Goal: Task Accomplishment & Management: Manage account settings

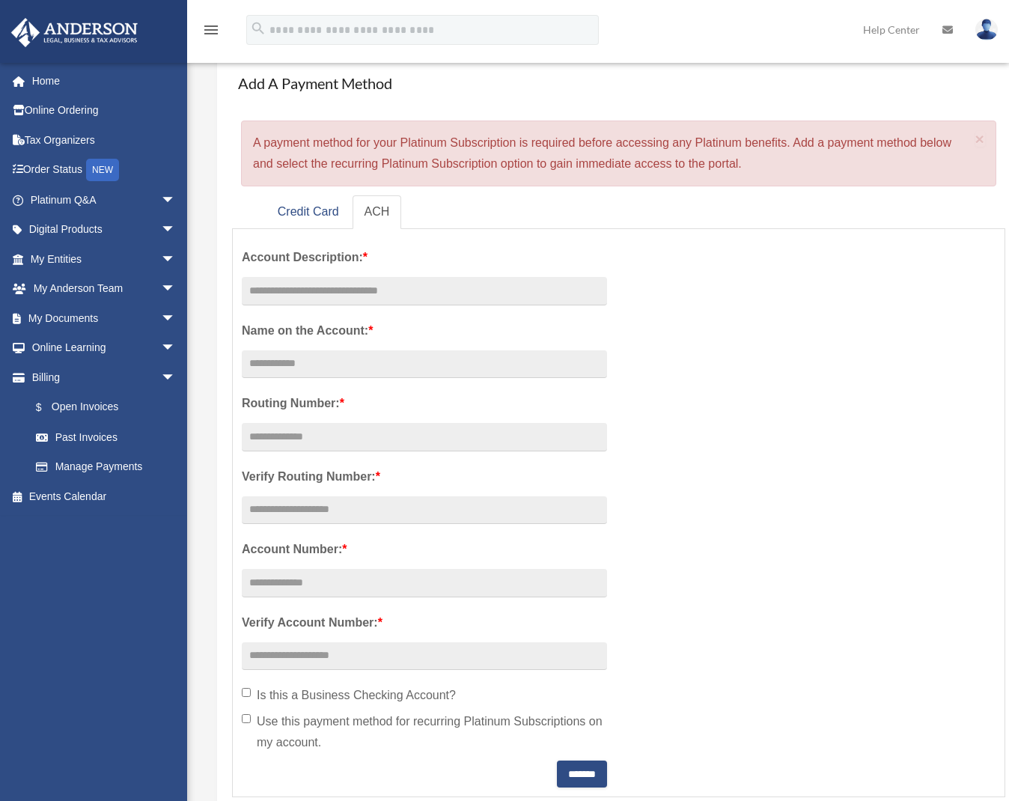
scroll to position [171, 0]
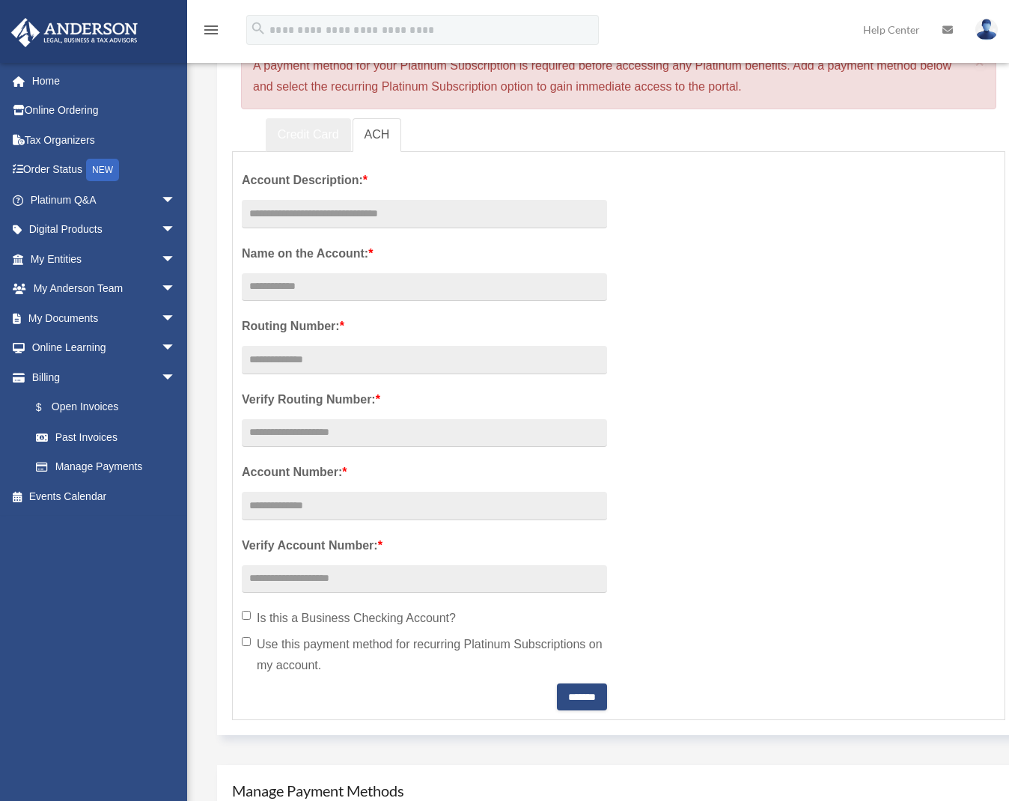
click at [303, 134] on link "Credit Card" at bounding box center [308, 135] width 85 height 34
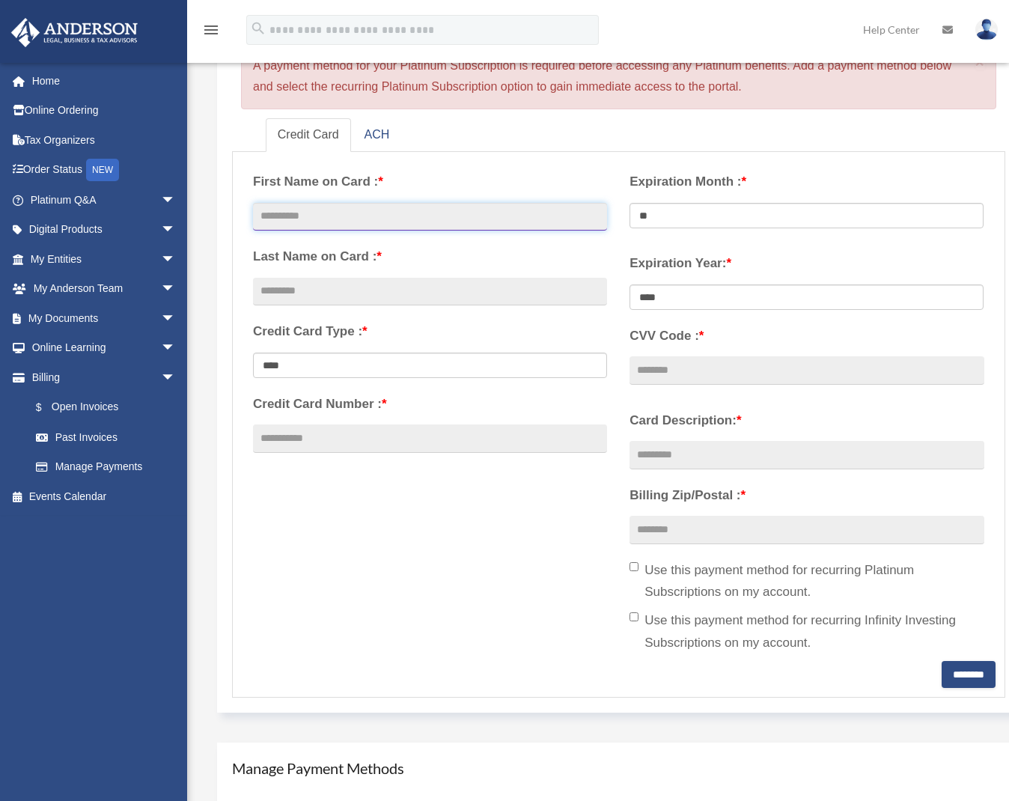
click at [291, 222] on input "text" at bounding box center [430, 217] width 354 height 28
type input "*****"
click at [390, 287] on input "text" at bounding box center [430, 292] width 354 height 28
type input "*****"
click at [323, 433] on input "Credit Card Number : *" at bounding box center [430, 438] width 354 height 28
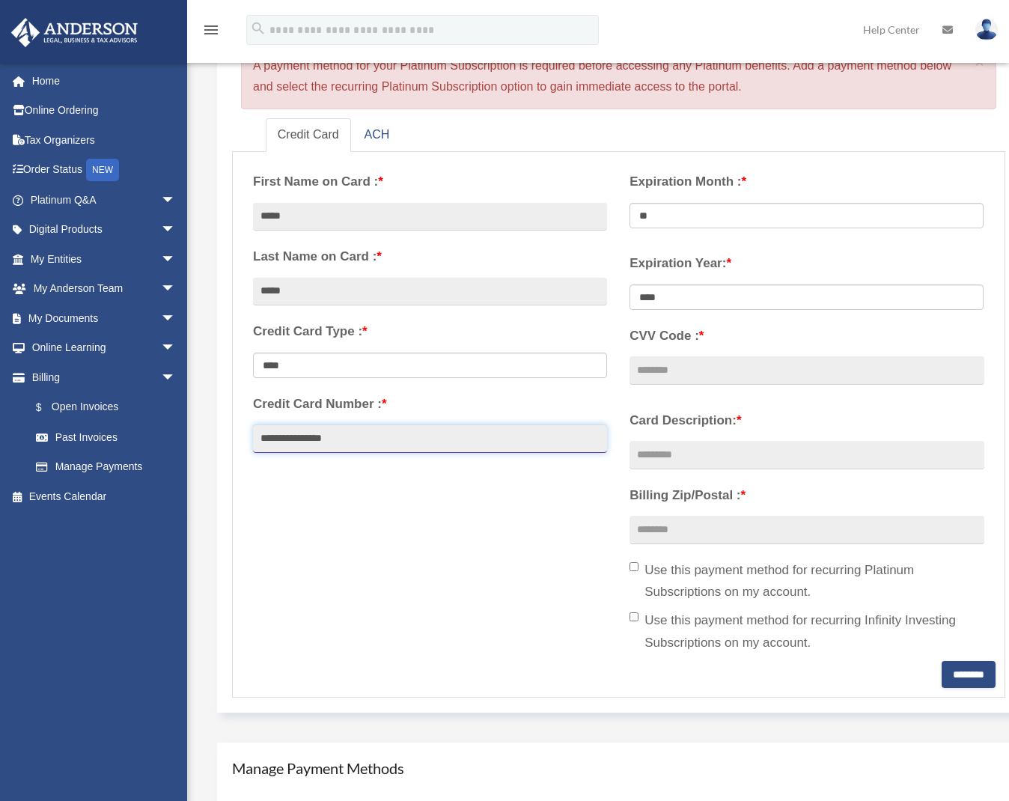
type input "**********"
select select "****"
click at [662, 372] on input "CVV Code : *" at bounding box center [806, 370] width 354 height 28
select select "**********"
click at [665, 367] on input "CVV Code : *" at bounding box center [806, 370] width 354 height 28
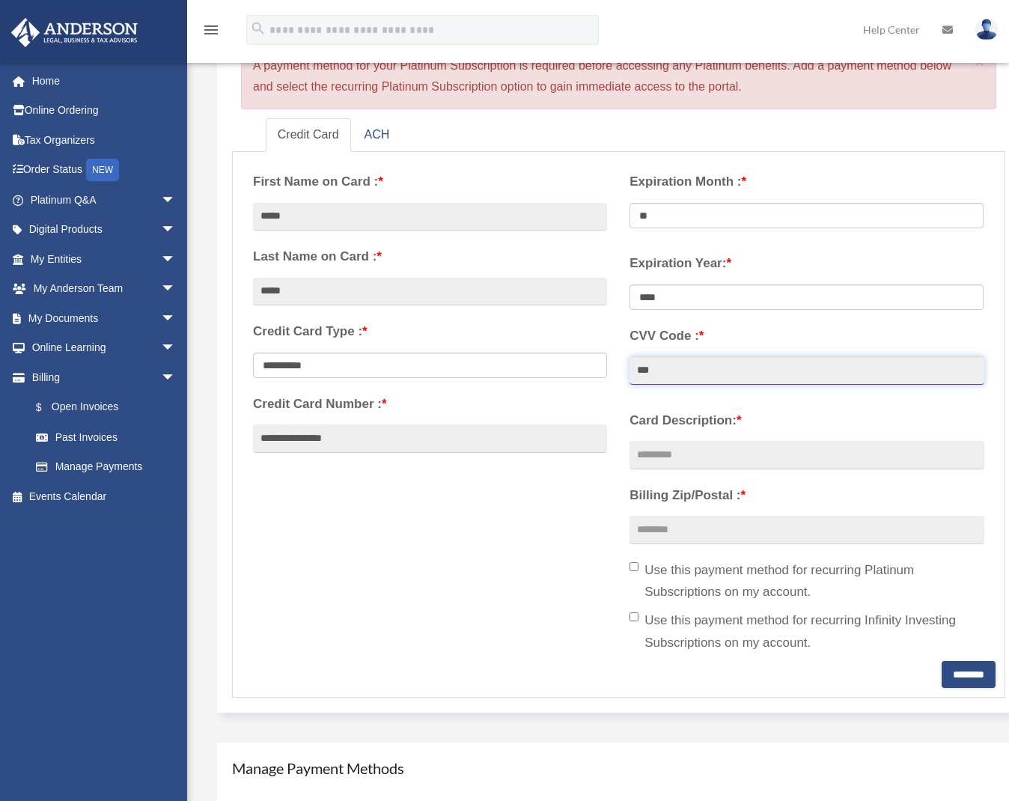
type input "***"
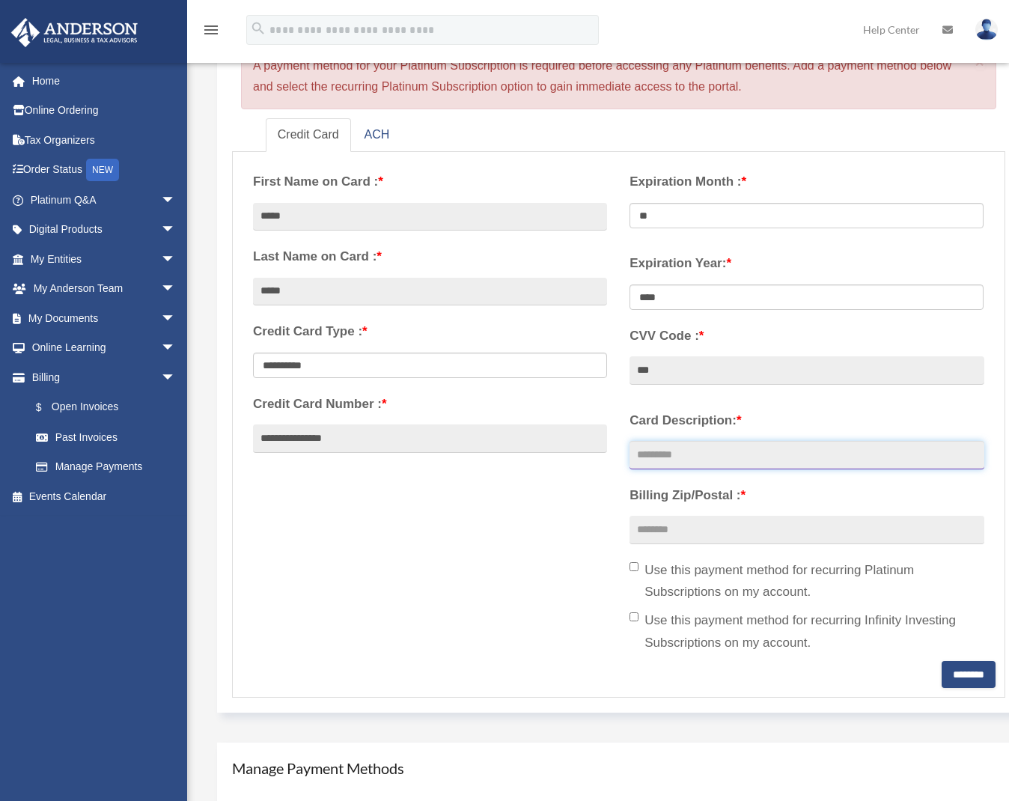
click at [739, 454] on input "Card Description: *" at bounding box center [806, 455] width 354 height 28
click at [731, 412] on label "Card Description: *" at bounding box center [806, 420] width 354 height 22
click at [731, 441] on input "Card Description: *" at bounding box center [806, 455] width 354 height 28
click at [737, 413] on span "*" at bounding box center [738, 420] width 5 height 14
click at [737, 441] on input "Card Description: *" at bounding box center [806, 455] width 354 height 28
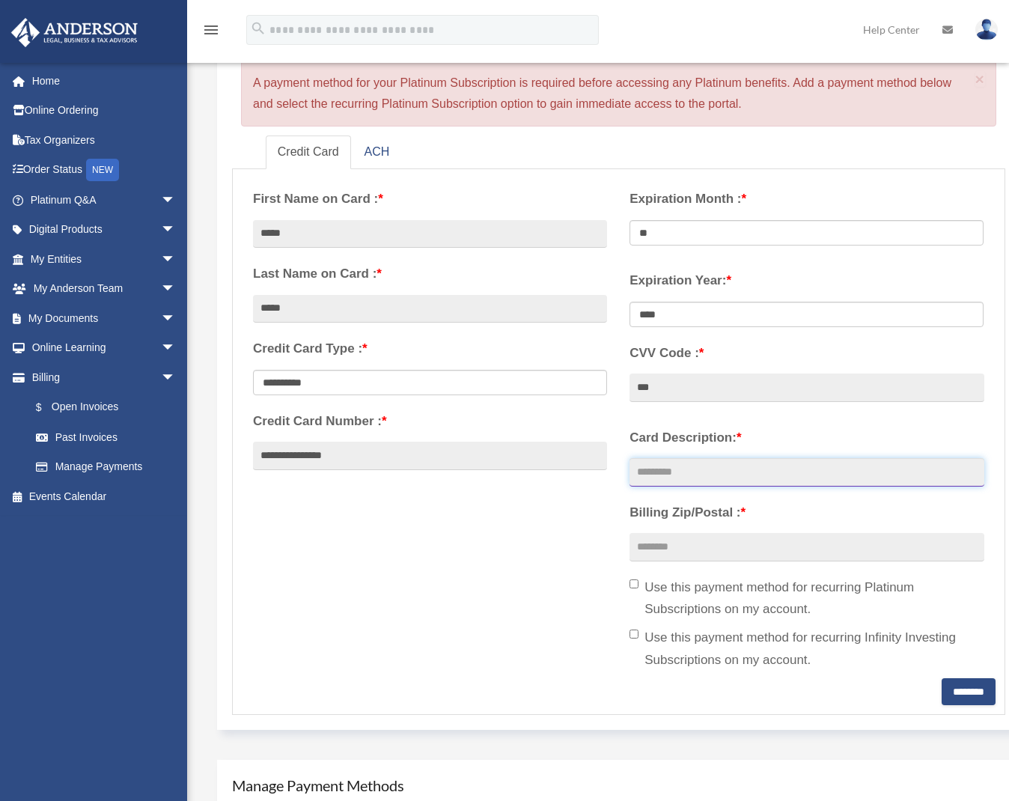
scroll to position [127, 0]
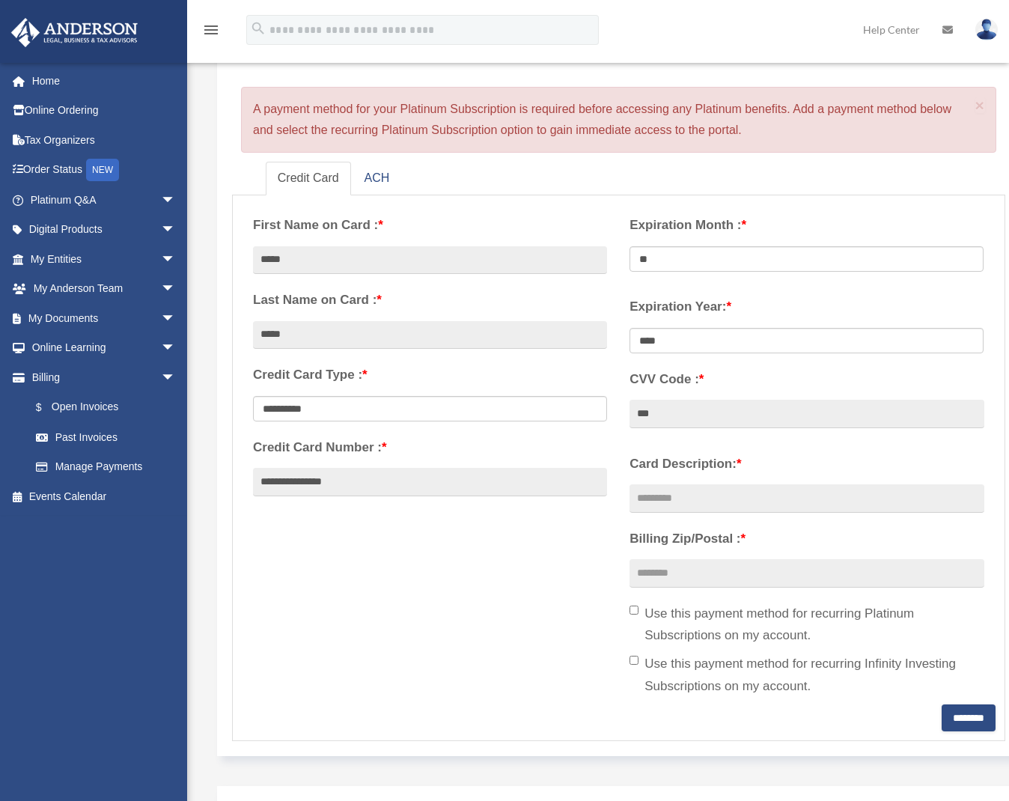
click at [708, 454] on label "Card Description: *" at bounding box center [806, 464] width 354 height 22
click at [708, 484] on input "Card Description: *" at bounding box center [806, 498] width 354 height 28
click at [739, 456] on span "*" at bounding box center [738, 463] width 5 height 14
click at [739, 484] on input "Card Description: *" at bounding box center [806, 498] width 354 height 28
click at [739, 456] on span "*" at bounding box center [738, 463] width 5 height 14
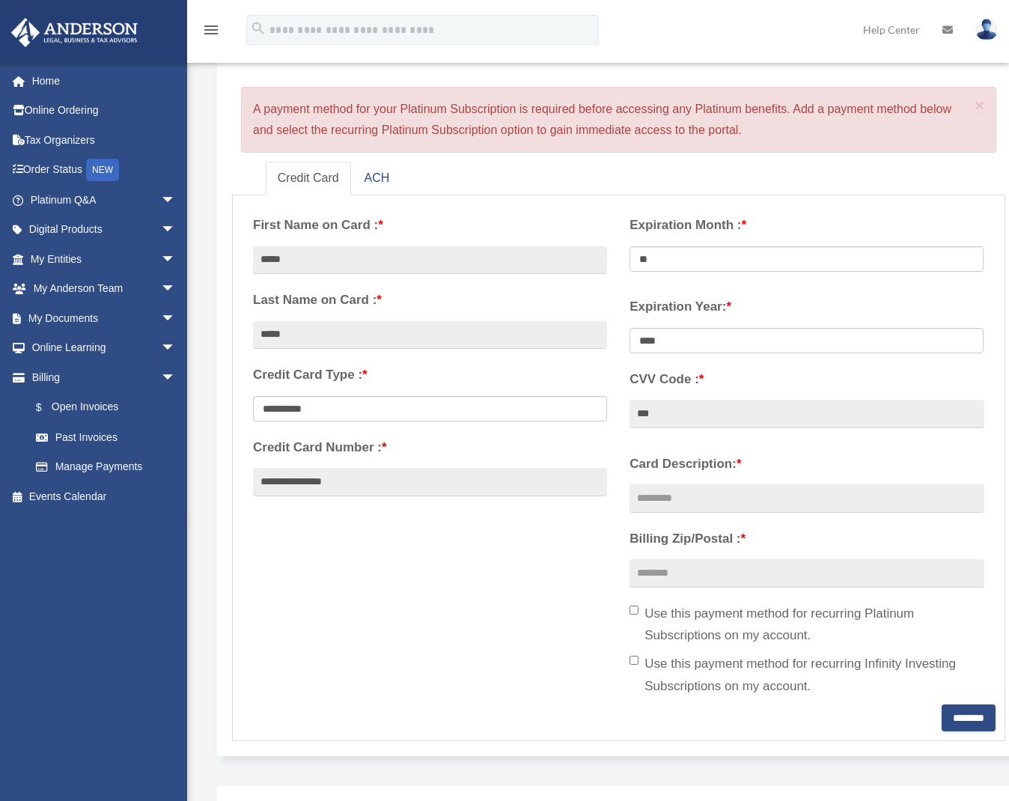
click at [739, 484] on input "Card Description: *" at bounding box center [806, 498] width 354 height 28
click at [737, 456] on span "*" at bounding box center [738, 463] width 5 height 14
click at [737, 484] on input "Card Description: *" at bounding box center [806, 498] width 354 height 28
click at [662, 565] on input "Billing Zip/Postal : *" at bounding box center [806, 573] width 354 height 28
type input "*****"
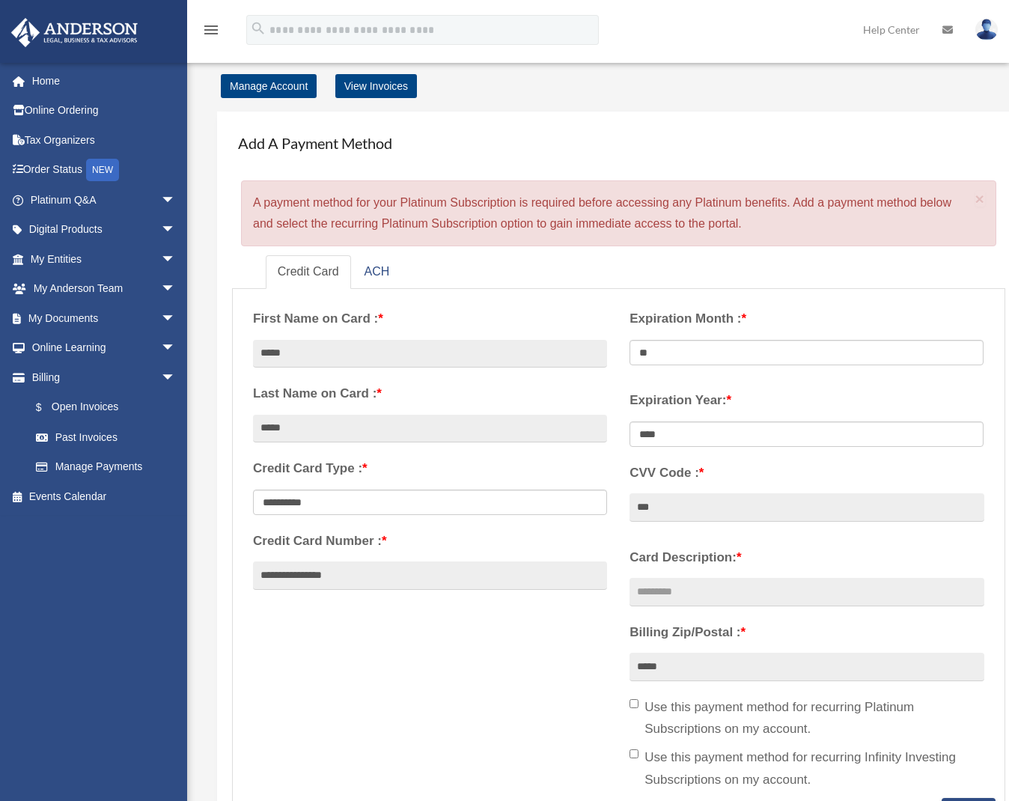
scroll to position [0, 0]
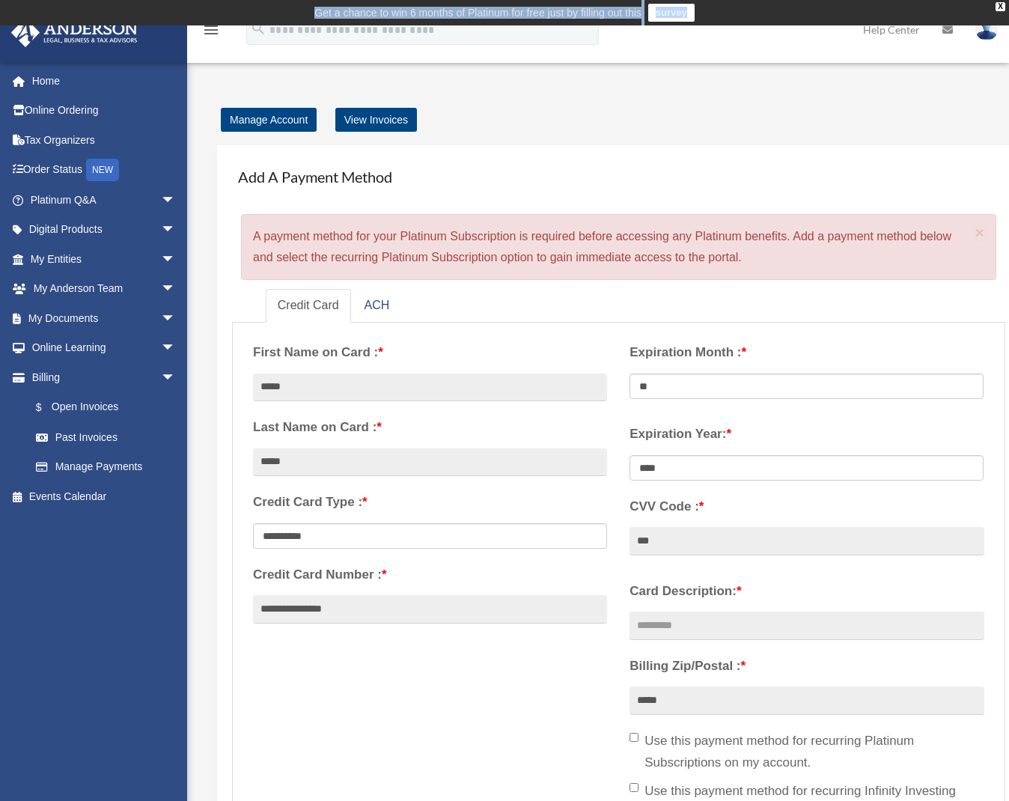
drag, startPoint x: 745, startPoint y: 1, endPoint x: 609, endPoint y: -27, distance: 138.4
click at [272, 122] on link "Manage Account" at bounding box center [269, 120] width 96 height 24
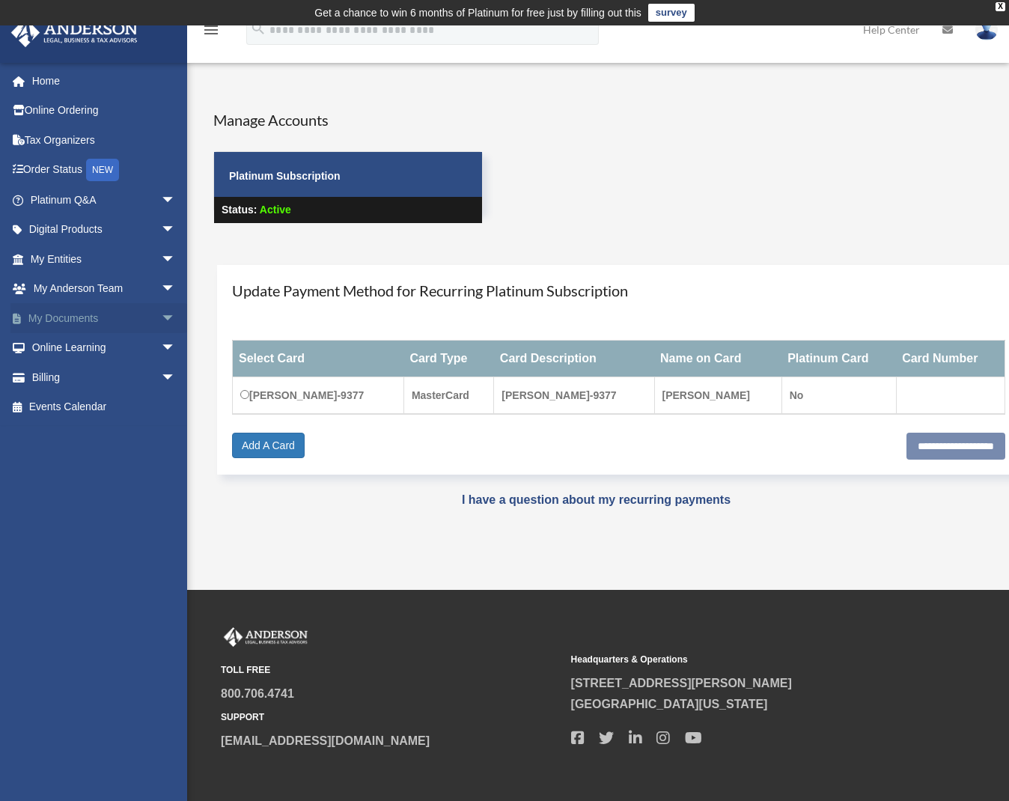
click at [119, 317] on link "My Documents arrow_drop_down" at bounding box center [104, 318] width 188 height 30
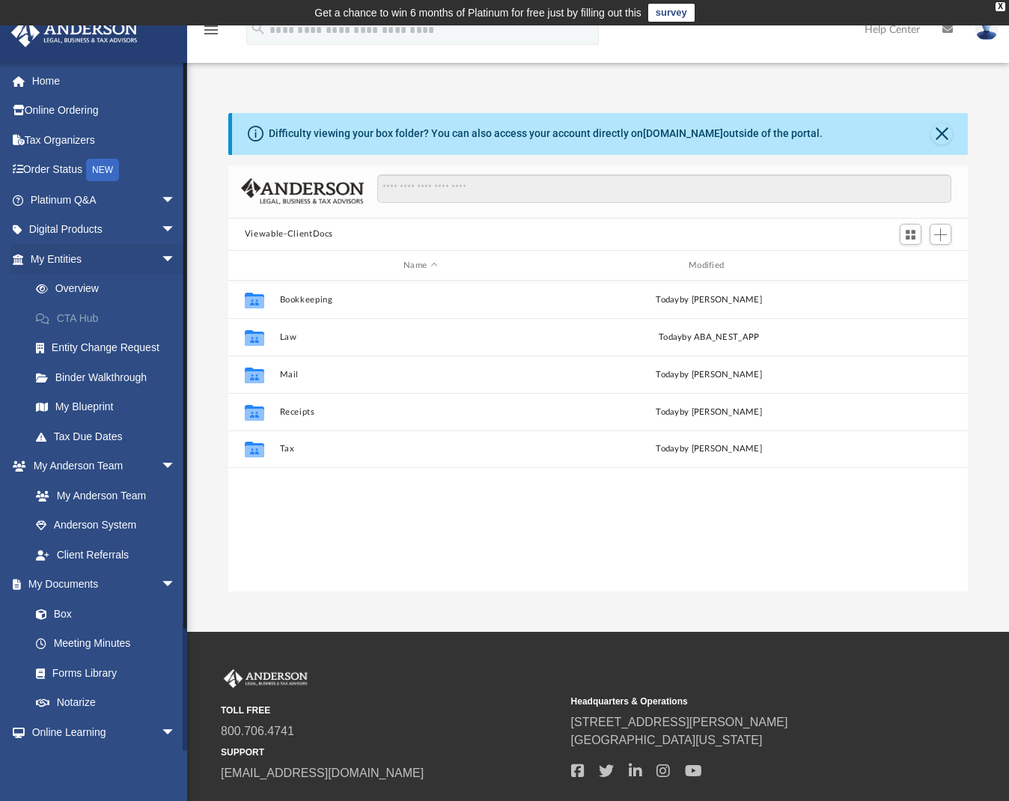
scroll to position [329, 728]
click at [106, 493] on link "My Anderson Team" at bounding box center [109, 495] width 177 height 30
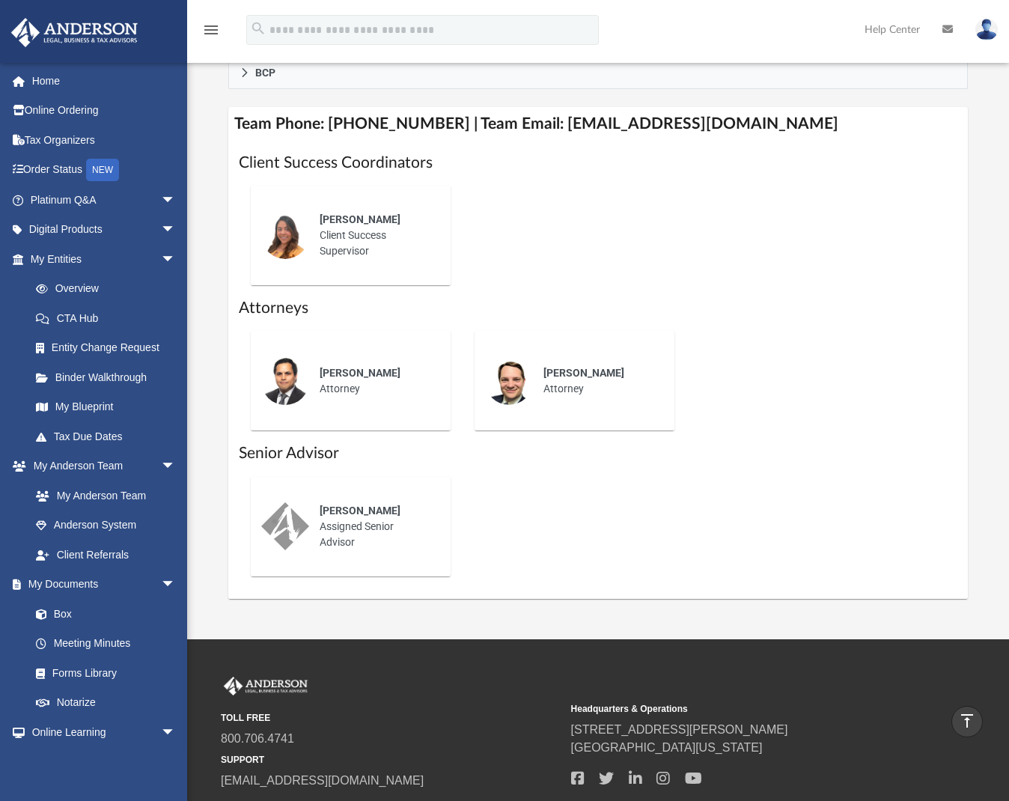
scroll to position [217, 0]
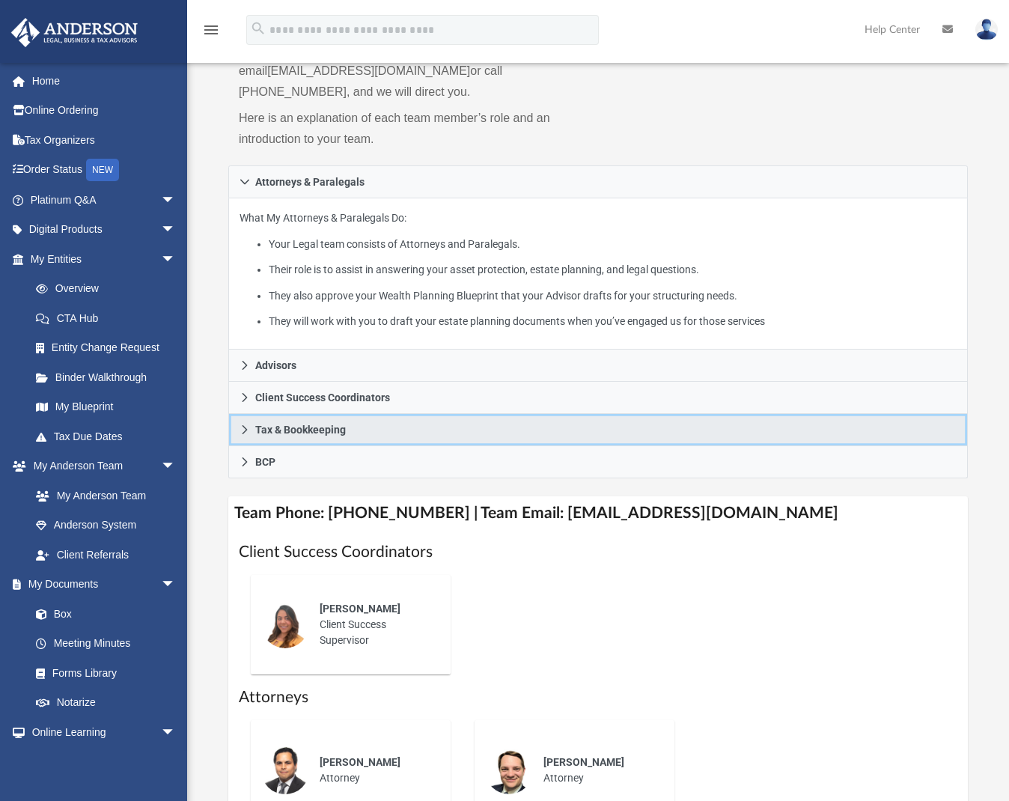
click at [245, 424] on icon at bounding box center [244, 429] width 10 height 10
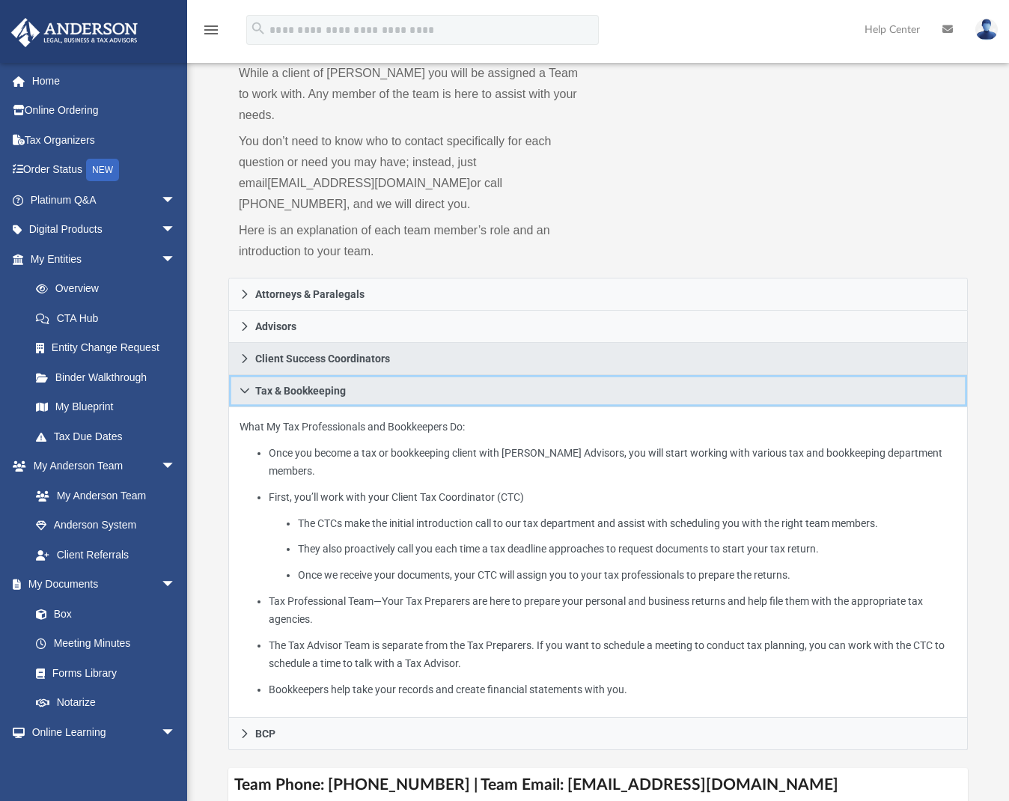
scroll to position [0, 0]
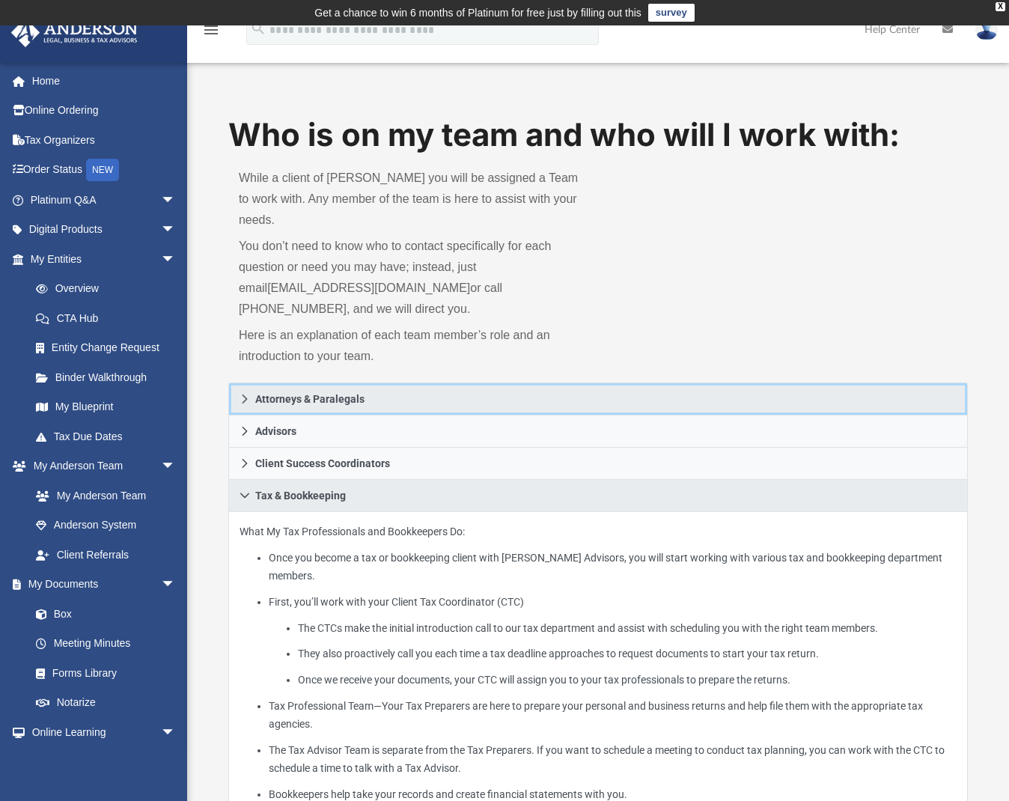
click at [249, 394] on icon at bounding box center [244, 399] width 10 height 10
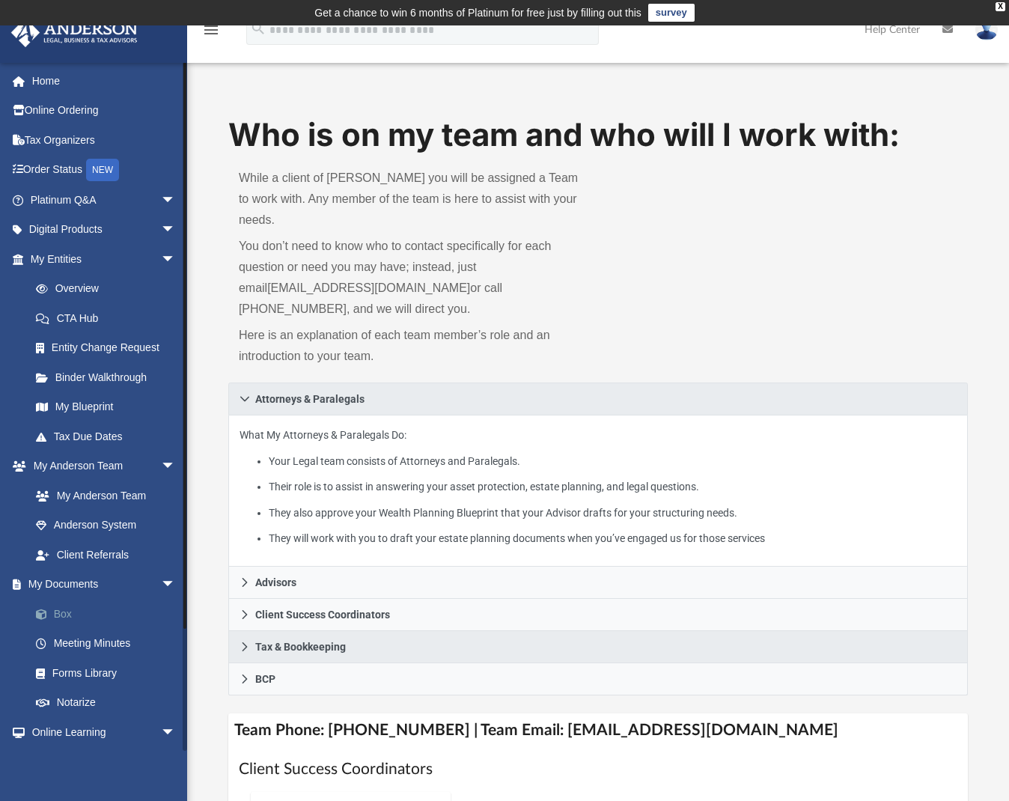
click at [88, 599] on link "Box" at bounding box center [109, 614] width 177 height 30
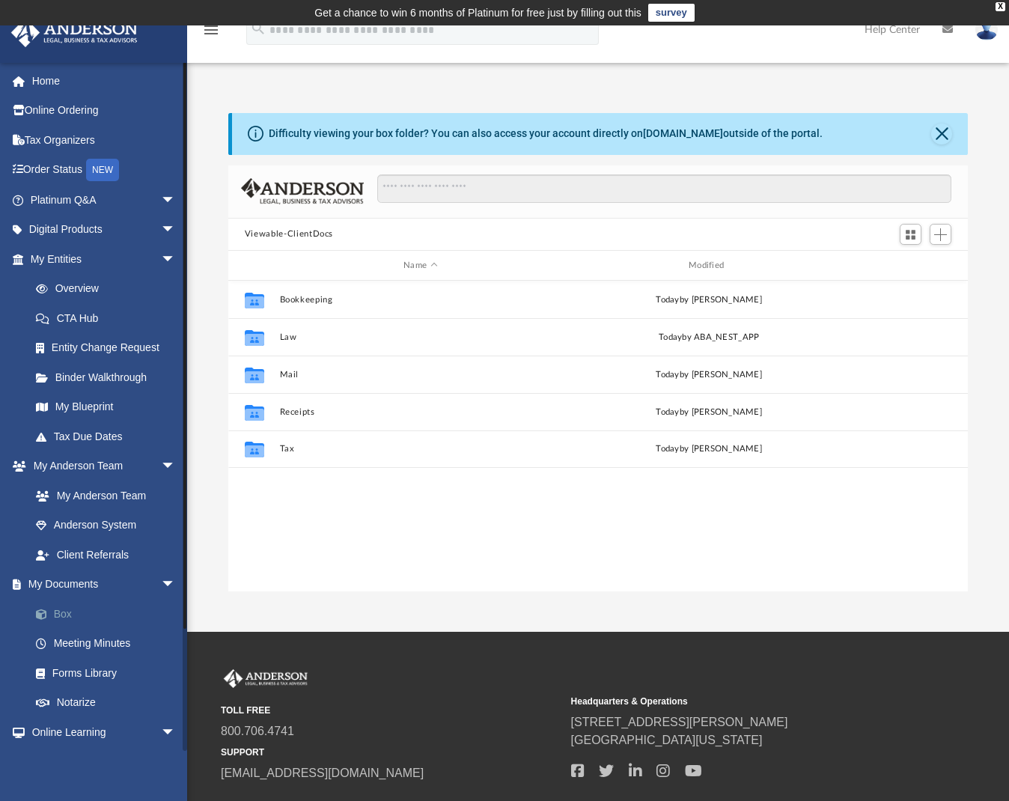
scroll to position [329, 728]
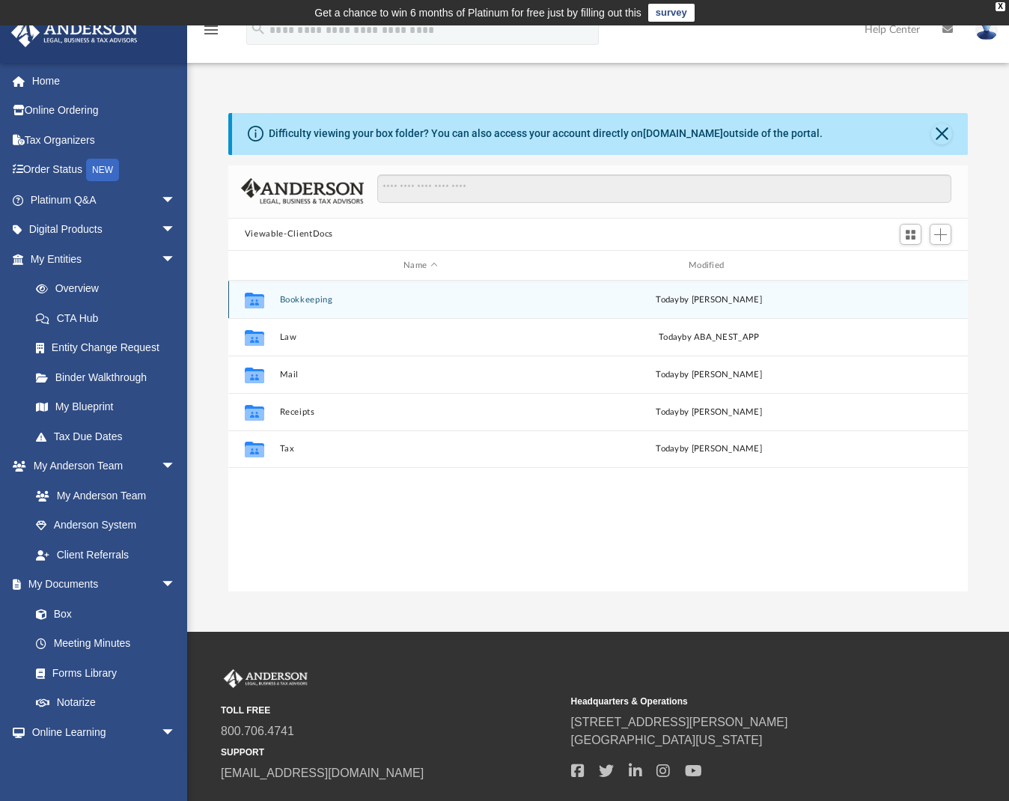
click at [252, 302] on icon "grid" at bounding box center [254, 301] width 19 height 16
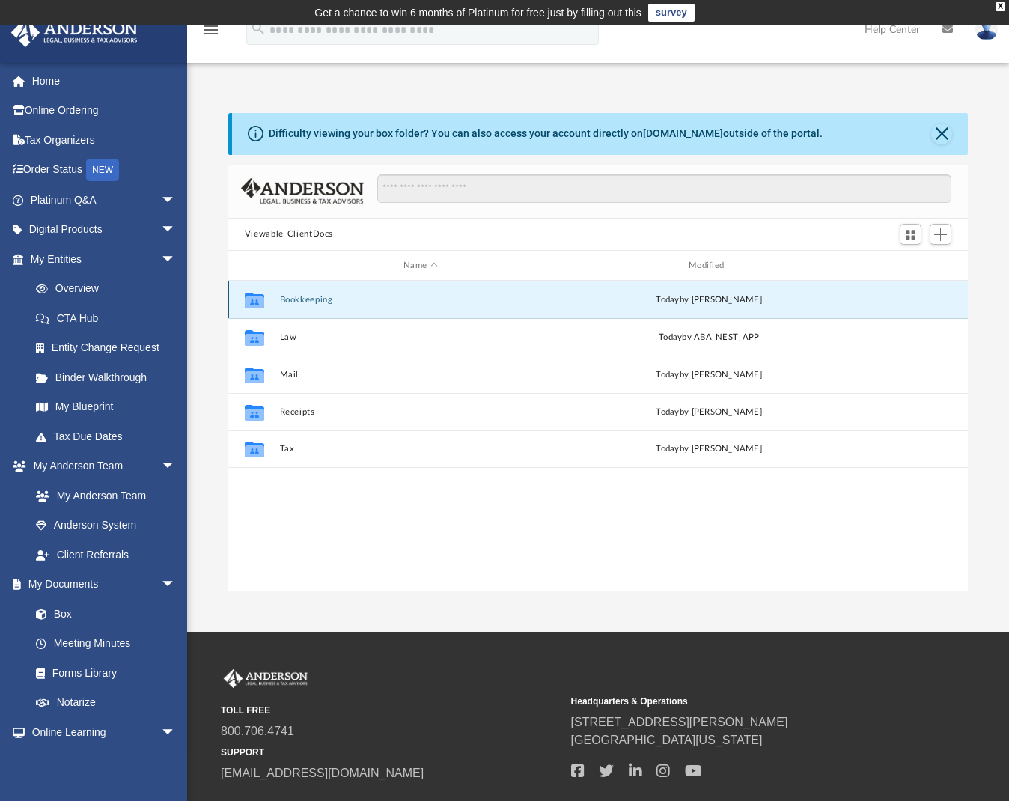
click at [254, 302] on icon "grid" at bounding box center [254, 302] width 19 height 12
click at [337, 303] on button "Bookkeeping" at bounding box center [420, 300] width 282 height 10
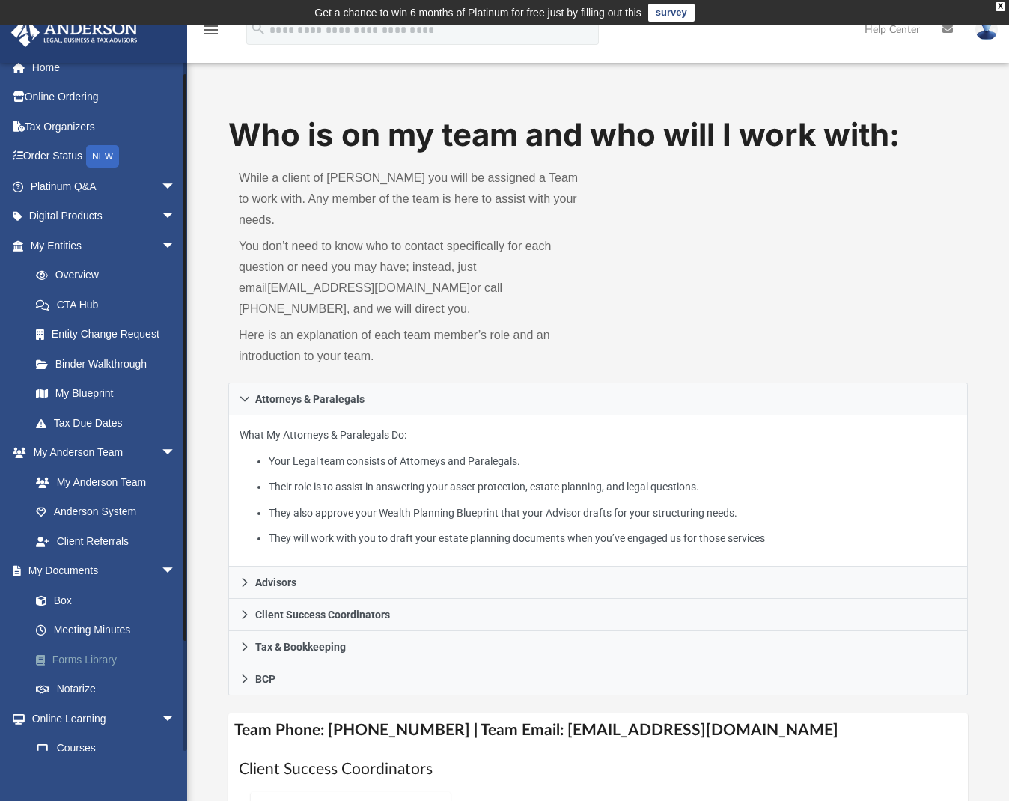
scroll to position [64, 0]
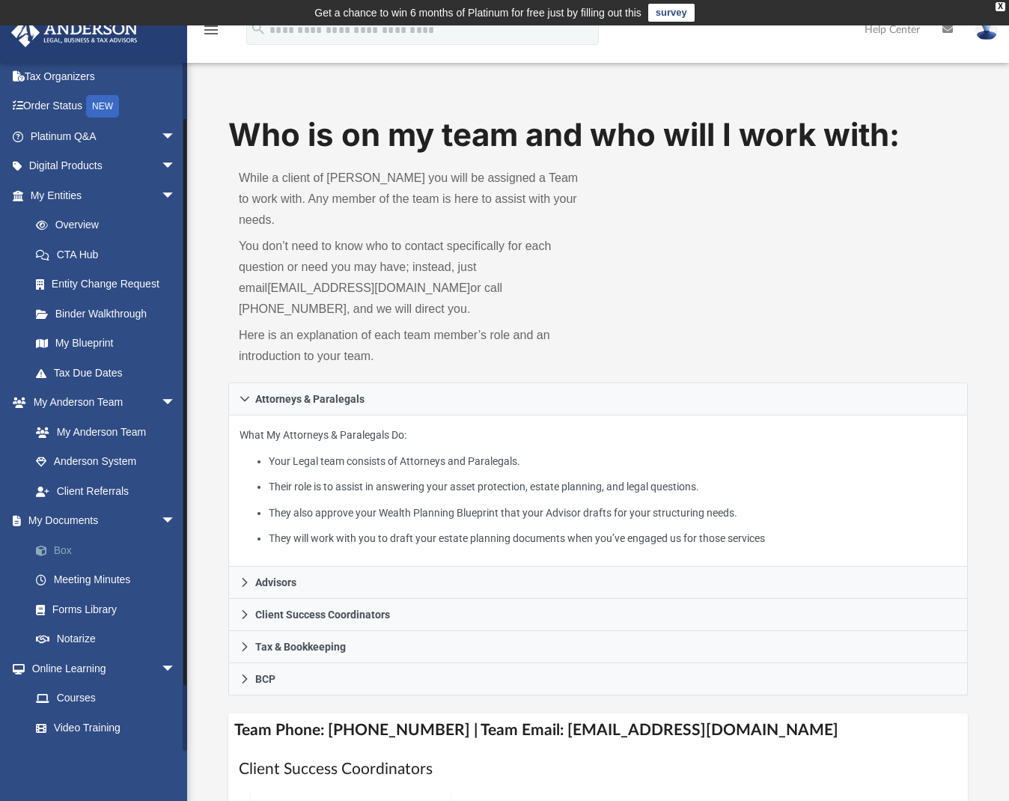
click at [79, 546] on link "Box" at bounding box center [109, 550] width 177 height 30
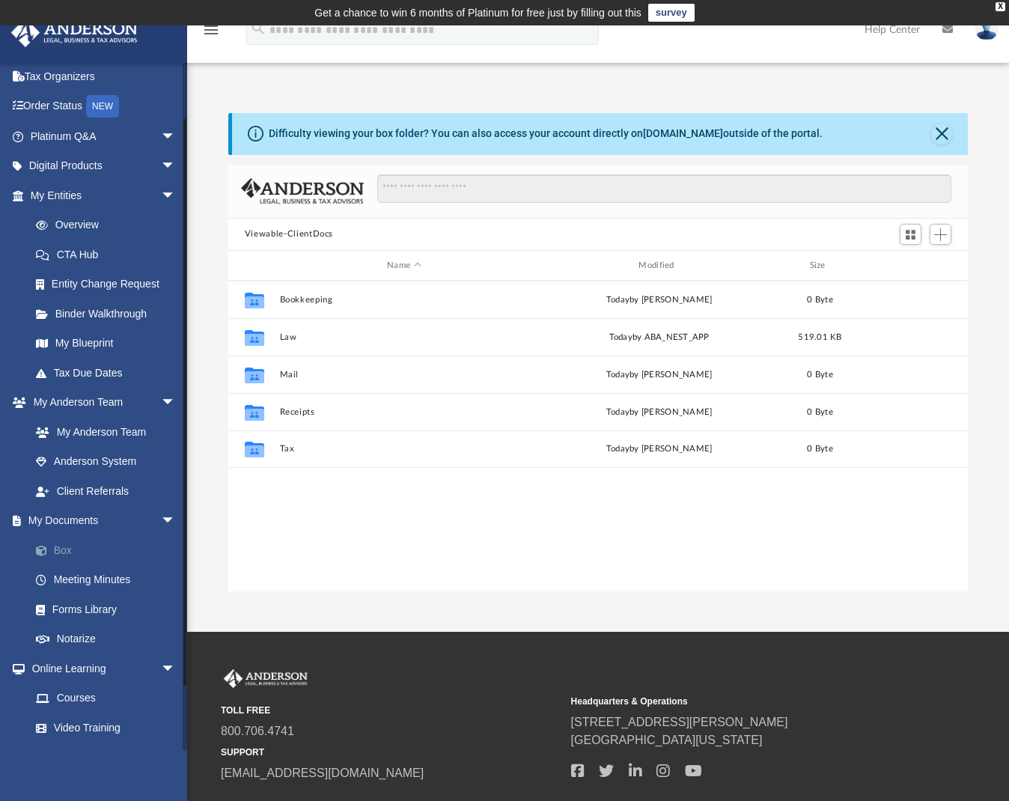
scroll to position [329, 728]
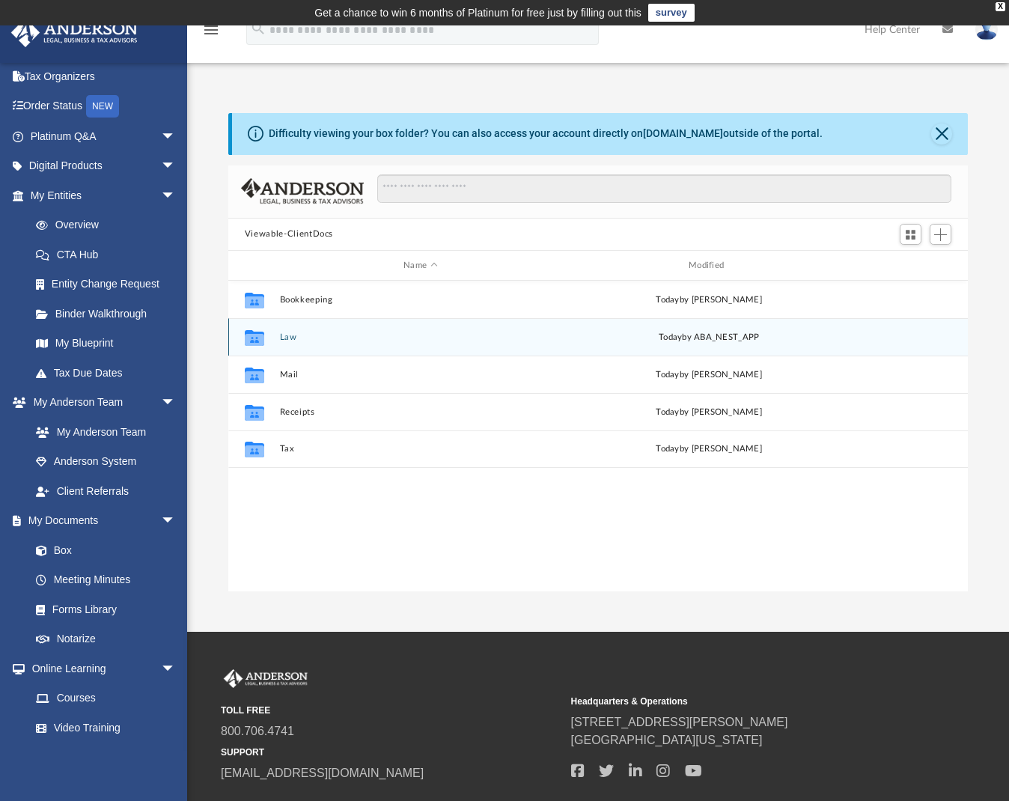
click at [262, 340] on icon "grid" at bounding box center [254, 340] width 19 height 12
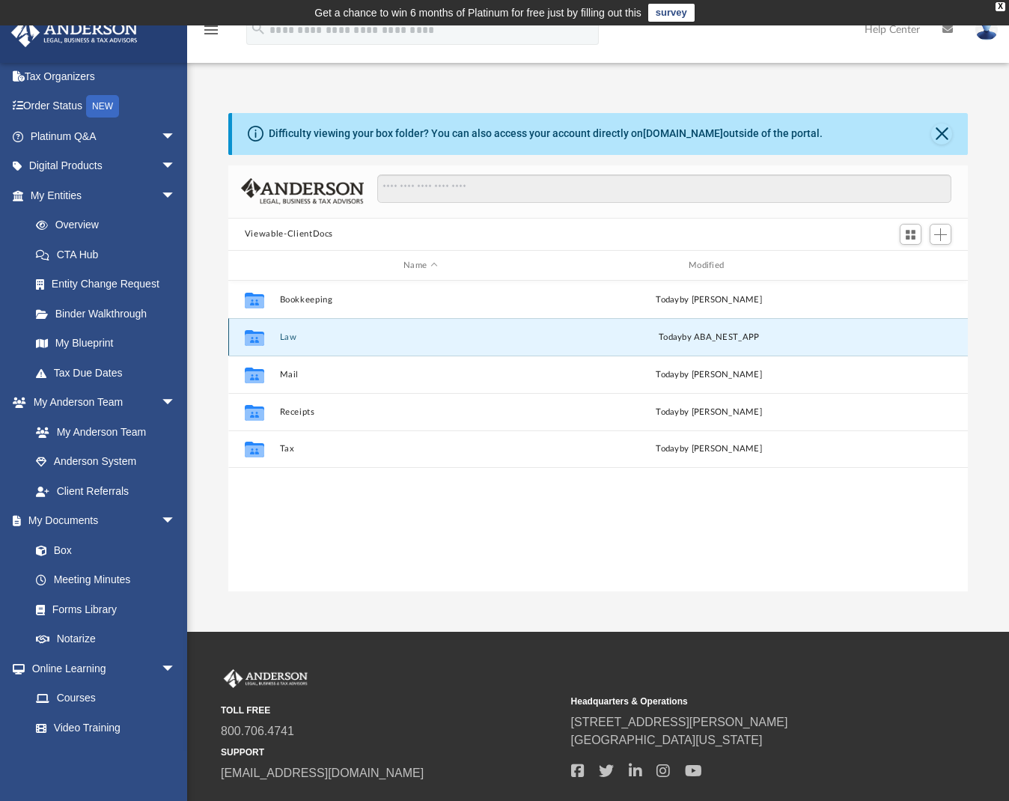
click at [262, 340] on icon "grid" at bounding box center [254, 340] width 19 height 12
click at [255, 342] on icon "grid" at bounding box center [254, 340] width 19 height 12
click at [307, 340] on button "Law" at bounding box center [420, 337] width 282 height 10
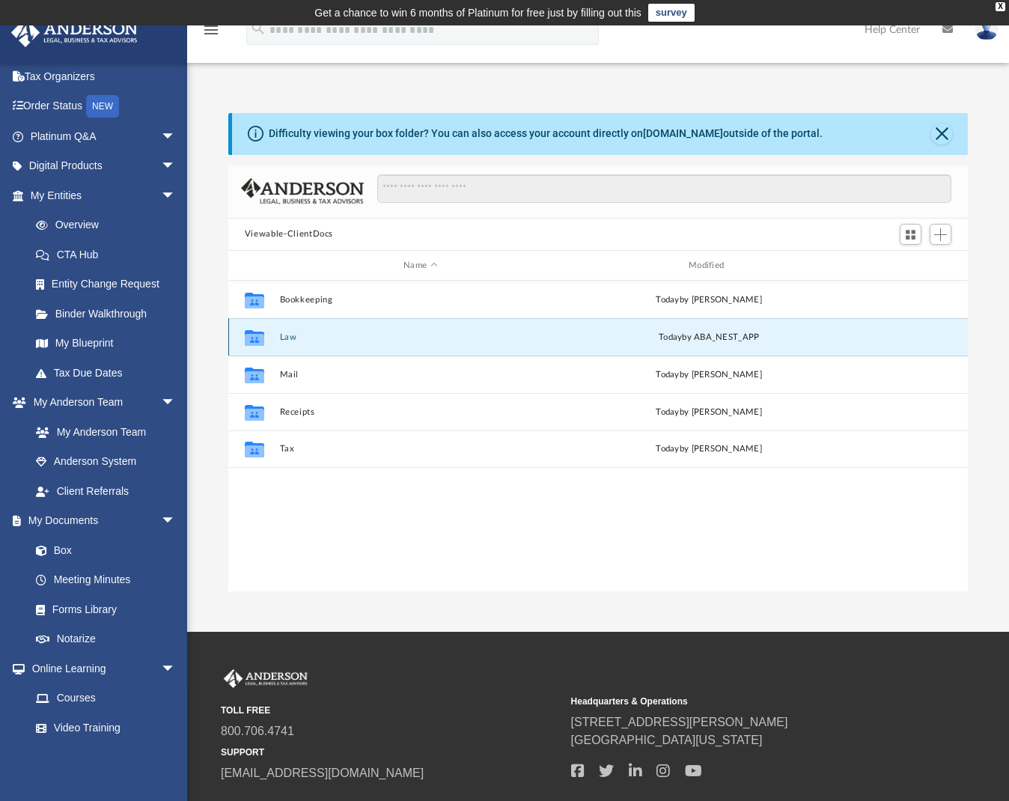
click at [307, 340] on button "Law" at bounding box center [420, 337] width 282 height 10
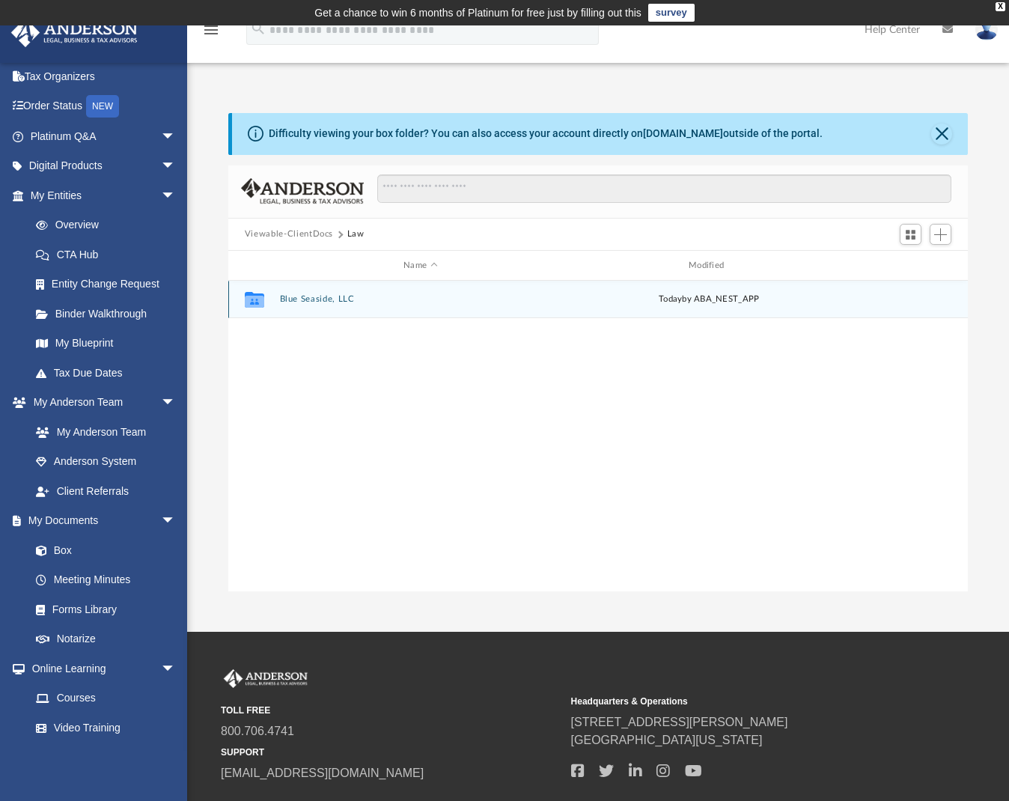
click at [323, 305] on div "Collaborated Folder Blue Seaside, LLC today by ABA_NEST_APP" at bounding box center [597, 299] width 739 height 37
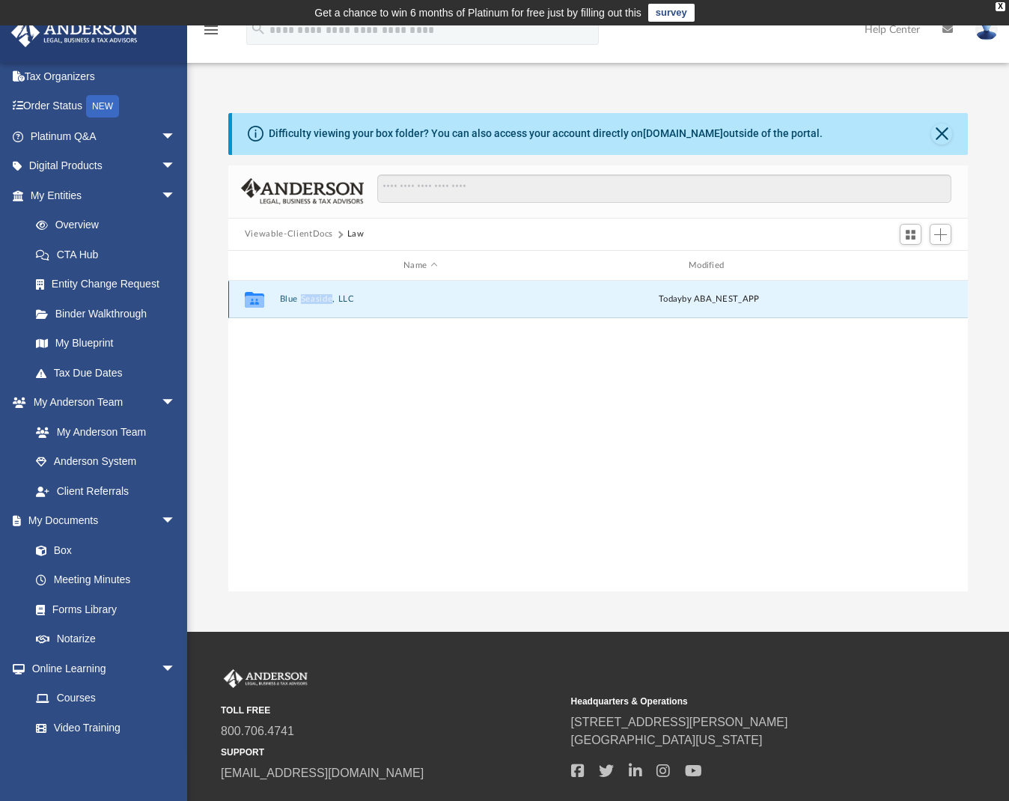
click at [323, 305] on div "Collaborated Folder Blue Seaside, LLC today by ABA_NEST_APP" at bounding box center [597, 299] width 739 height 37
click at [254, 302] on icon "grid" at bounding box center [254, 300] width 19 height 16
click at [340, 299] on button "Blue Seaside, LLC" at bounding box center [420, 300] width 282 height 10
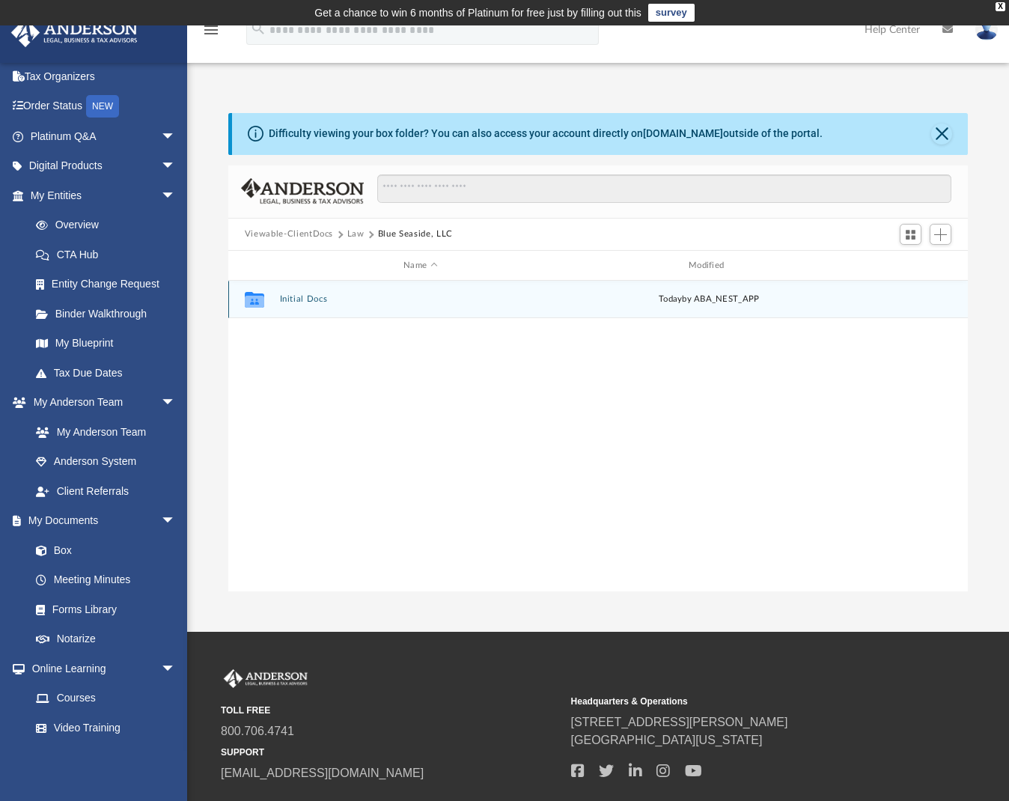
click at [340, 299] on button "Initial Docs" at bounding box center [420, 300] width 282 height 10
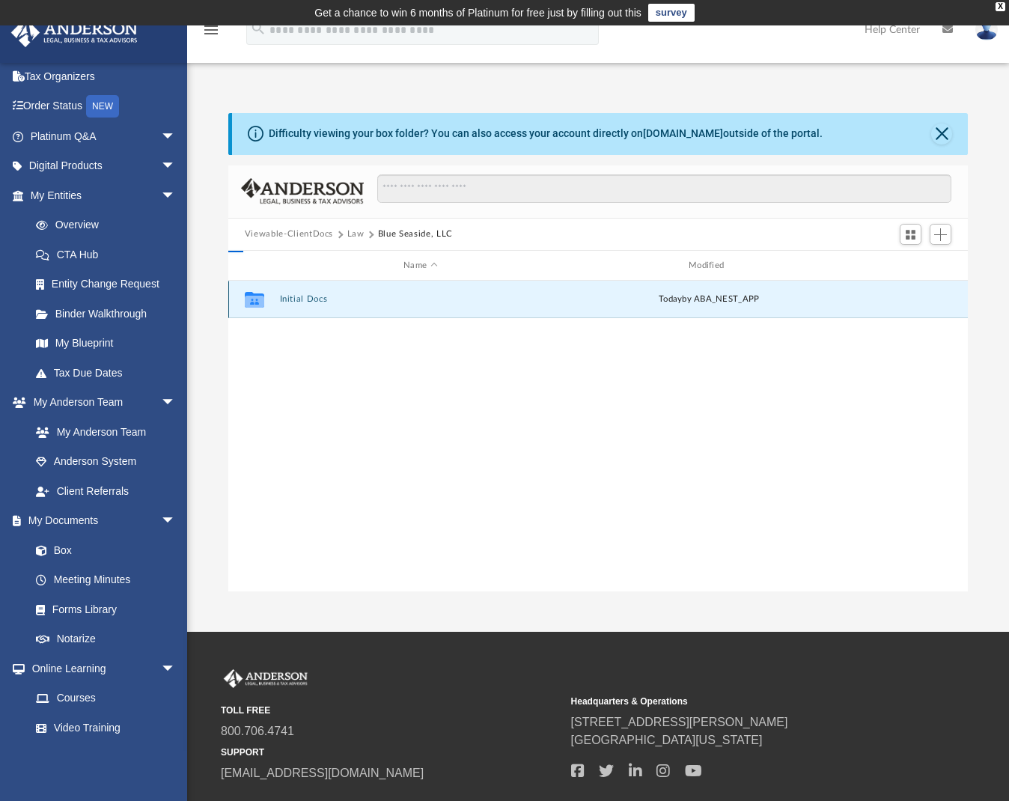
click at [340, 299] on button "Initial Docs" at bounding box center [420, 300] width 282 height 10
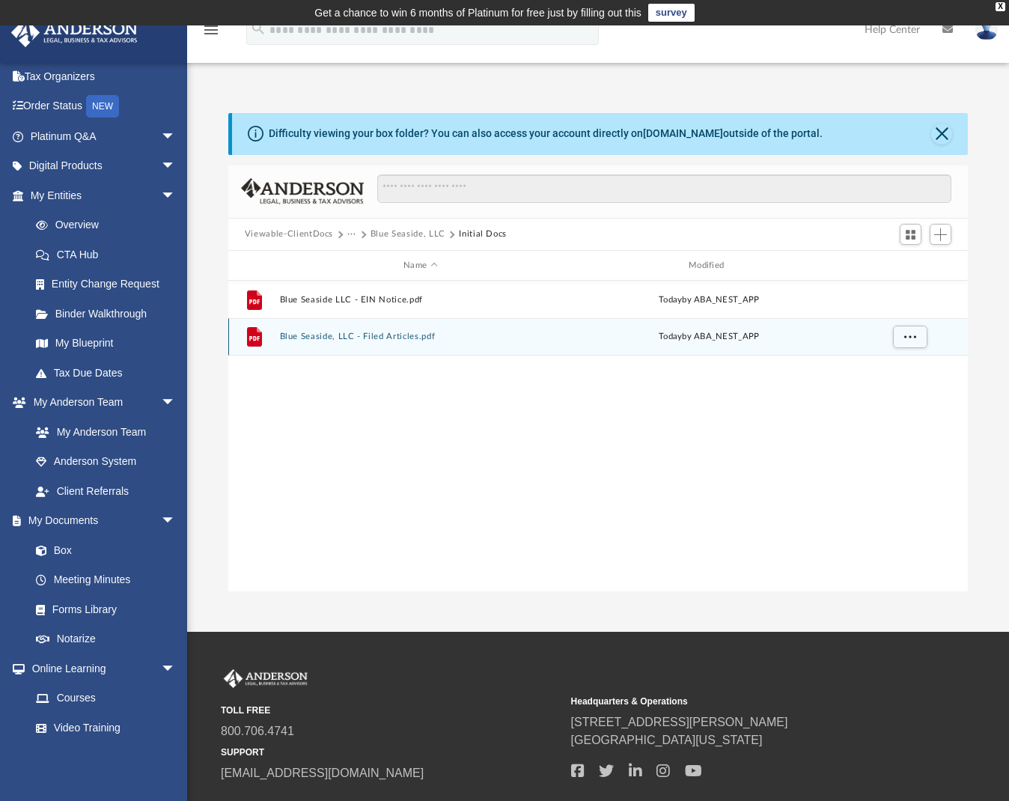
click at [342, 335] on button "Blue Seaside, LLC - Filed Articles.pdf" at bounding box center [420, 337] width 282 height 10
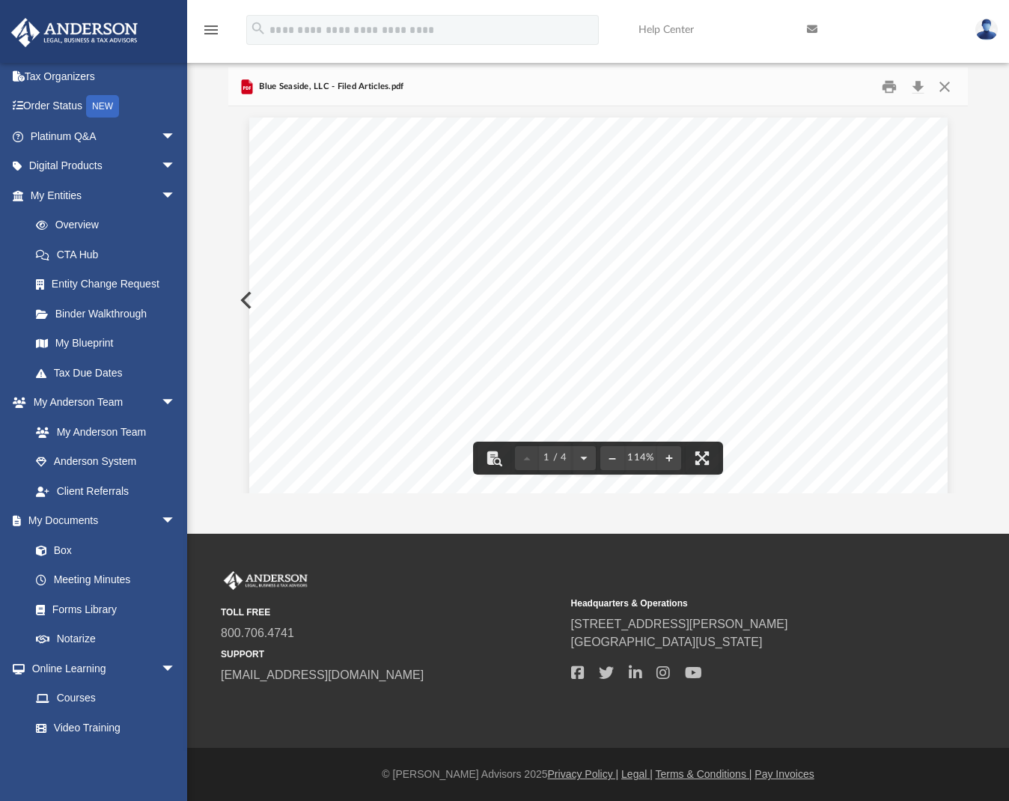
scroll to position [0, 0]
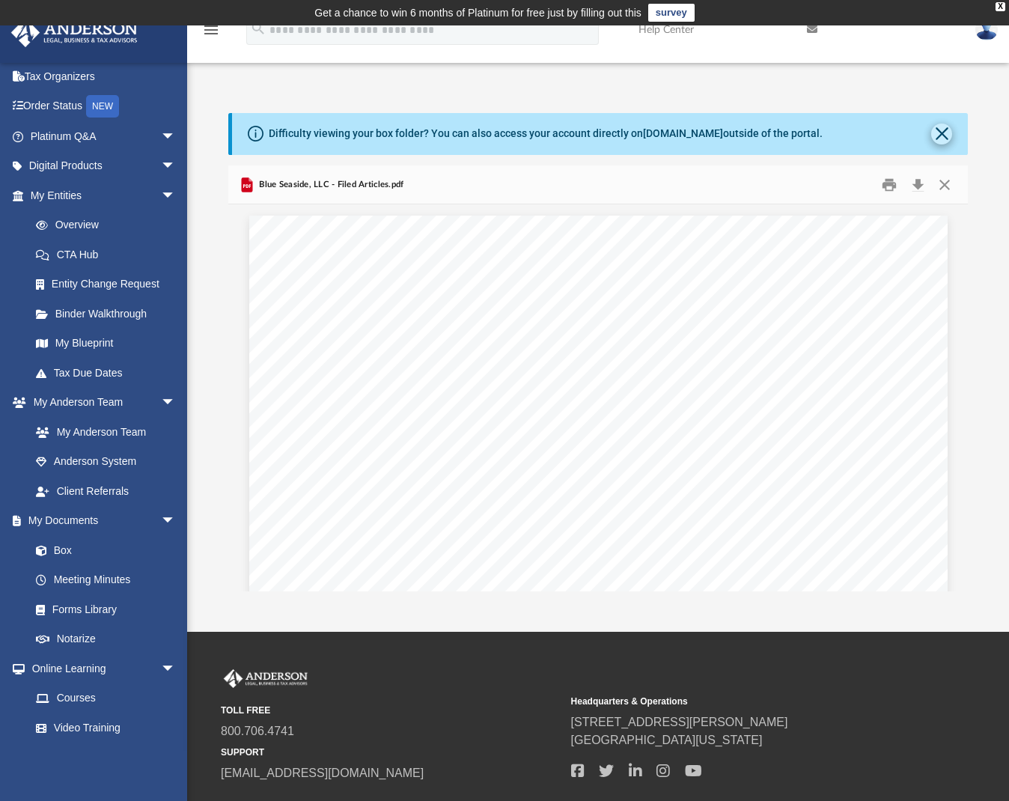
click at [944, 139] on button "Close" at bounding box center [941, 133] width 21 height 21
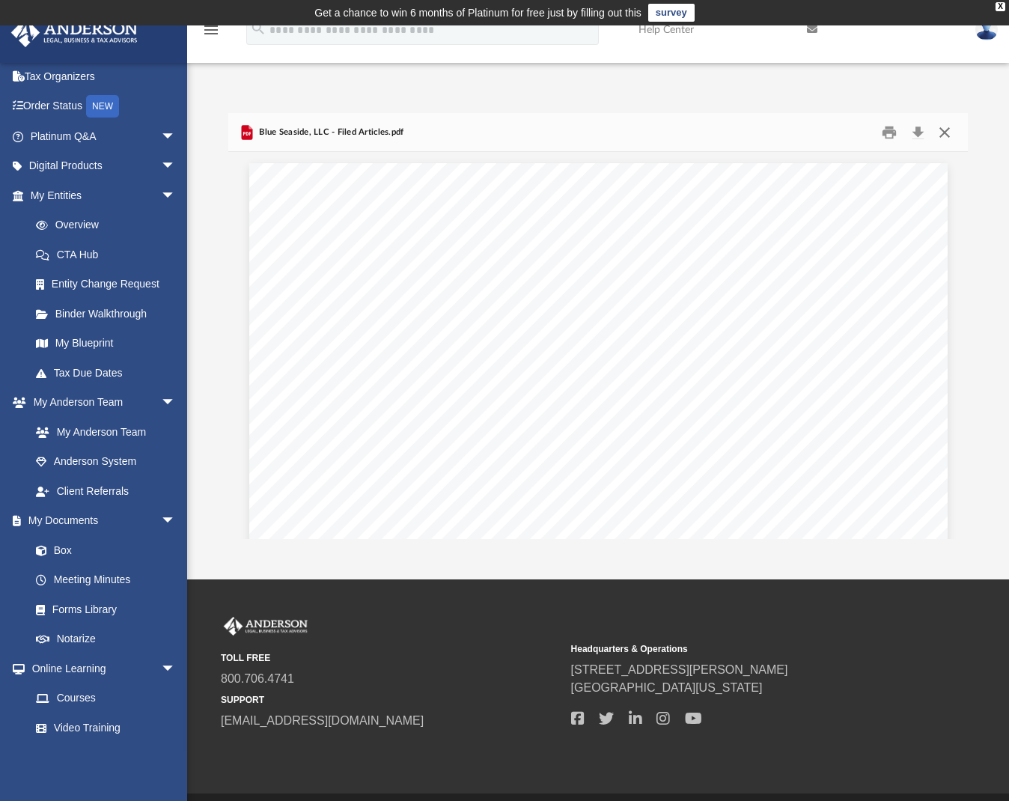
click at [942, 137] on button "Close" at bounding box center [944, 131] width 27 height 23
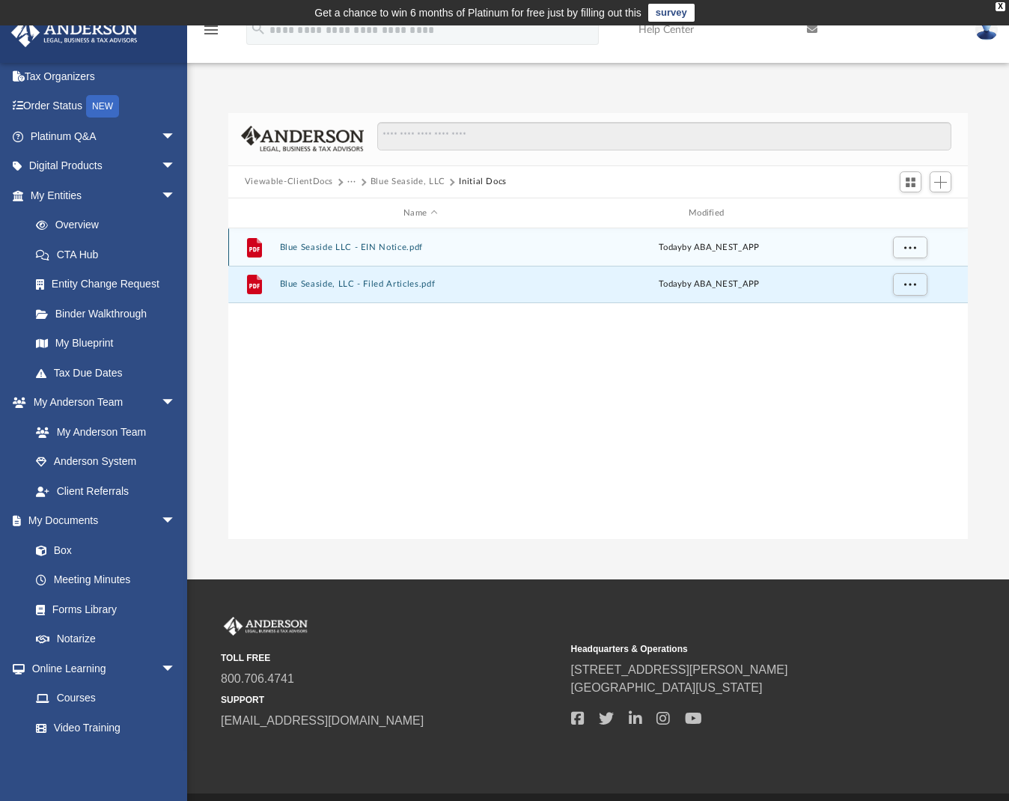
click at [437, 251] on button "Blue Seaside LLC - EIN Notice.pdf" at bounding box center [420, 247] width 282 height 10
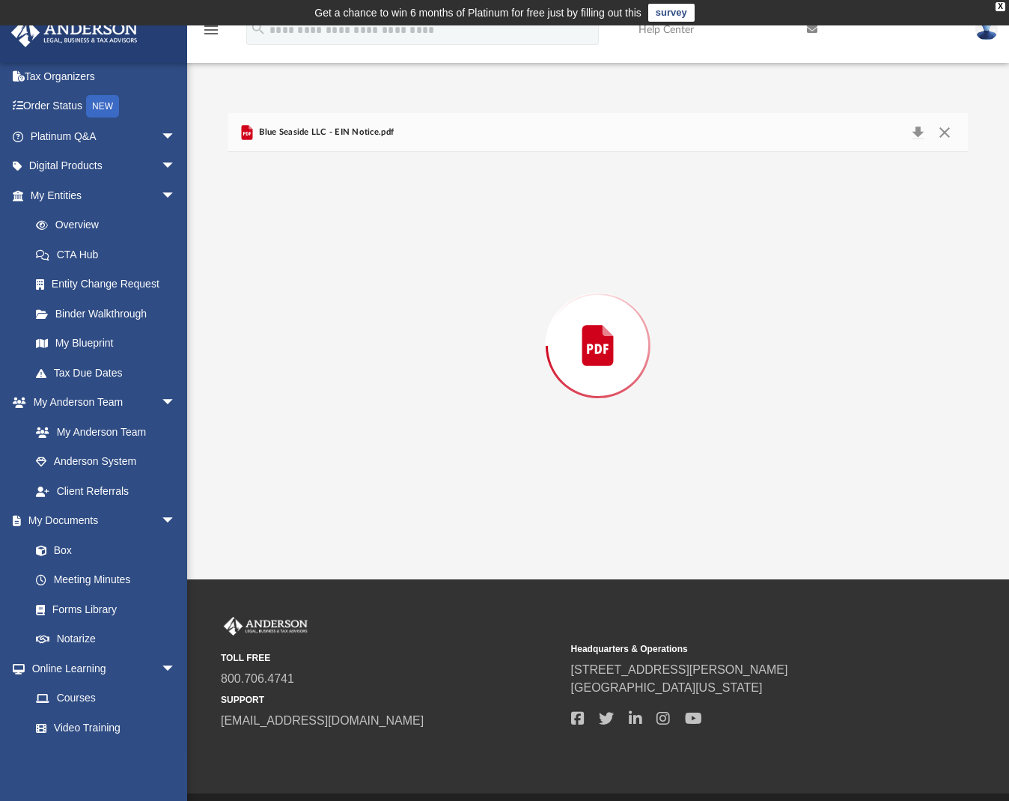
click at [437, 251] on div "Preview" at bounding box center [597, 345] width 739 height 386
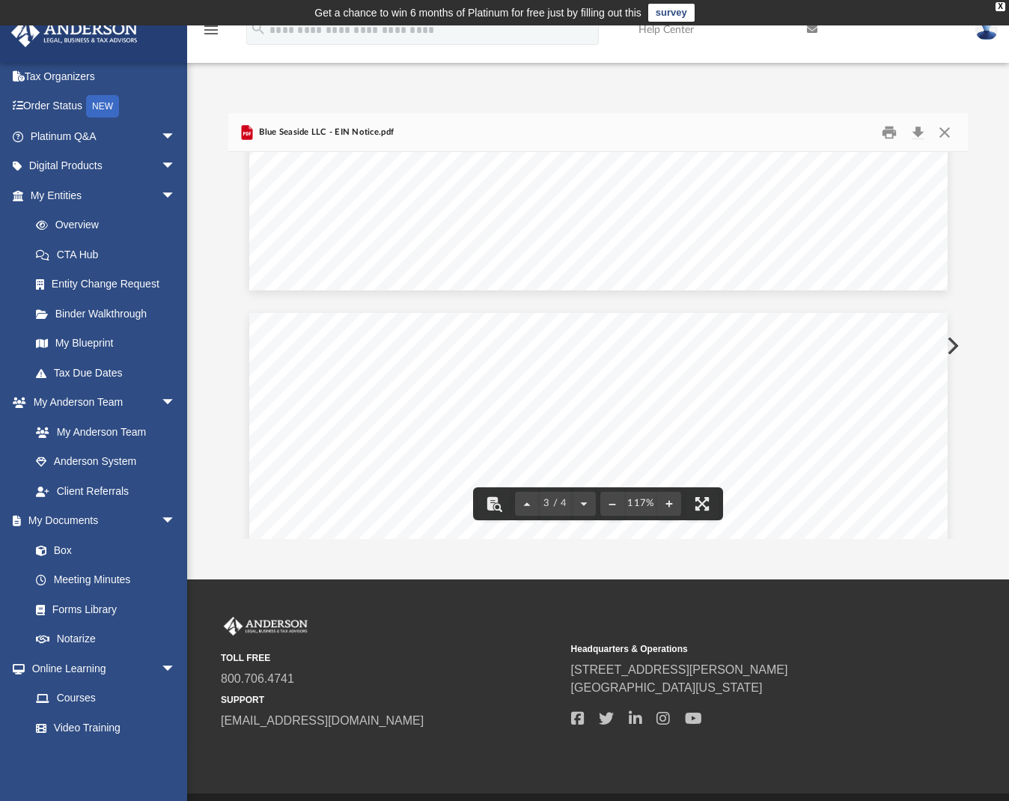
scroll to position [1949, 0]
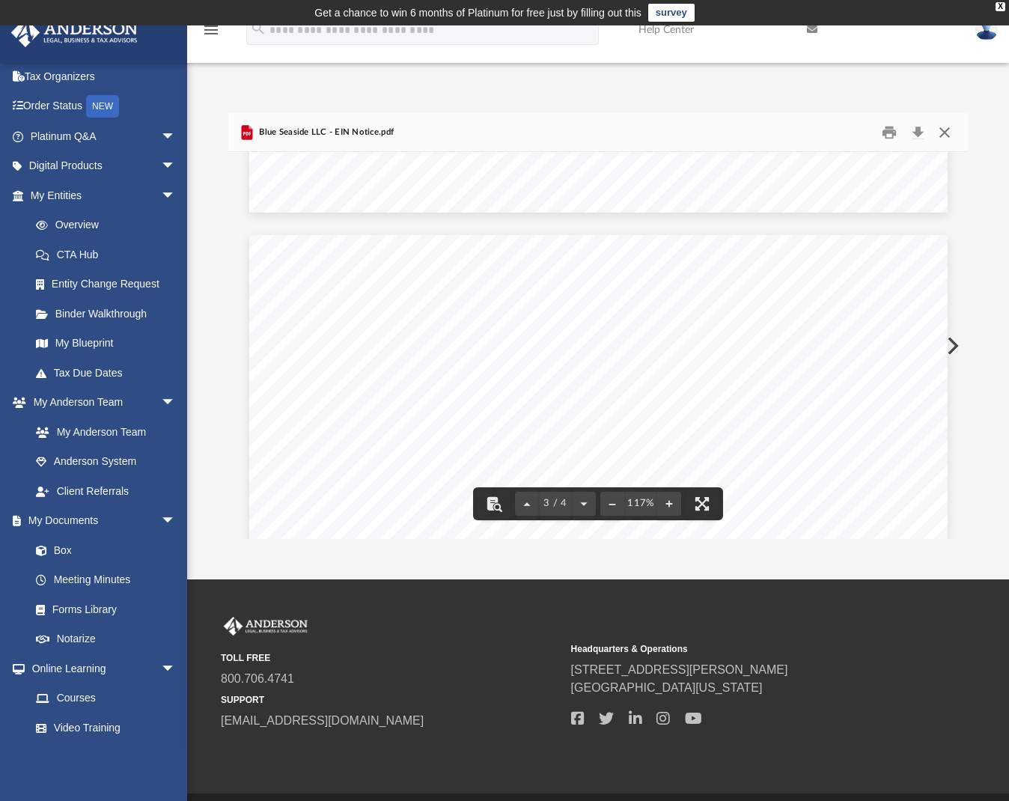
click at [939, 132] on button "Close" at bounding box center [944, 131] width 27 height 23
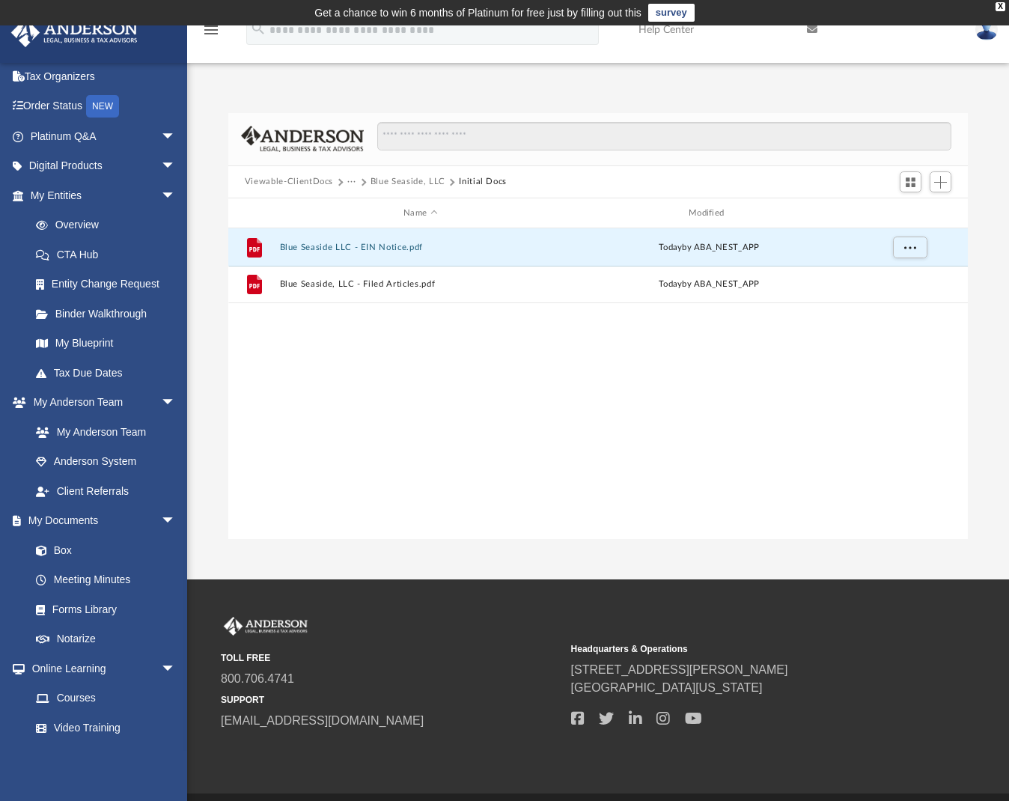
click at [320, 183] on button "Viewable-ClientDocs" at bounding box center [289, 181] width 88 height 13
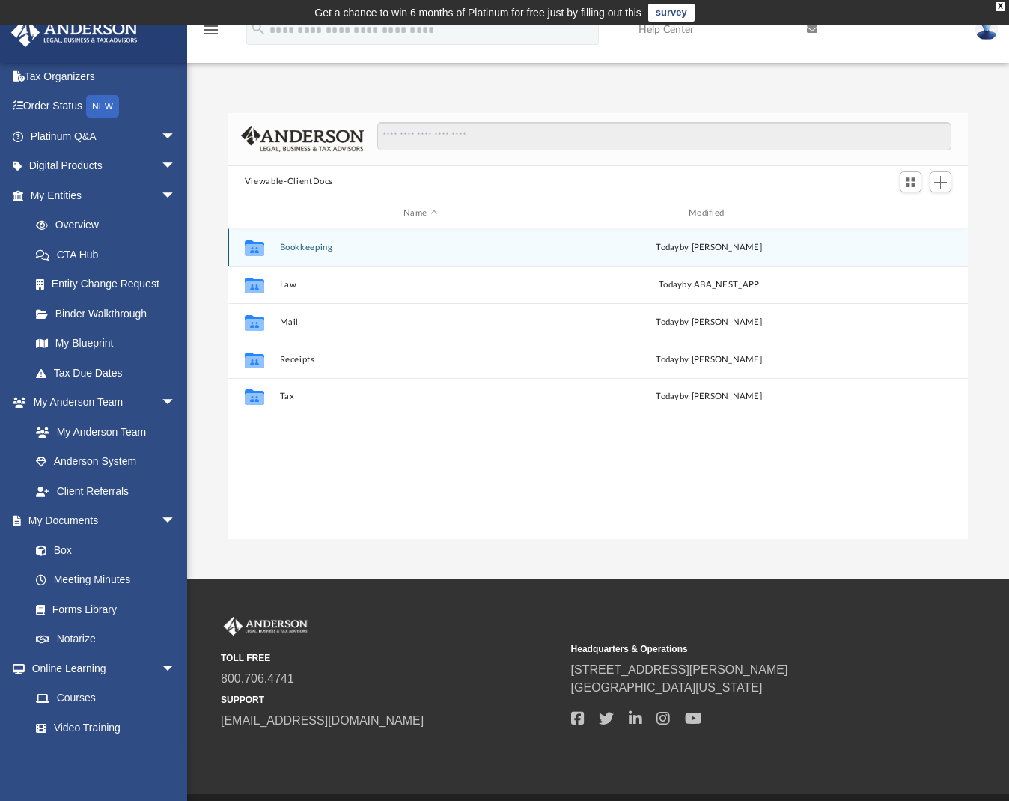
click at [316, 249] on button "Bookkeeping" at bounding box center [420, 247] width 282 height 10
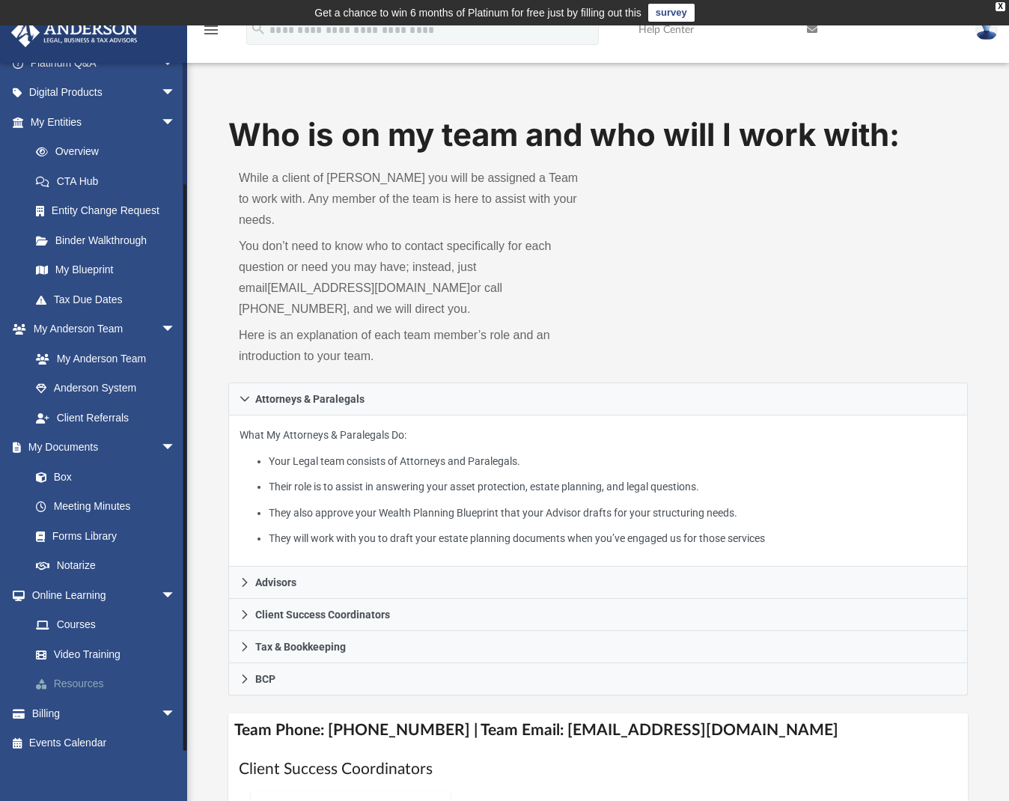
scroll to position [55, 0]
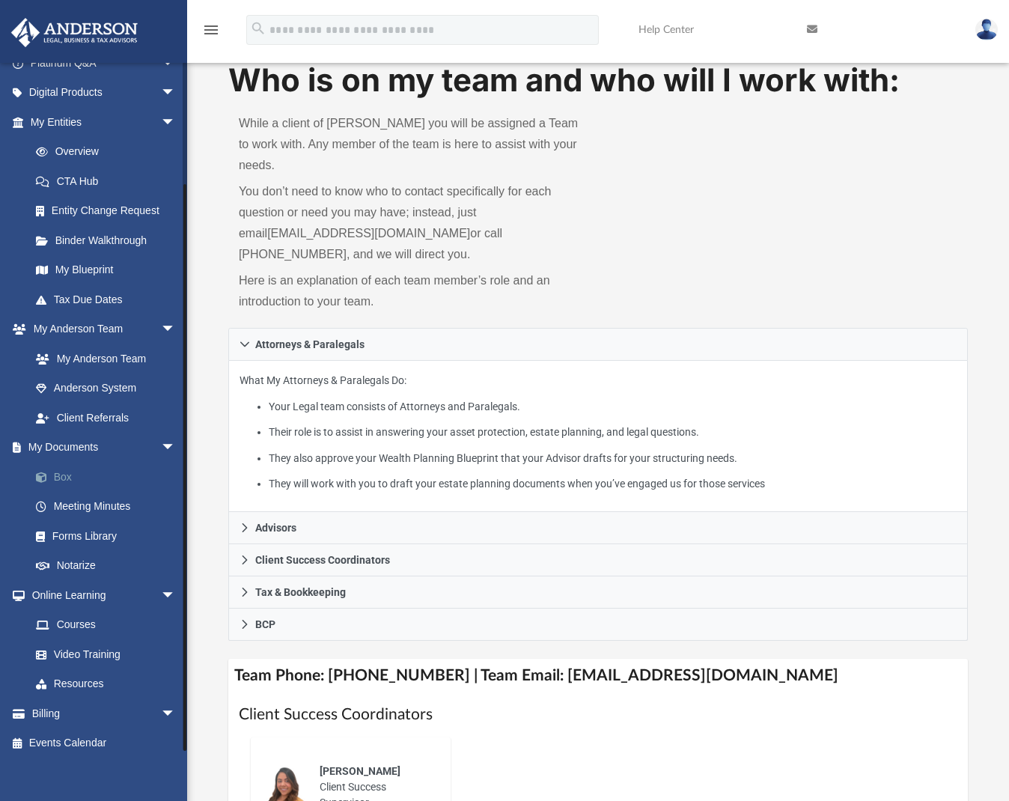
click at [76, 477] on link "Box" at bounding box center [109, 477] width 177 height 30
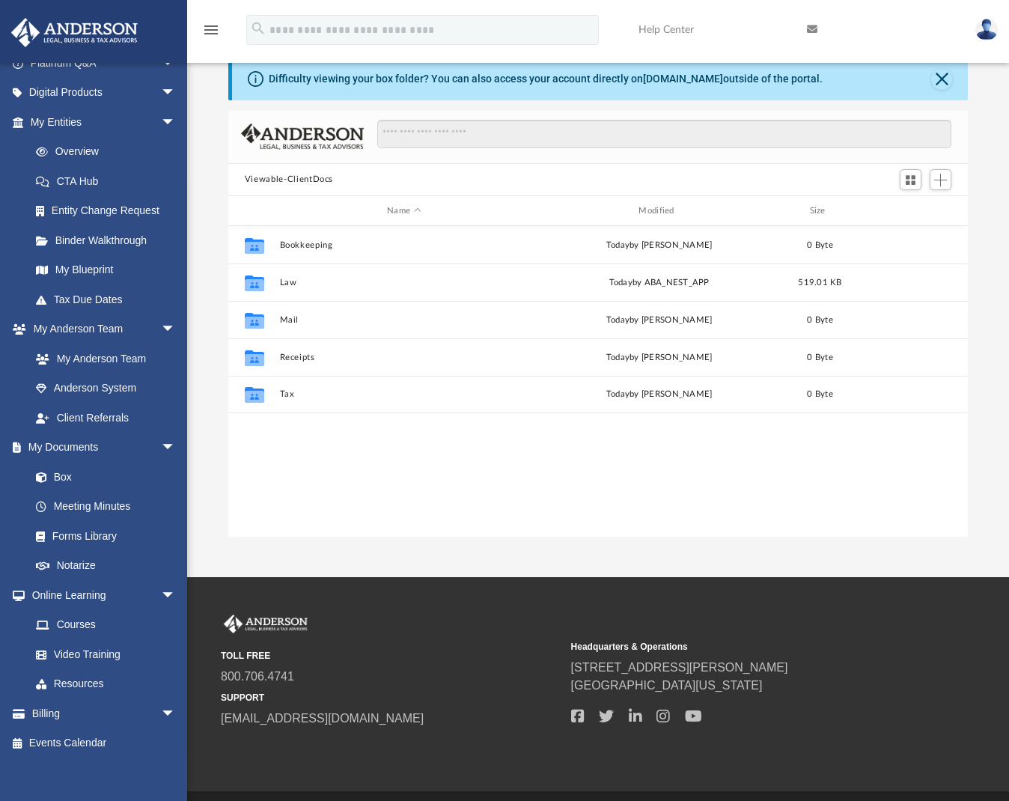
scroll to position [329, 728]
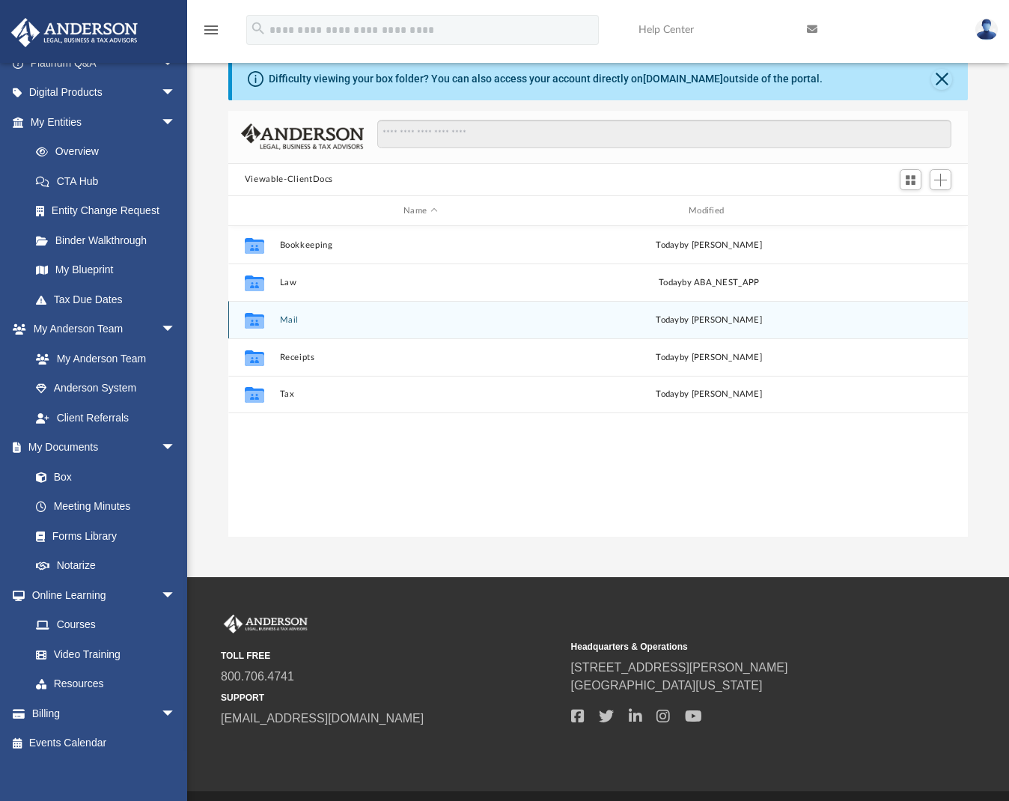
click at [355, 332] on div "Collaborated Folder Mail today by Charles Rogler" at bounding box center [597, 319] width 739 height 37
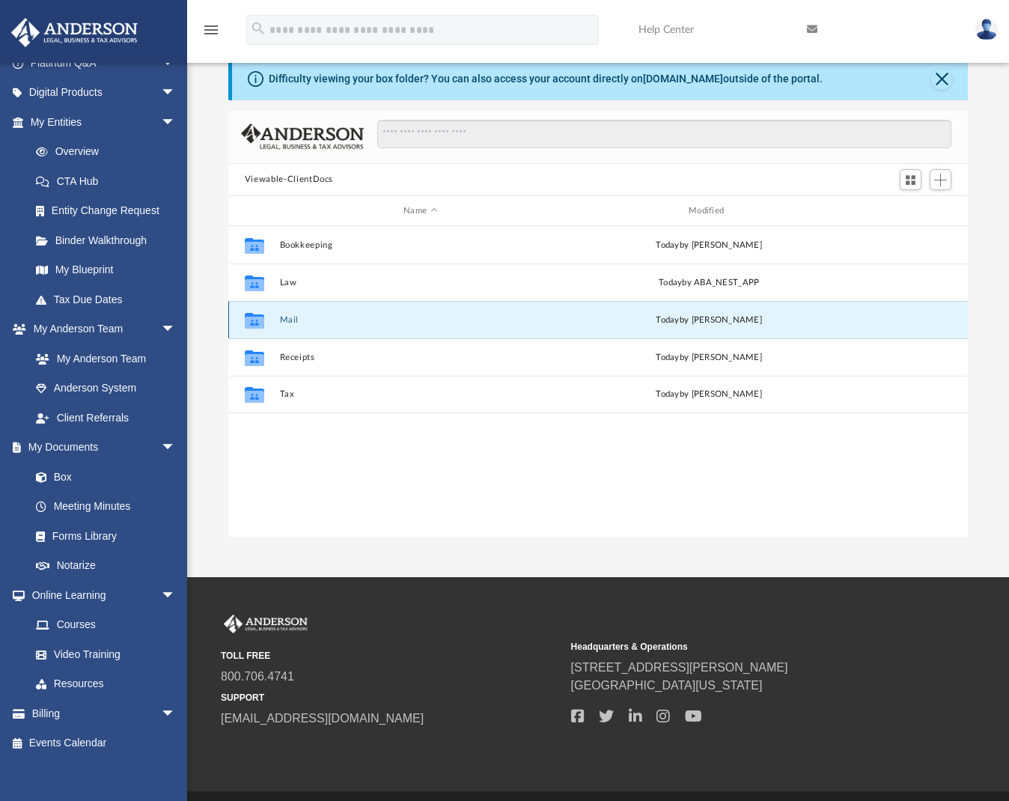
click at [293, 319] on button "Mail" at bounding box center [420, 320] width 282 height 10
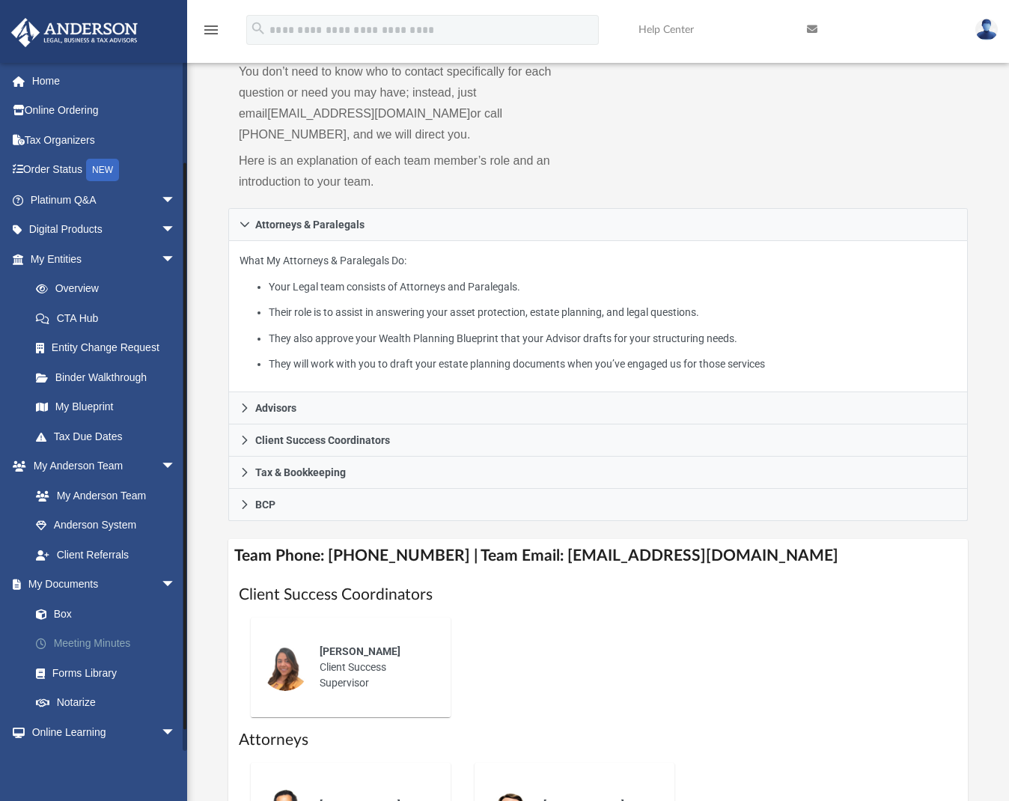
scroll to position [41, 0]
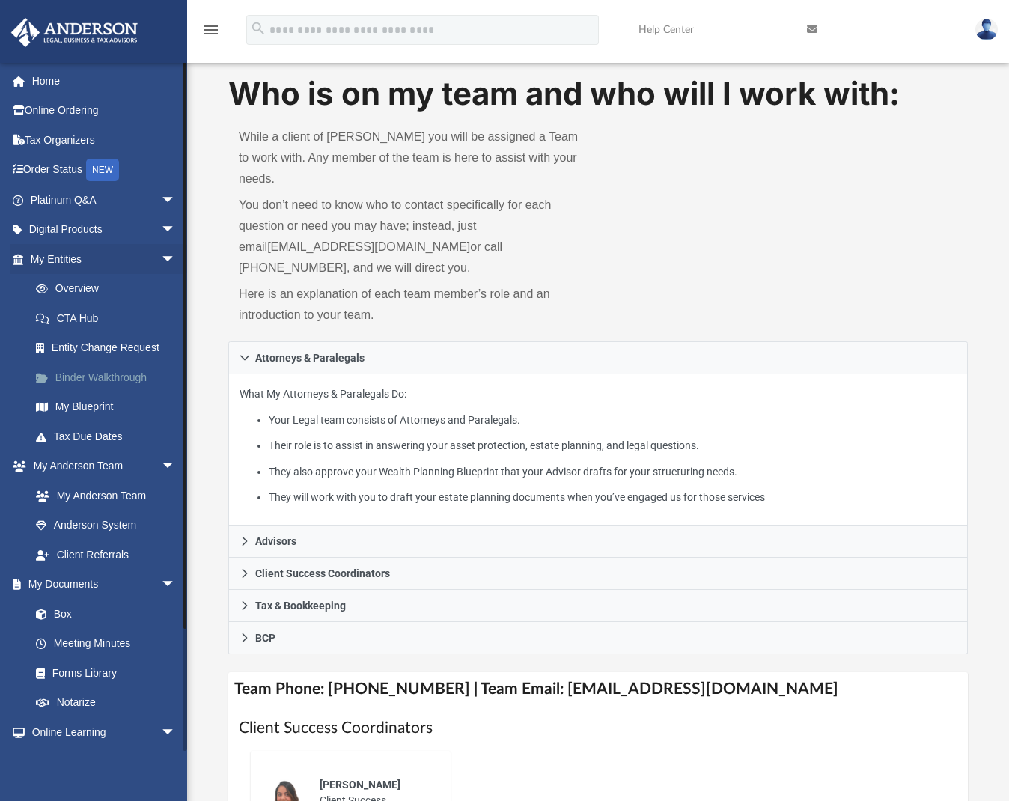
click at [92, 376] on link "Binder Walkthrough" at bounding box center [109, 377] width 177 height 30
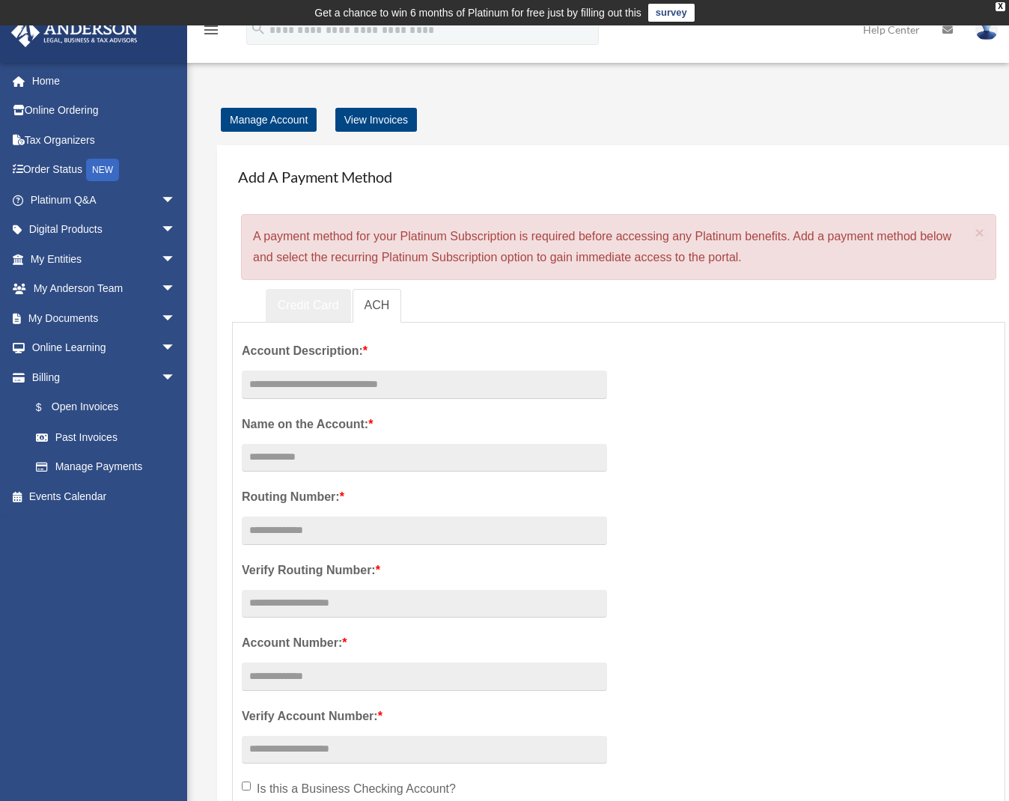
click at [305, 301] on link "Credit Card" at bounding box center [308, 306] width 85 height 34
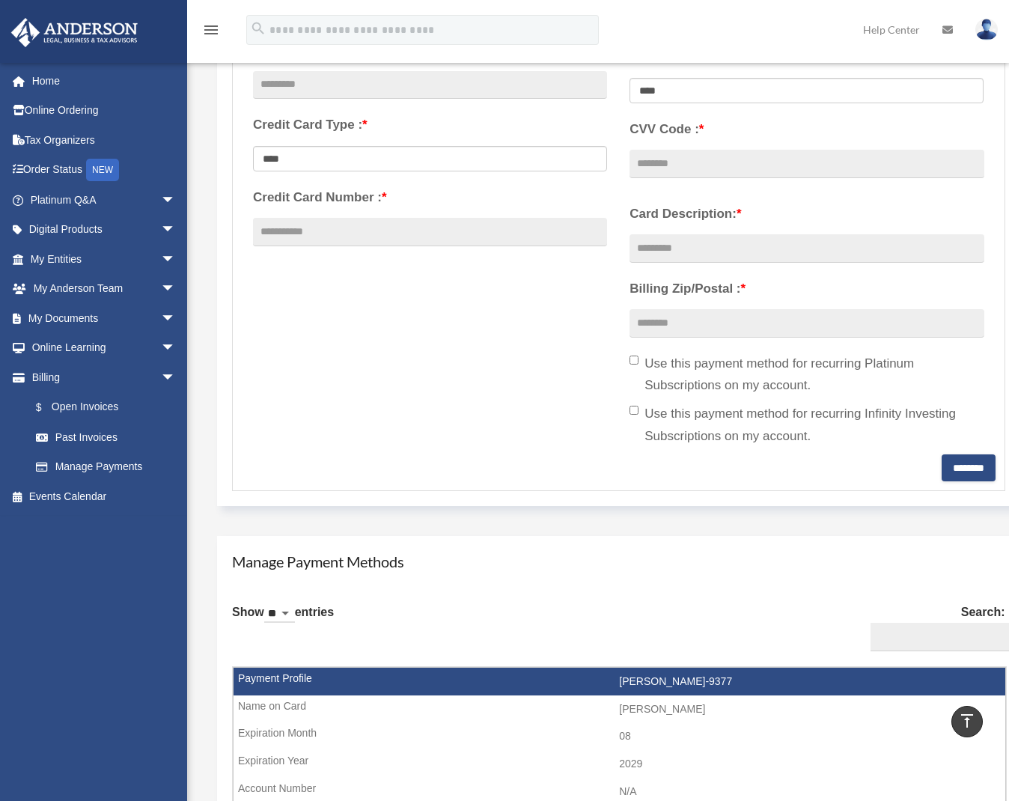
scroll to position [310, 0]
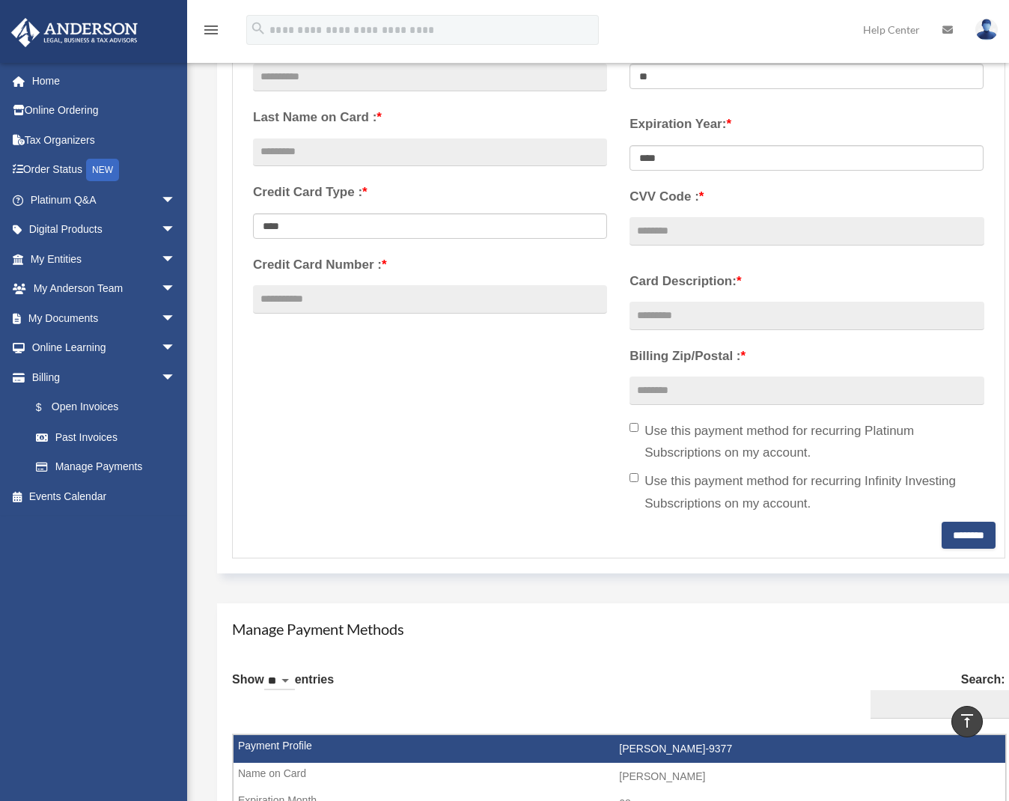
click at [694, 278] on label "Card Description: *" at bounding box center [806, 281] width 354 height 22
click at [694, 302] on input "Card Description: *" at bounding box center [806, 316] width 354 height 28
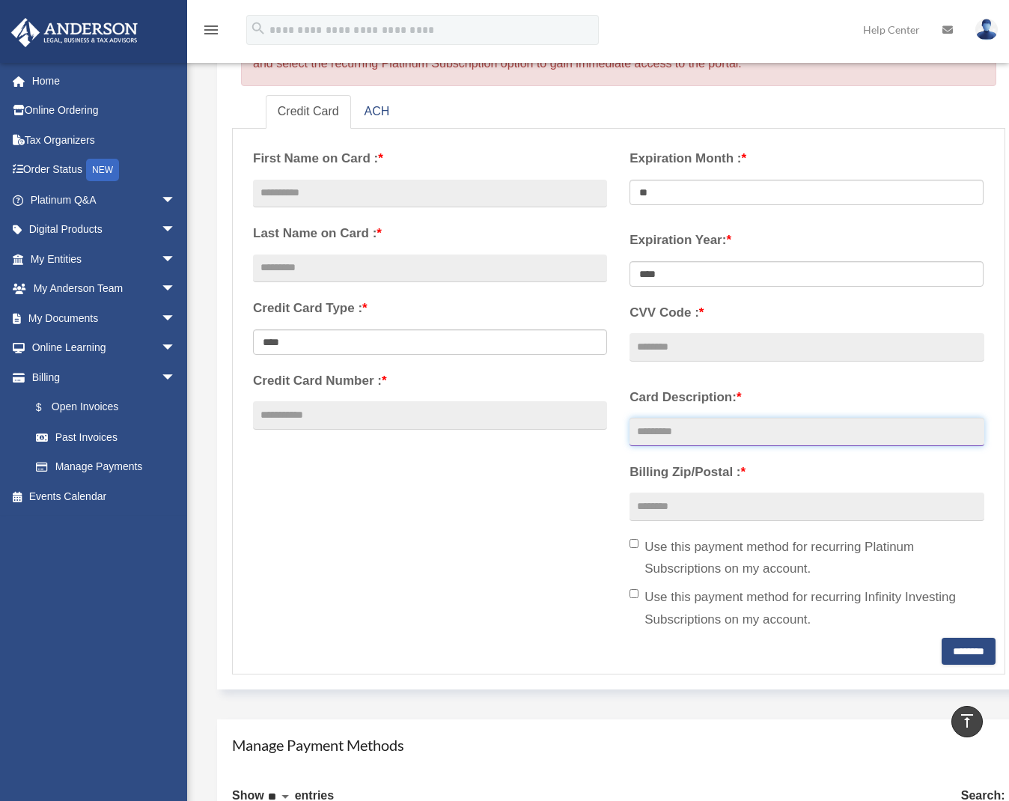
scroll to position [68, 0]
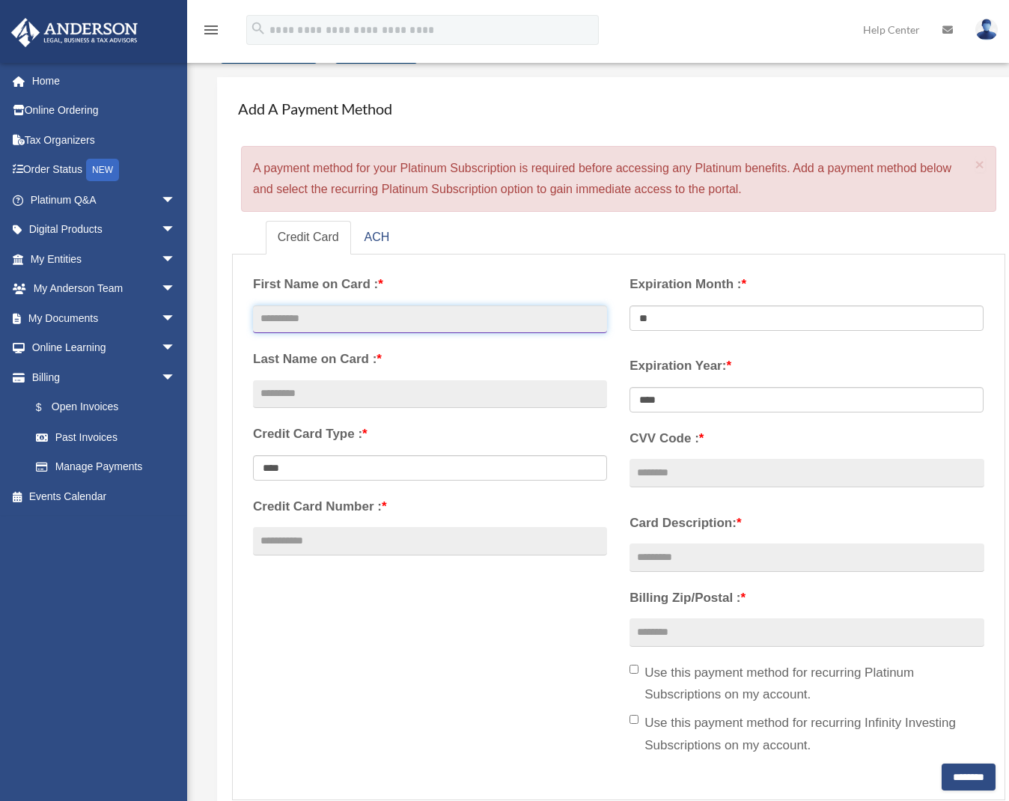
click at [378, 318] on input "text" at bounding box center [430, 319] width 354 height 28
type input "*****"
click at [305, 392] on input "text" at bounding box center [430, 394] width 354 height 28
type input "*****"
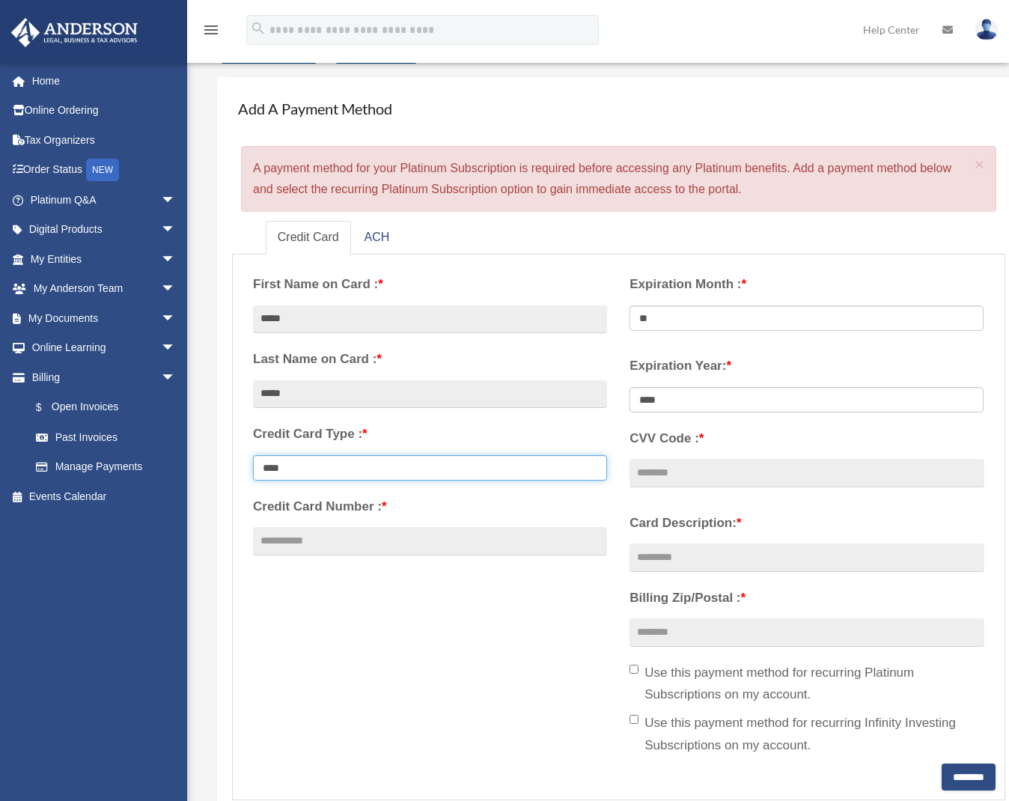
select select "**********"
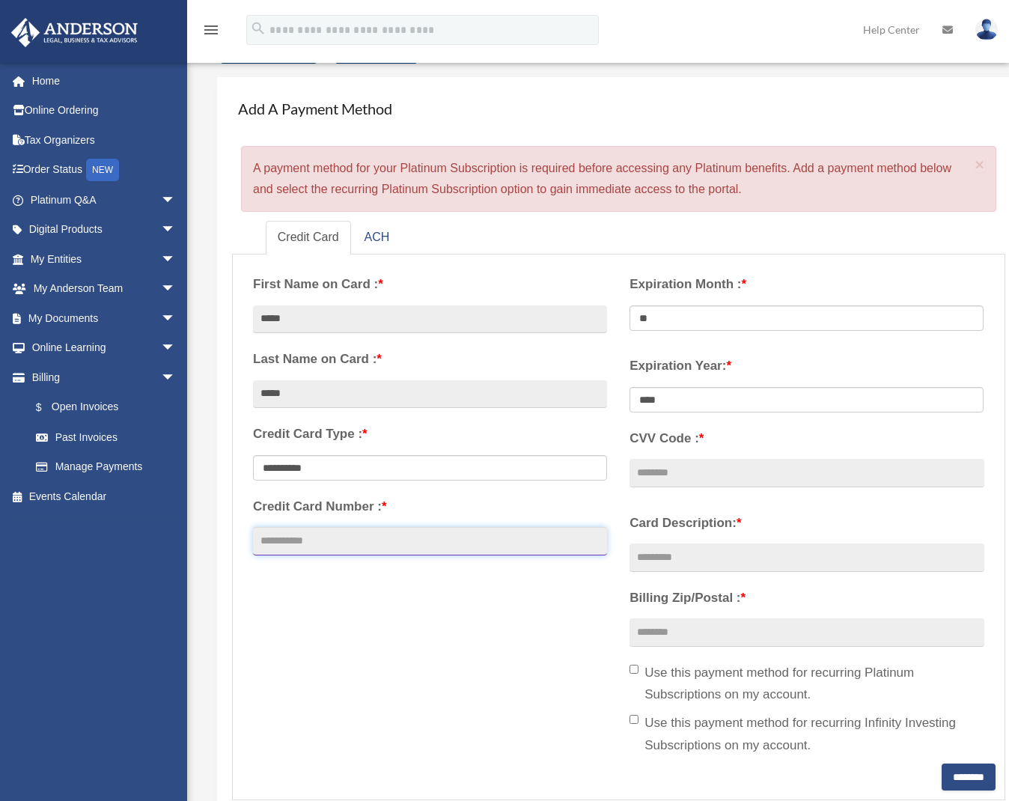
click at [288, 533] on input "Credit Card Number : *" at bounding box center [430, 541] width 354 height 28
type input "**********"
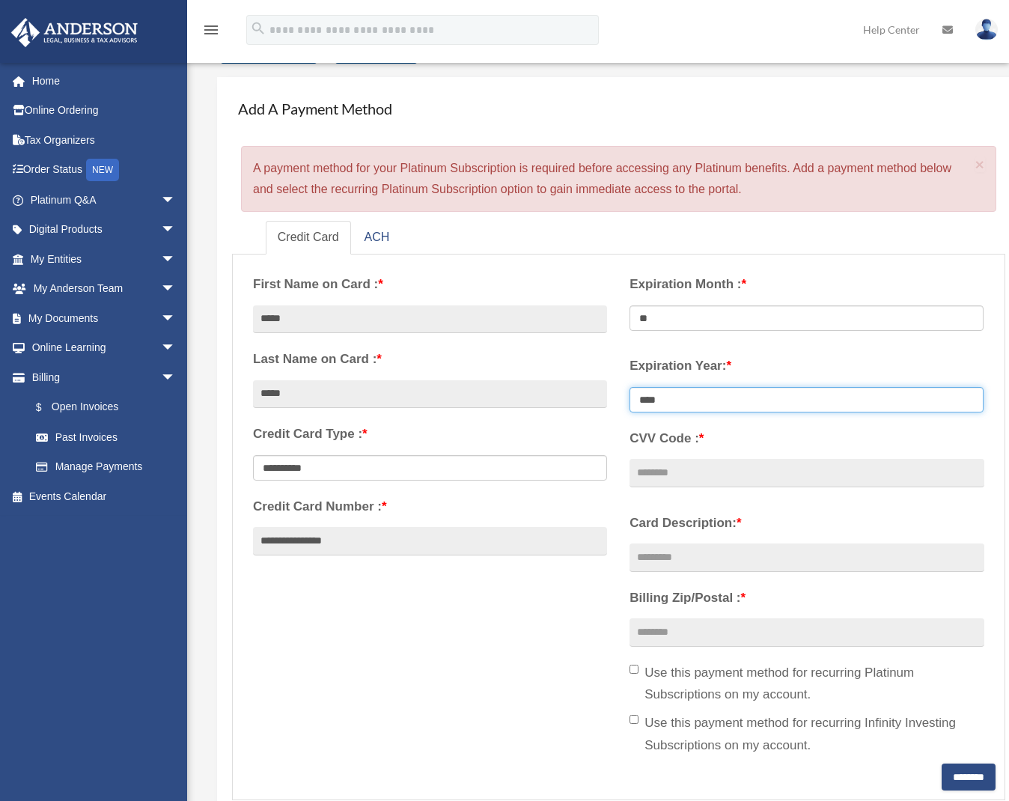
select select "****"
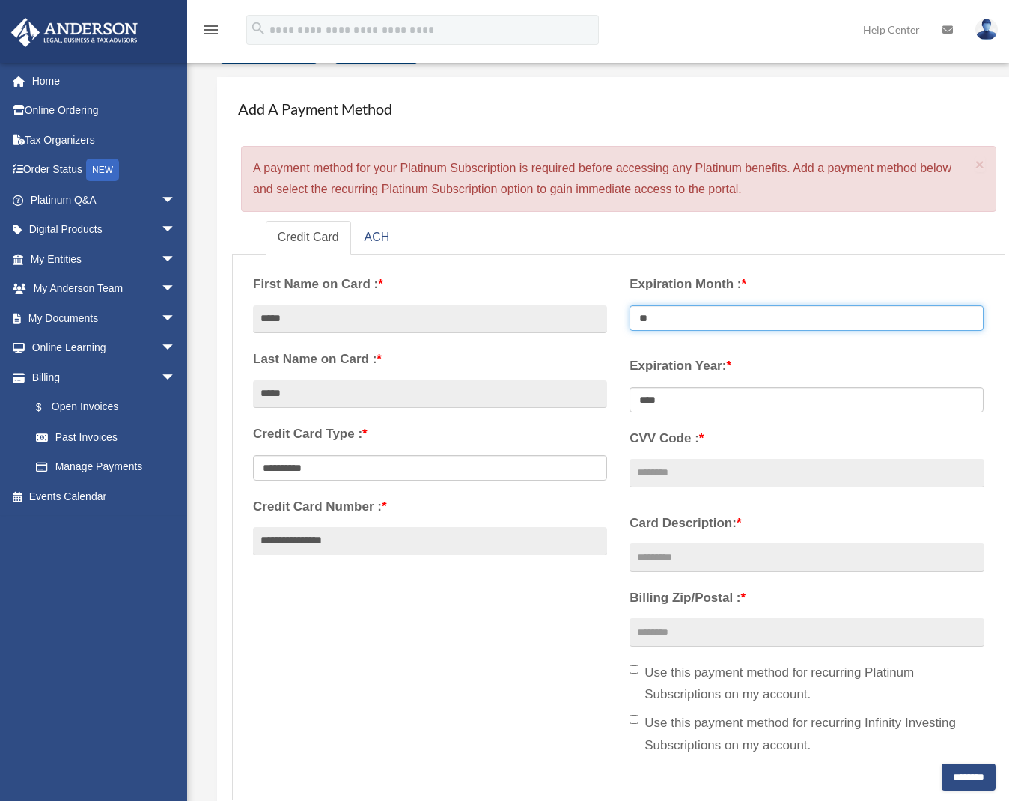
select select "**"
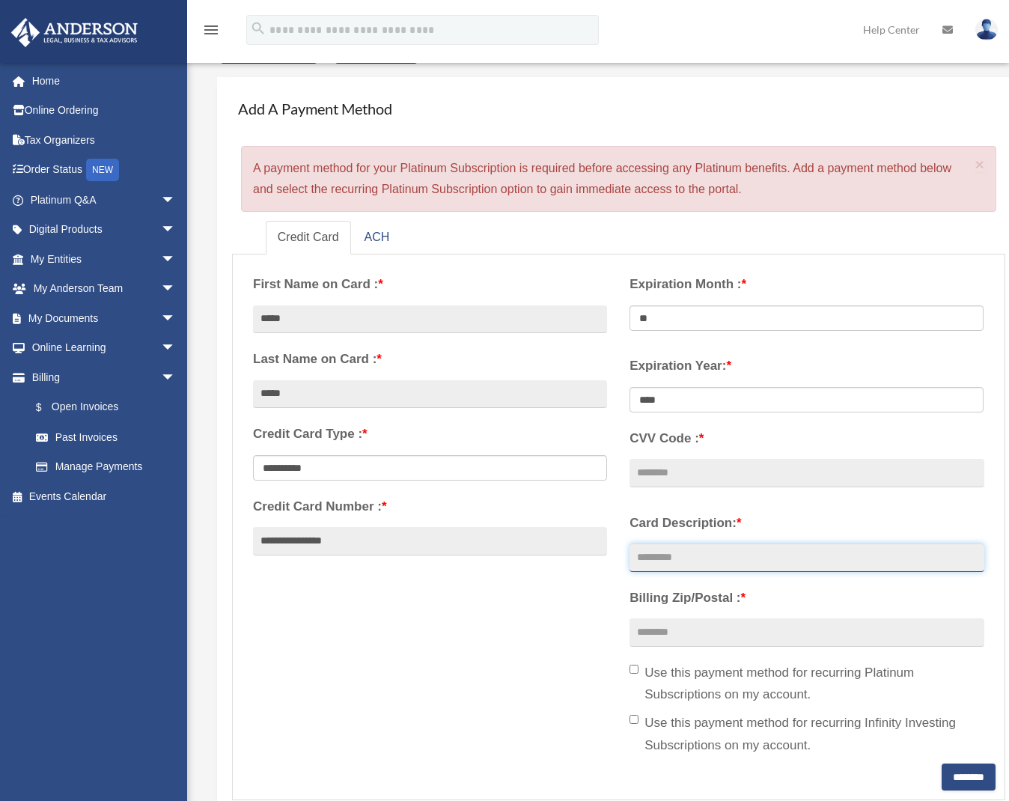
click at [665, 555] on input "Card Description: *" at bounding box center [806, 557] width 354 height 28
type input "**********"
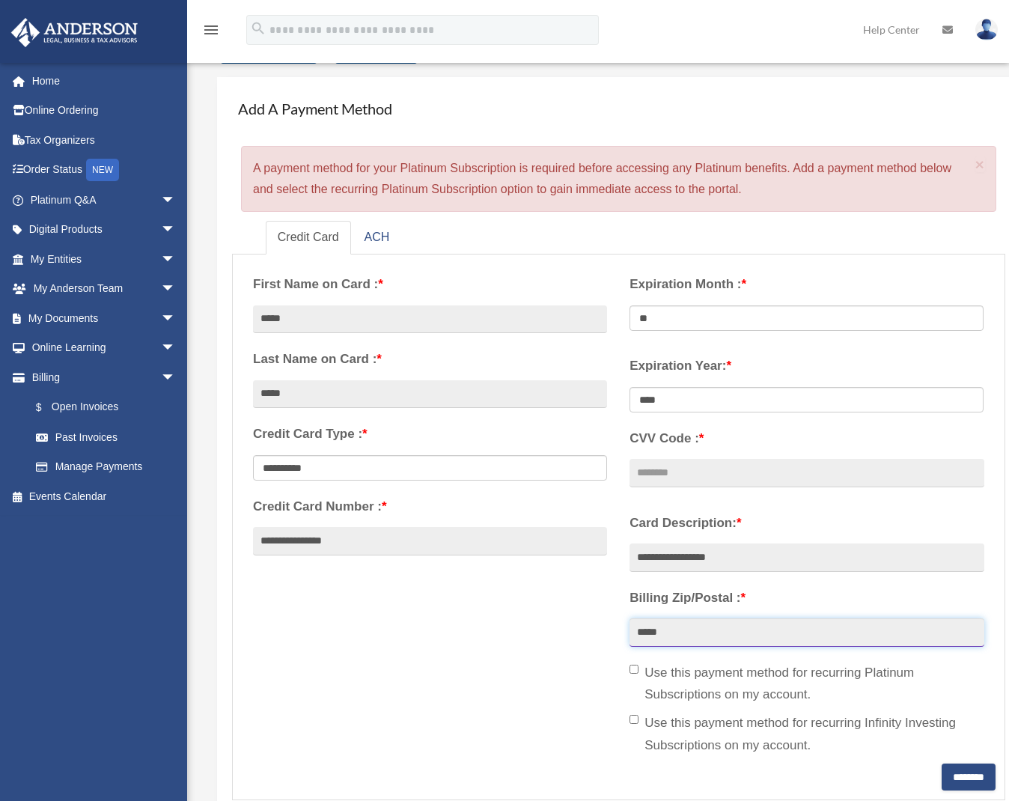
type input "*****"
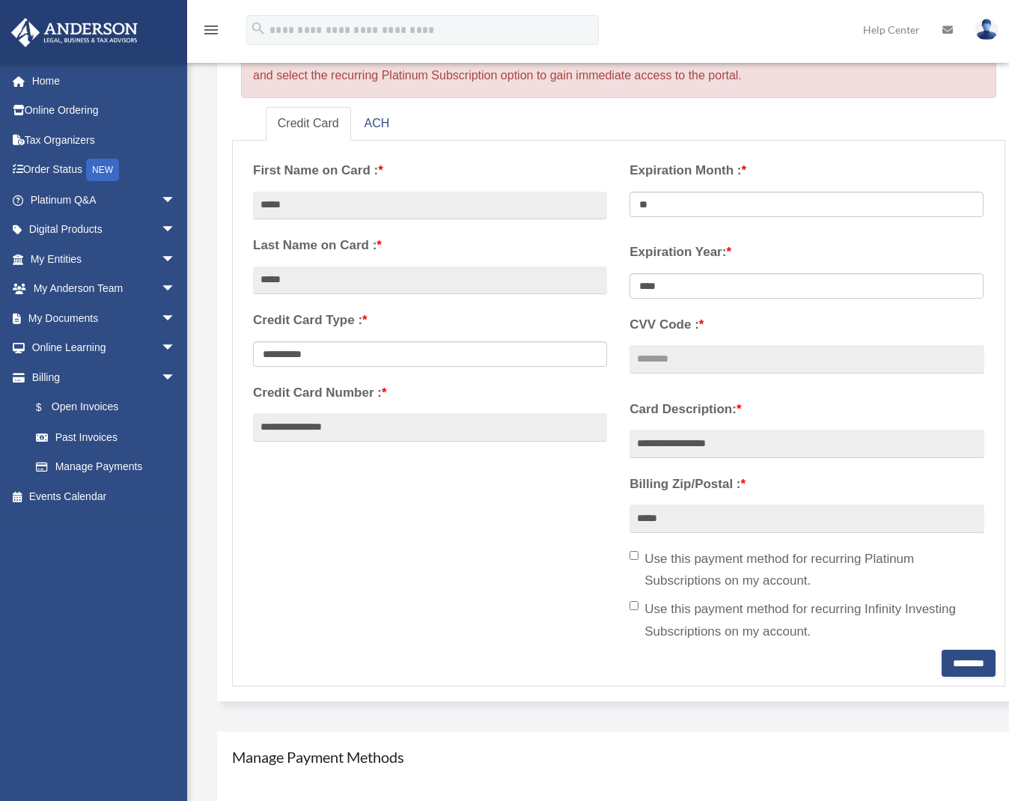
scroll to position [464, 0]
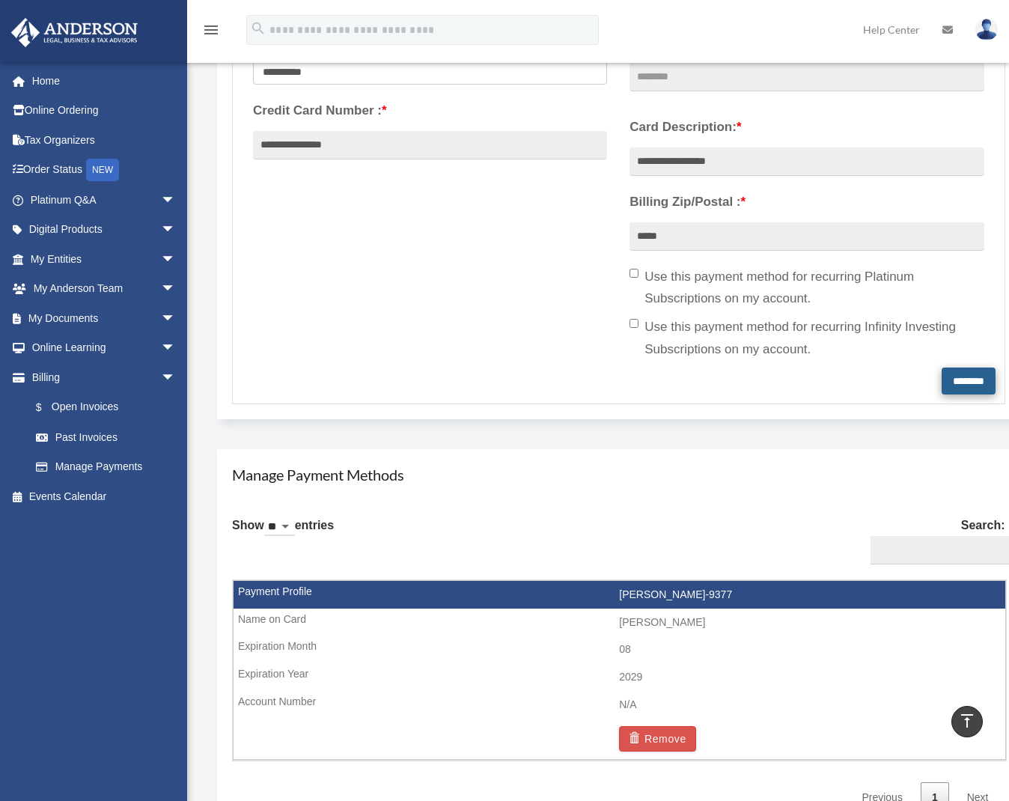
click at [962, 375] on input "********" at bounding box center [968, 380] width 54 height 27
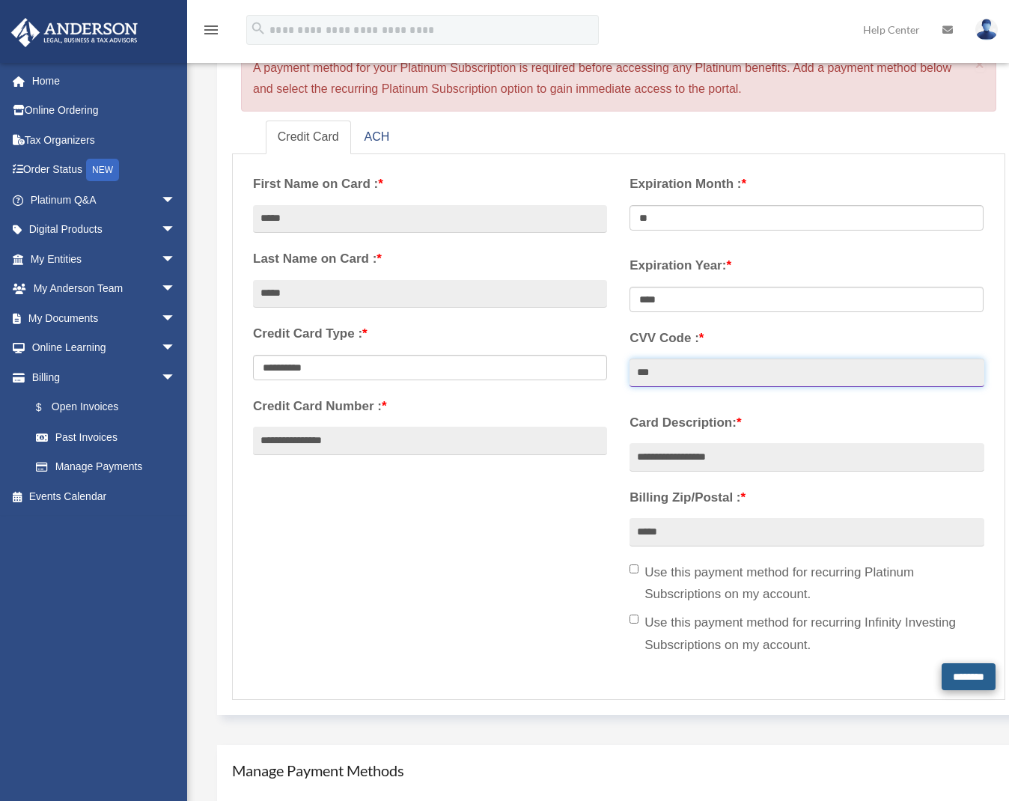
type input "***"
click at [959, 670] on input "********" at bounding box center [968, 676] width 54 height 27
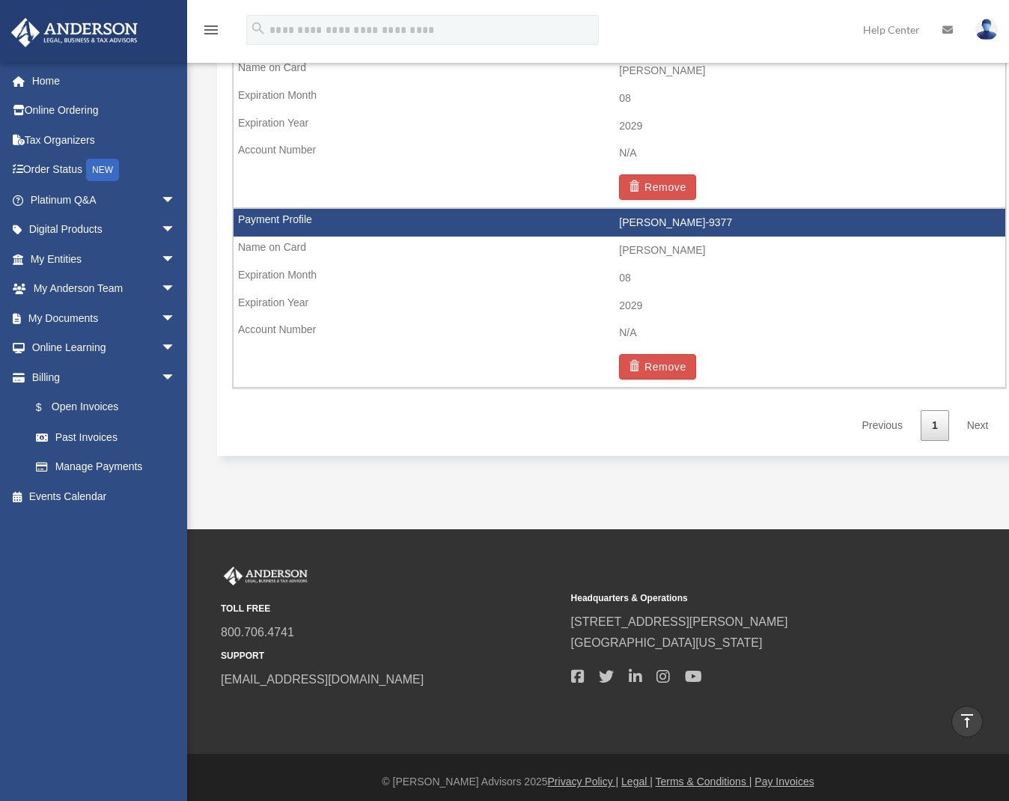
scroll to position [146, 0]
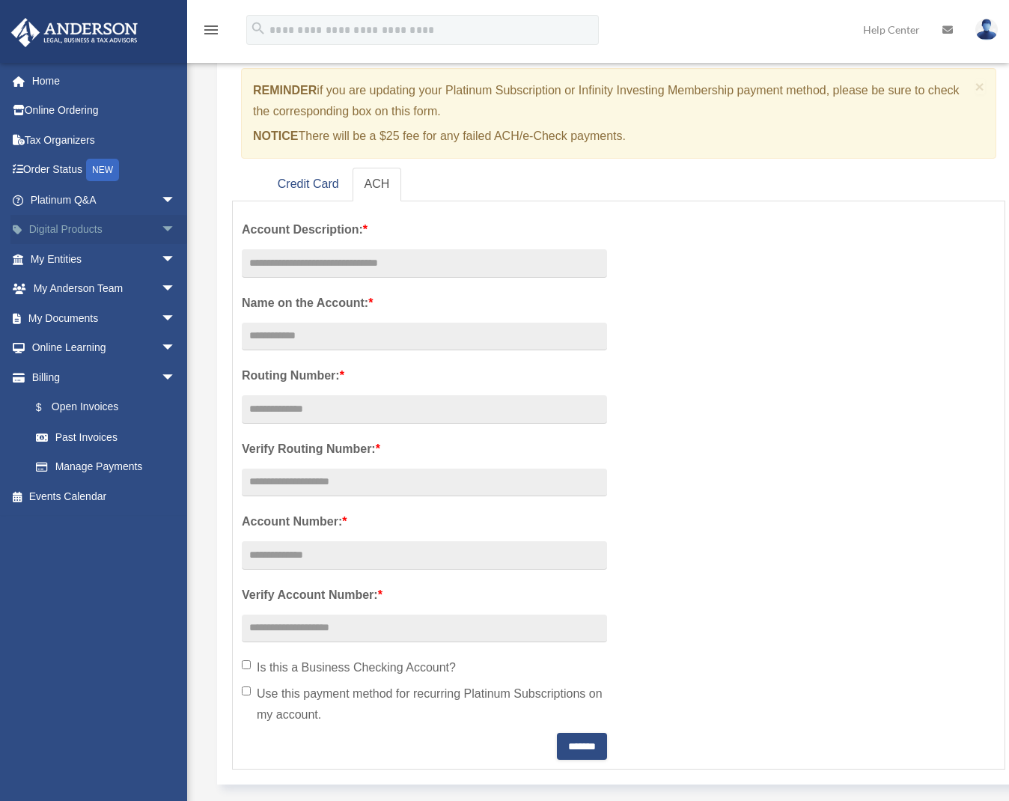
click at [161, 228] on span "arrow_drop_down" at bounding box center [176, 230] width 30 height 31
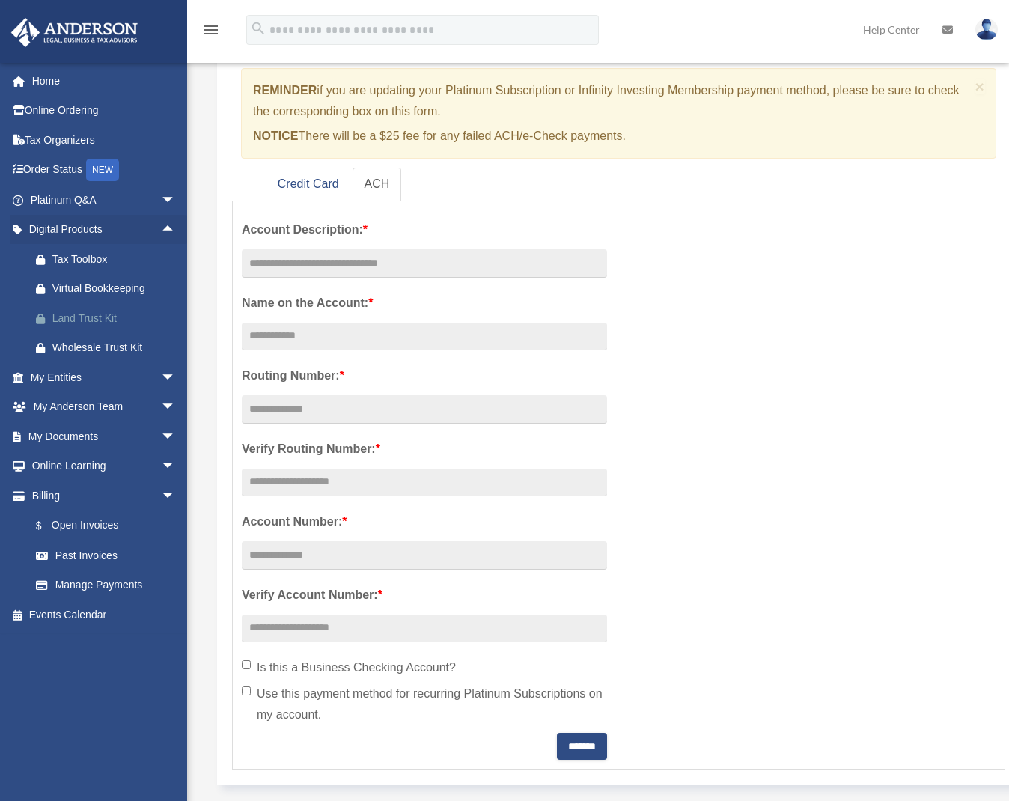
click at [119, 314] on div "Land Trust Kit" at bounding box center [115, 318] width 127 height 19
click at [161, 426] on span "arrow_drop_down" at bounding box center [176, 436] width 30 height 31
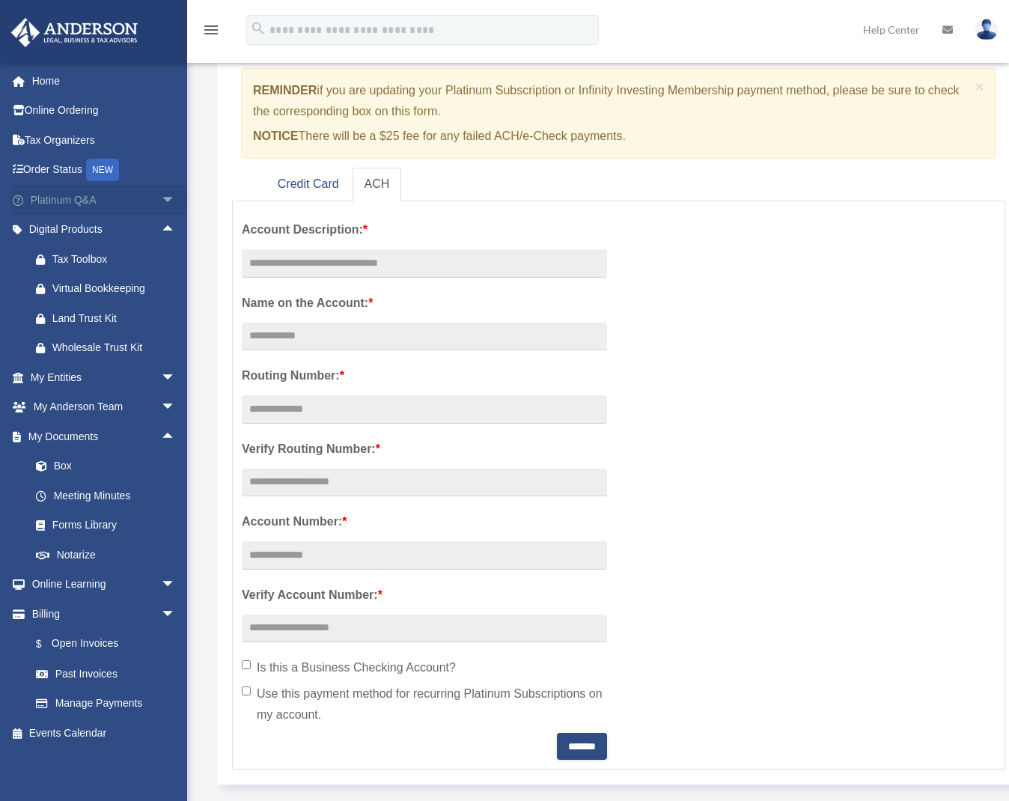
click at [161, 196] on span "arrow_drop_down" at bounding box center [176, 200] width 30 height 31
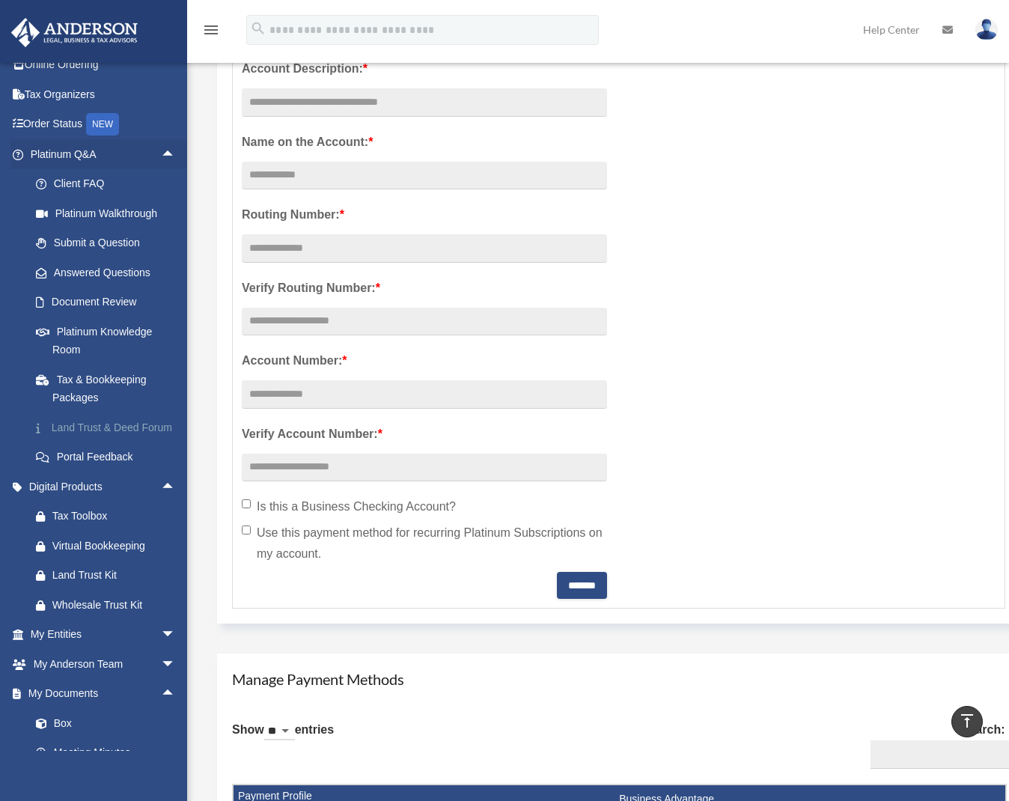
scroll to position [34, 0]
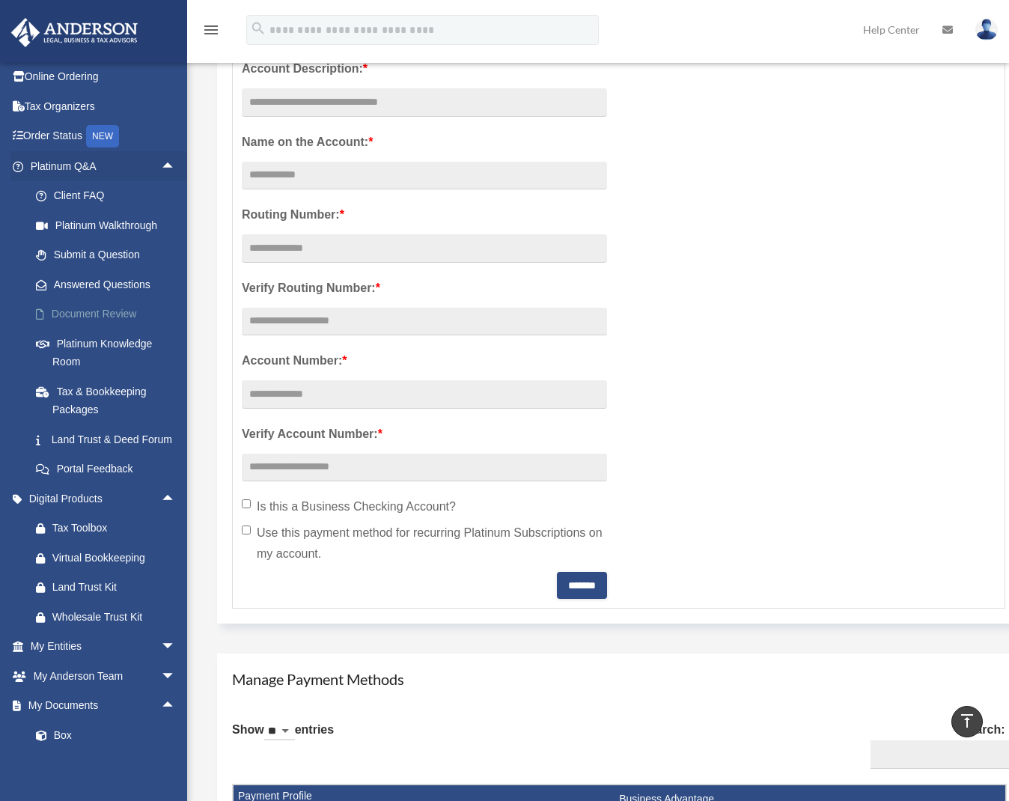
click at [119, 315] on link "Document Review" at bounding box center [109, 314] width 177 height 30
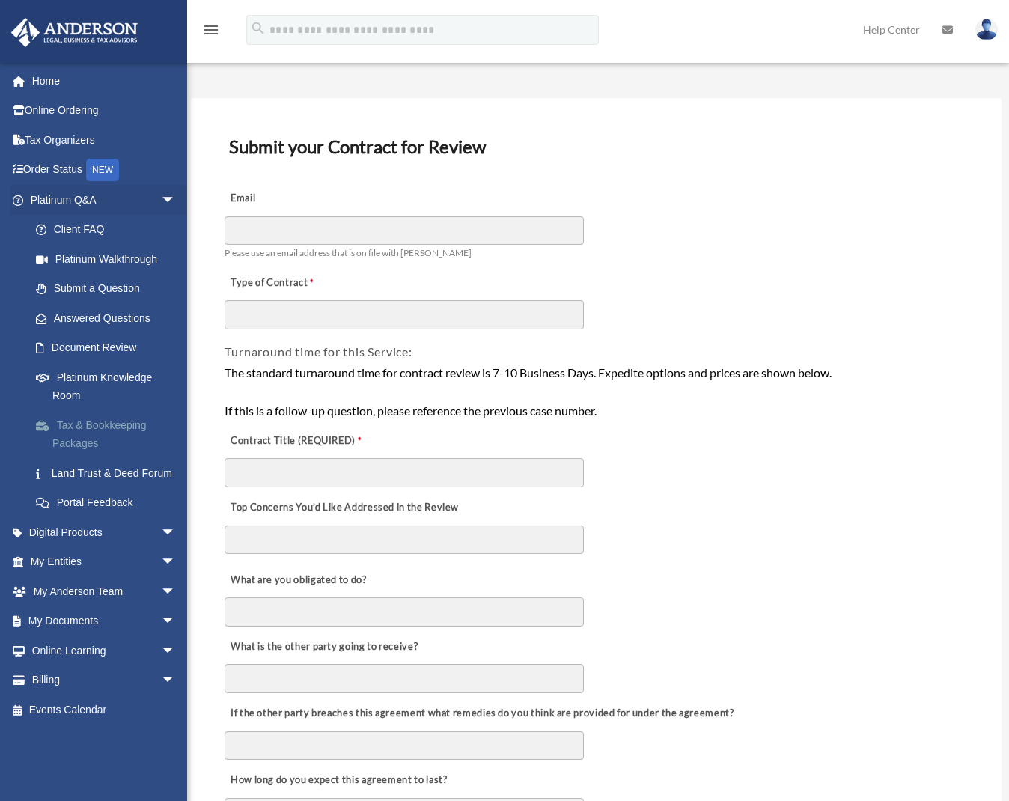
scroll to position [68, 0]
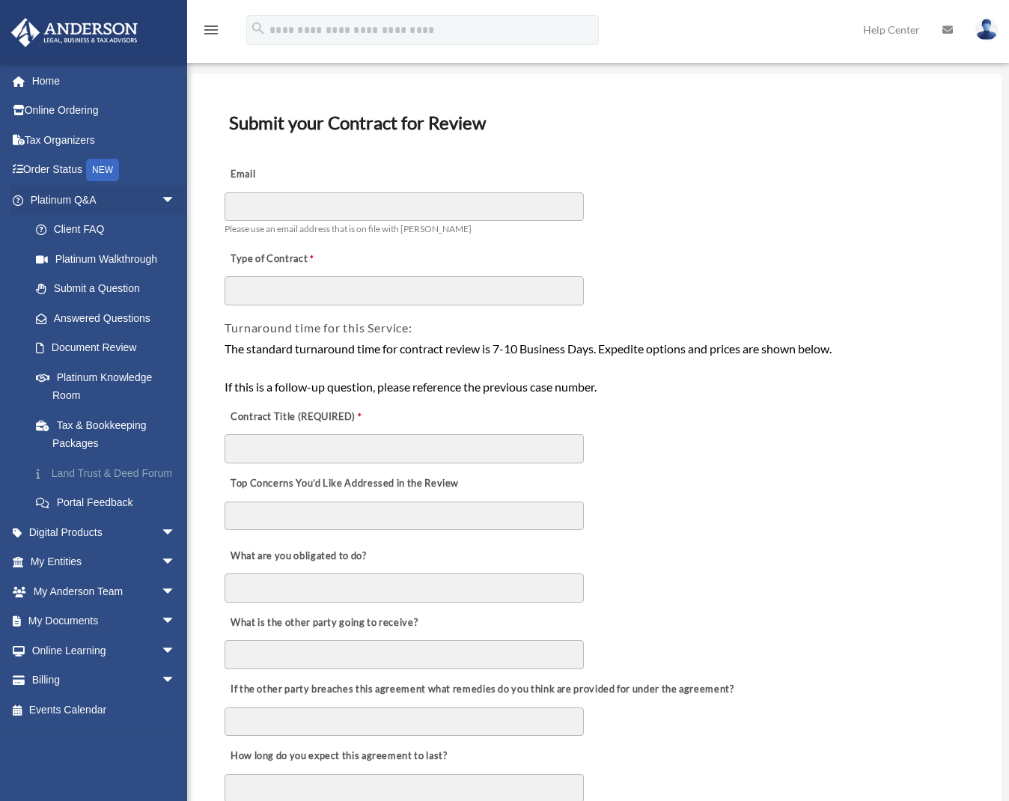
click at [58, 477] on link "Land Trust & Deed Forum" at bounding box center [109, 473] width 177 height 30
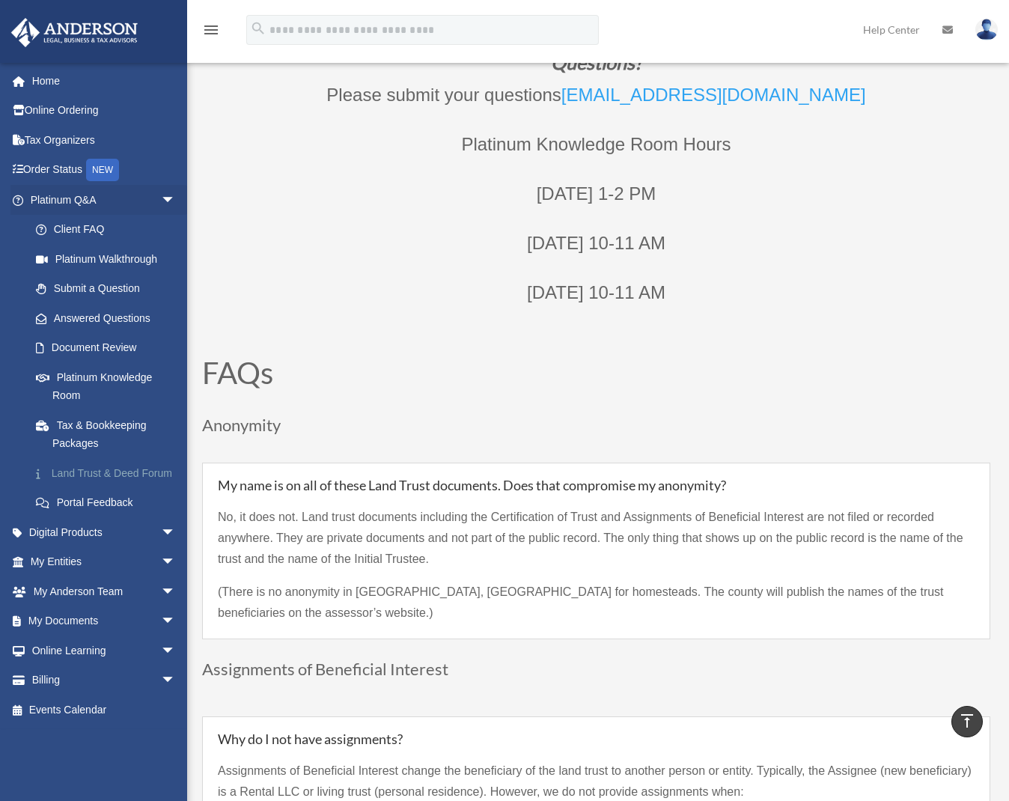
scroll to position [730, 0]
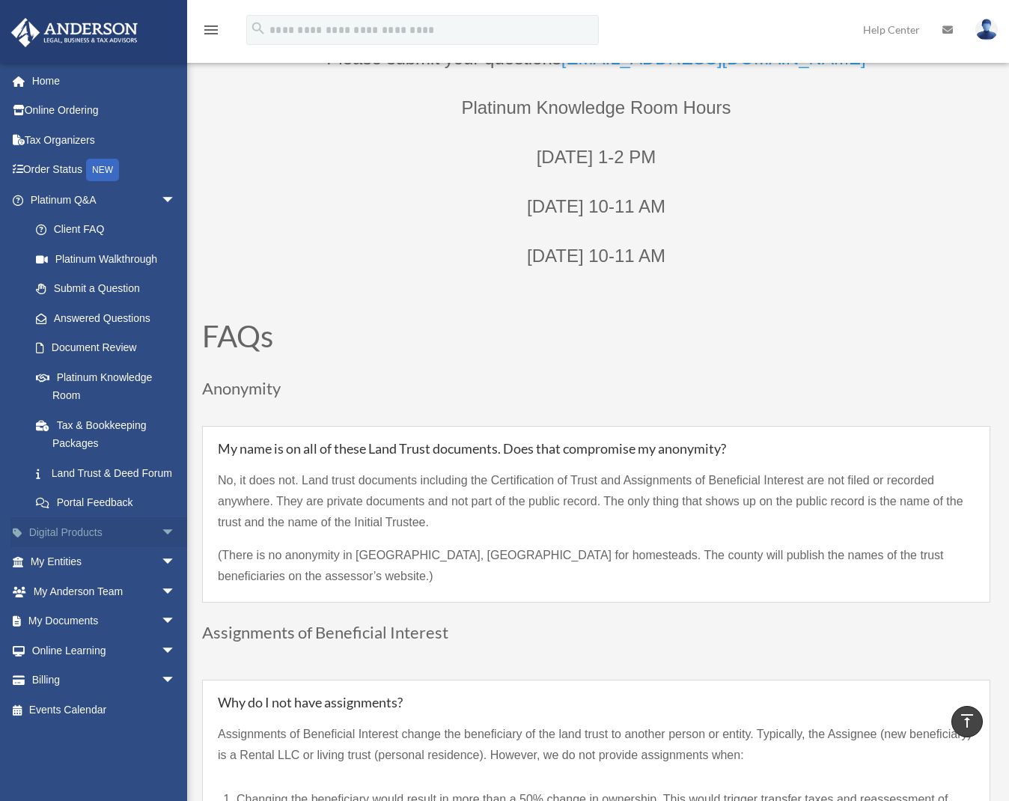
click at [161, 538] on span "arrow_drop_down" at bounding box center [176, 532] width 30 height 31
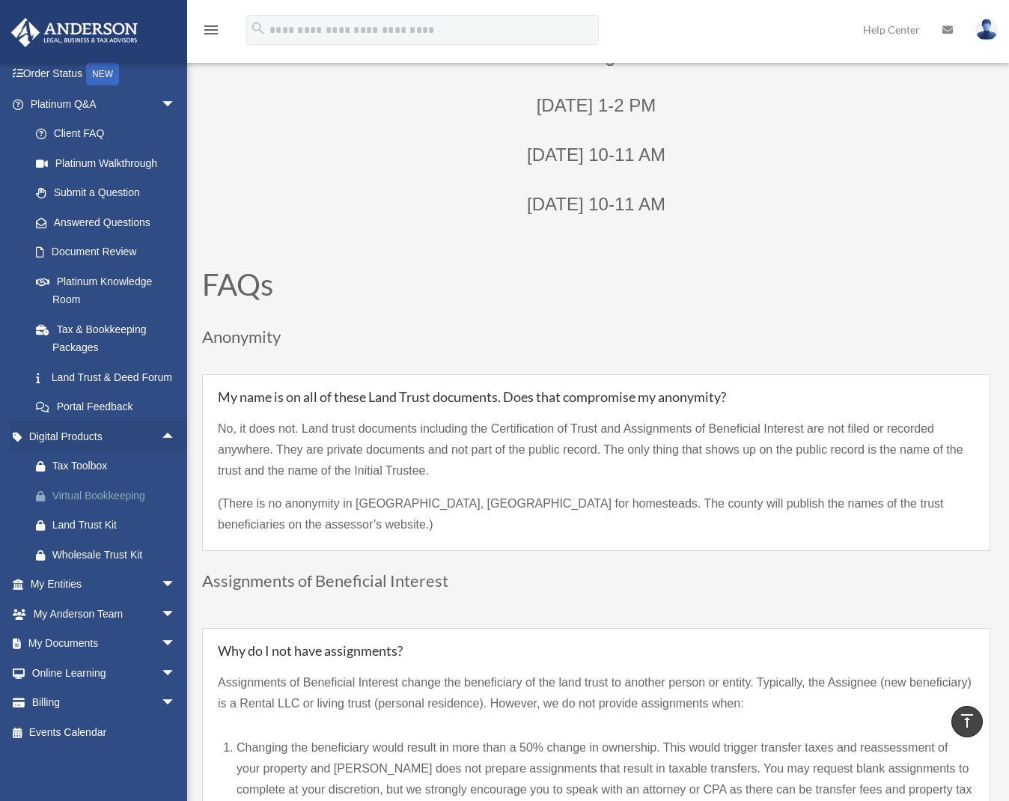
scroll to position [852, 0]
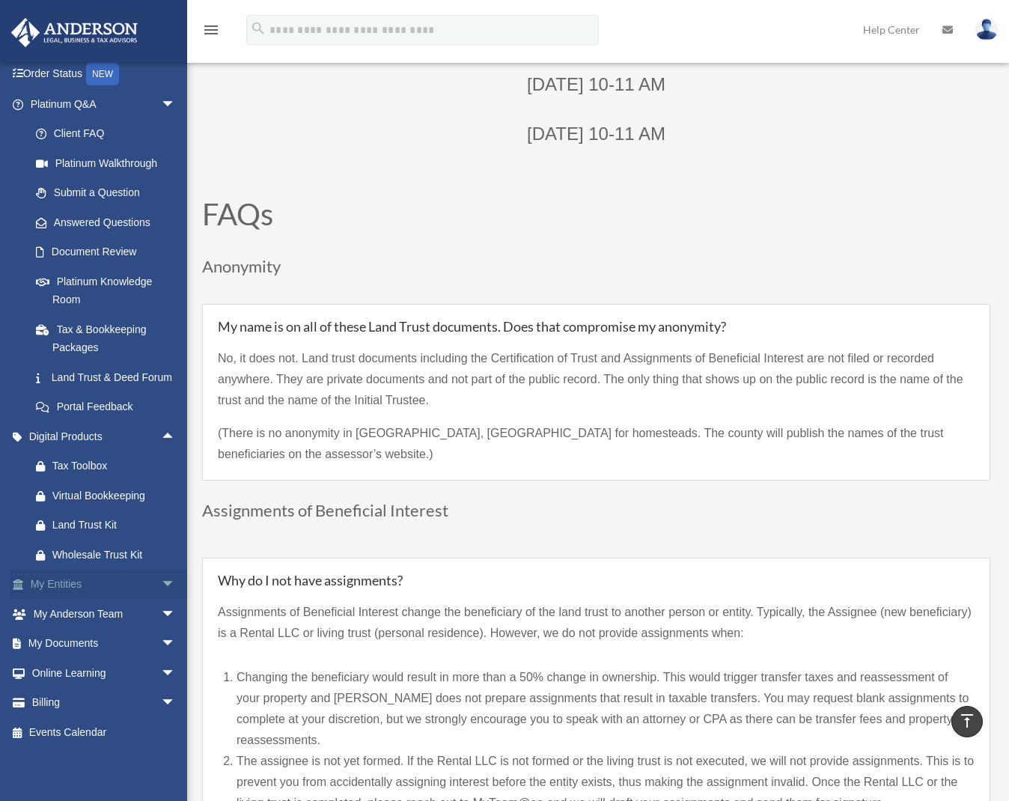
click at [161, 588] on span "arrow_drop_down" at bounding box center [176, 584] width 30 height 31
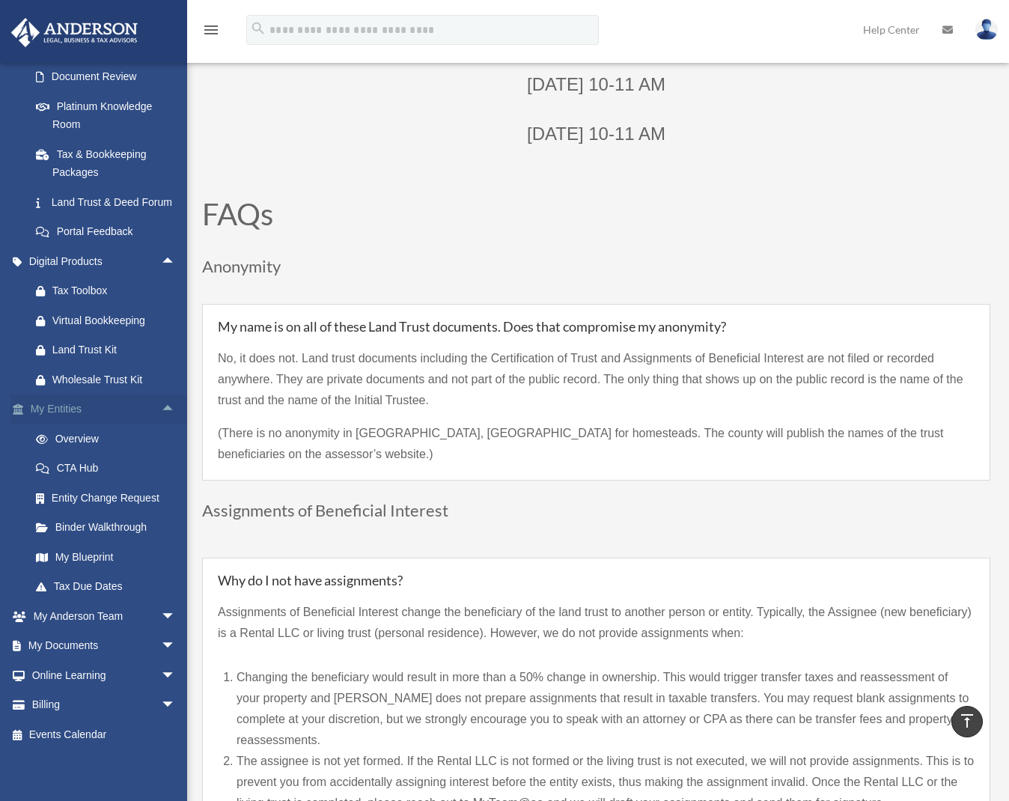
scroll to position [278, 0]
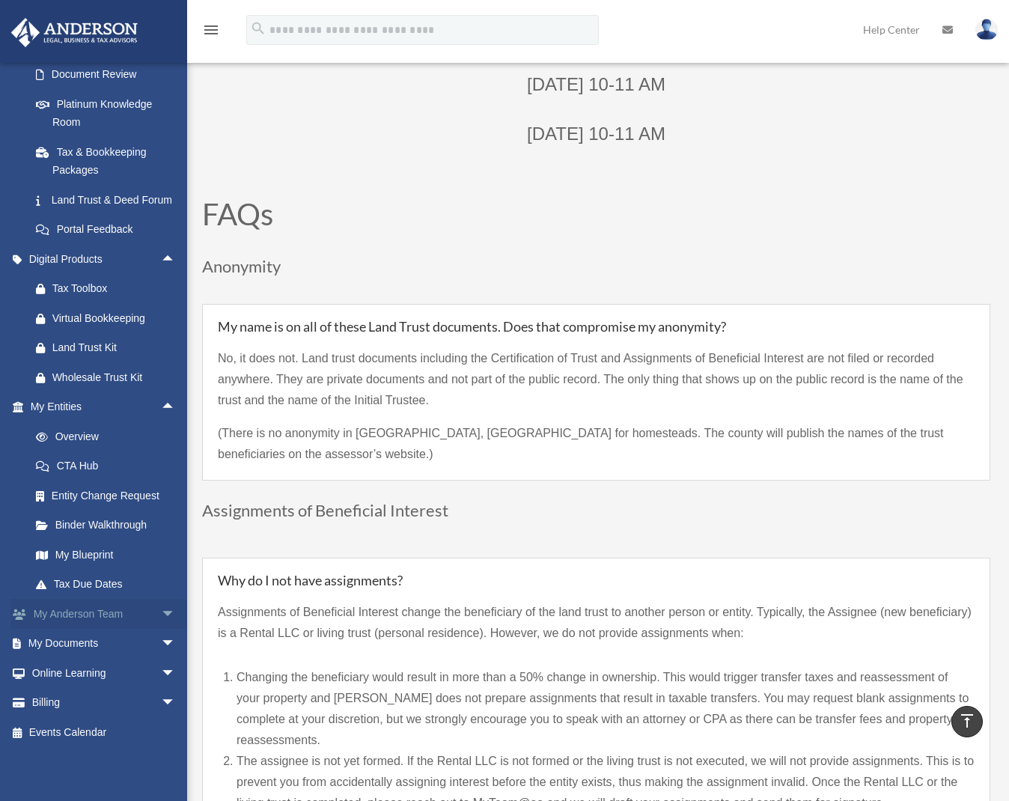
click at [140, 620] on link "My Anderson Team arrow_drop_down" at bounding box center [104, 614] width 188 height 30
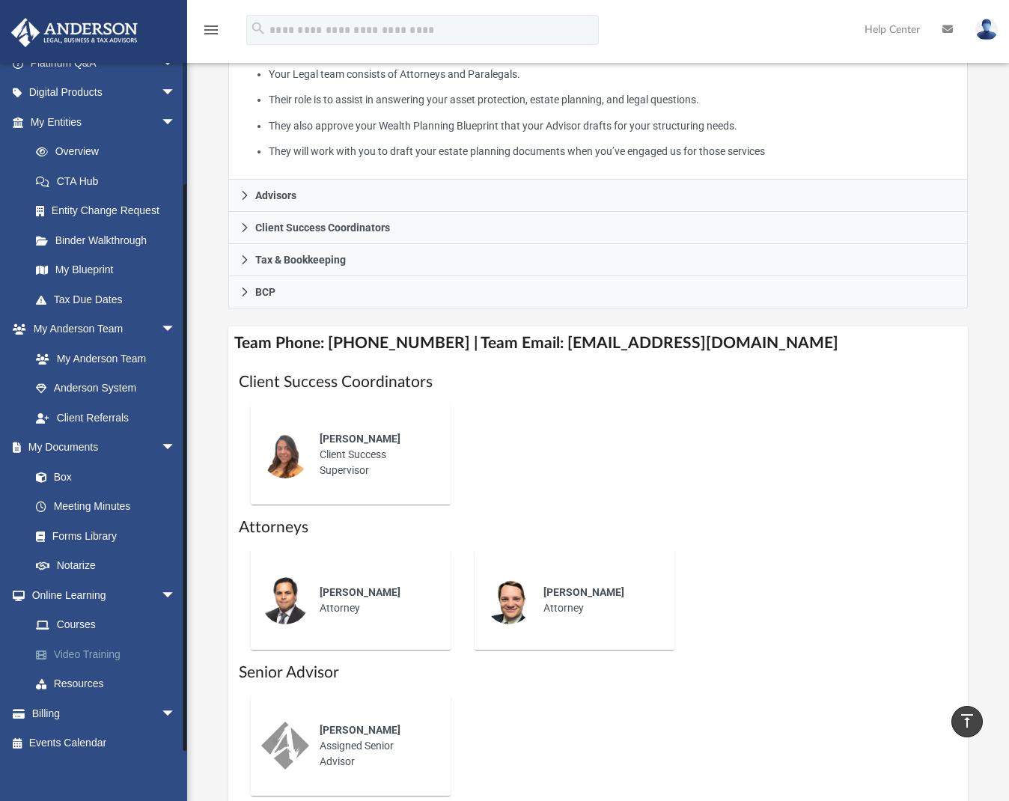
scroll to position [665, 0]
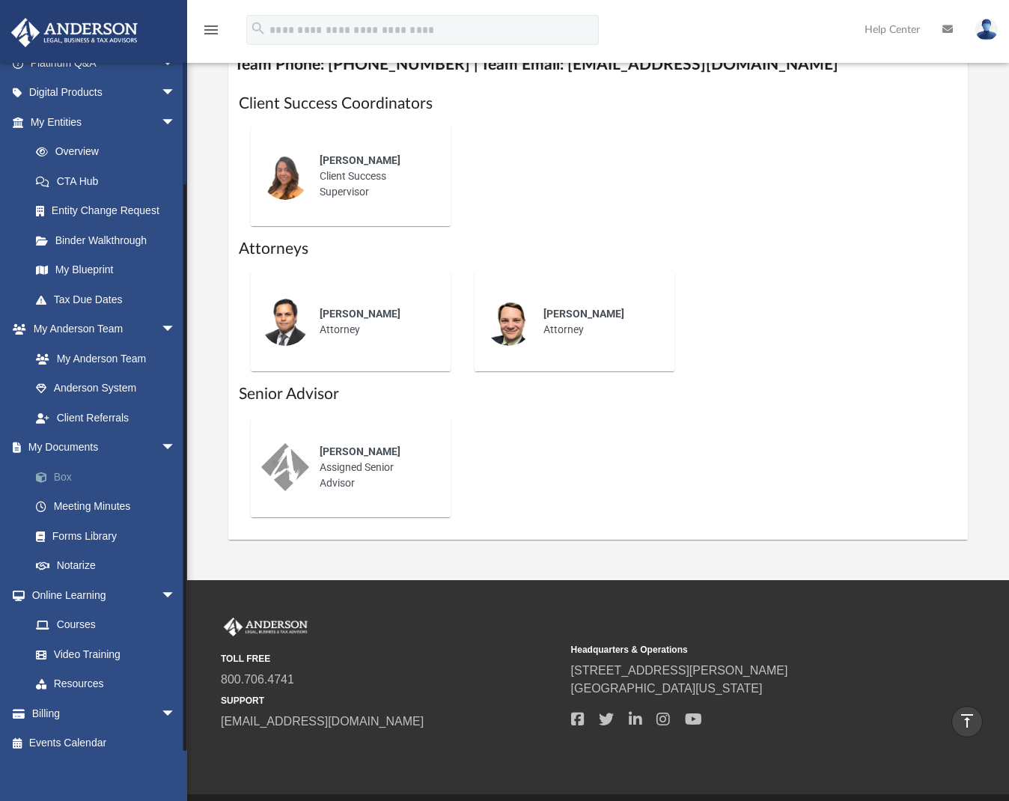
click at [73, 479] on link "Box" at bounding box center [109, 477] width 177 height 30
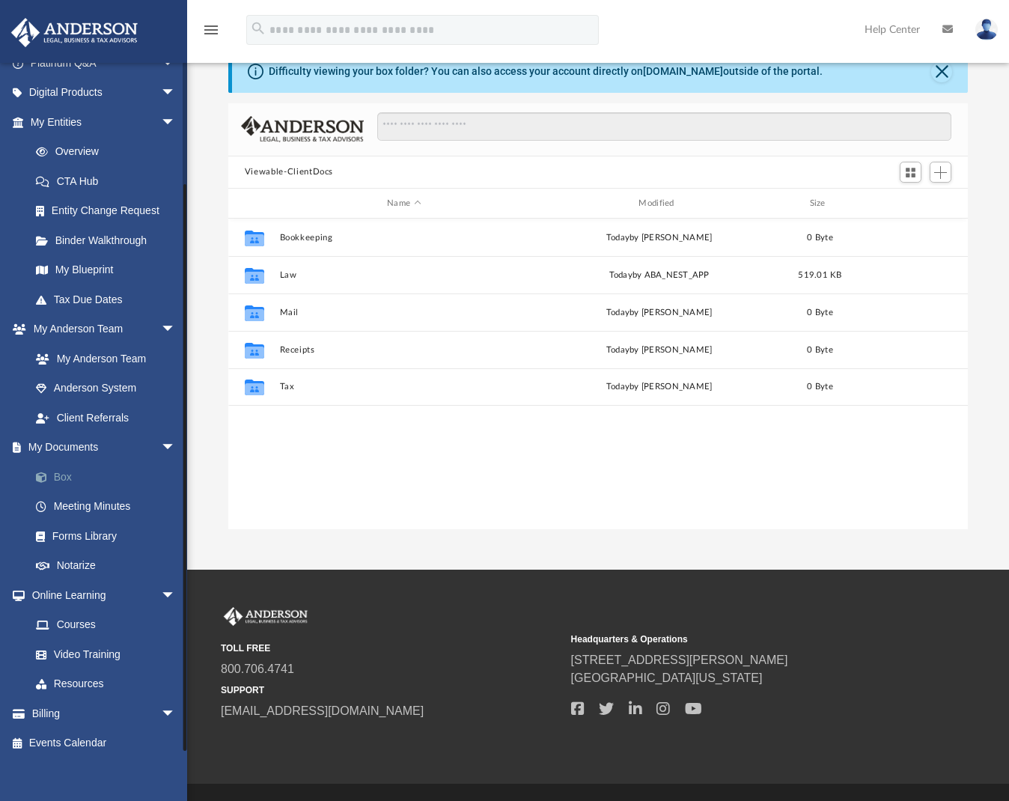
scroll to position [329, 728]
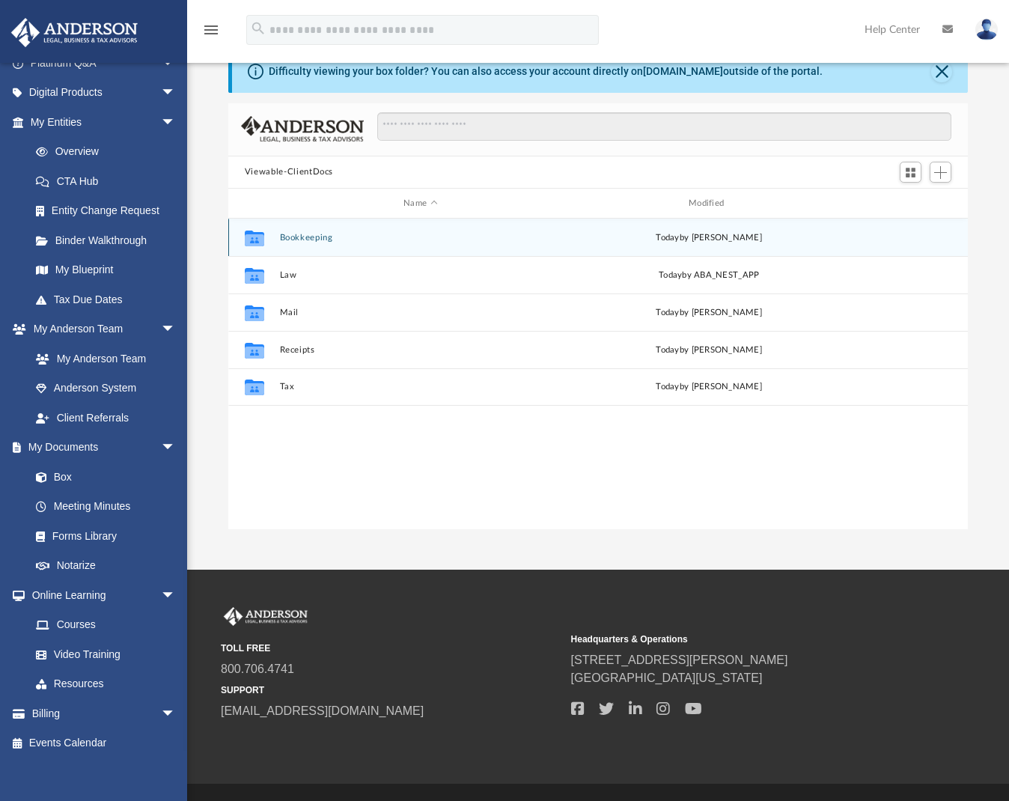
click at [337, 237] on button "Bookkeeping" at bounding box center [420, 238] width 282 height 10
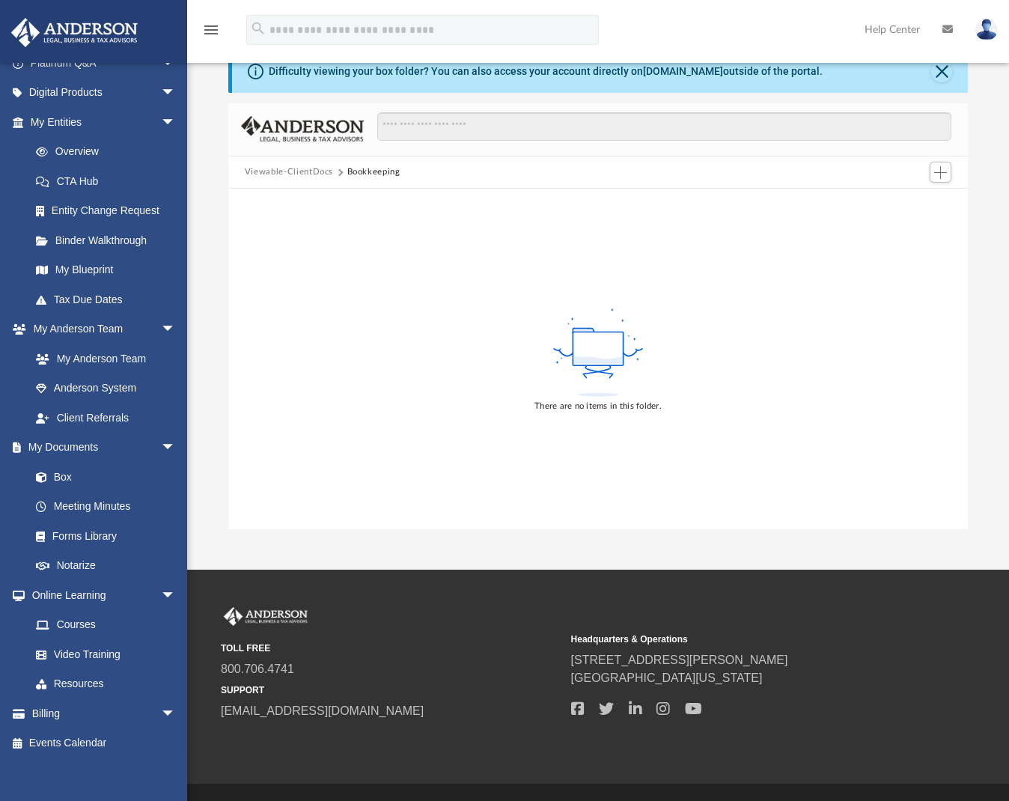
click at [291, 172] on button "Viewable-ClientDocs" at bounding box center [289, 171] width 88 height 13
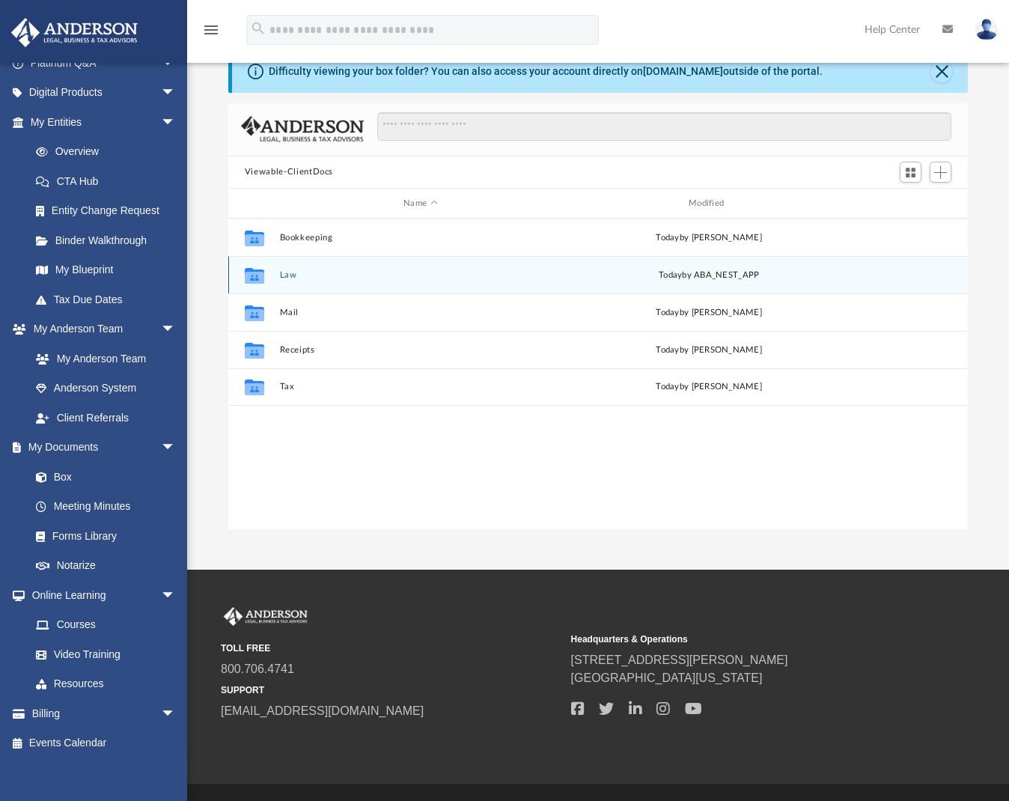
click at [293, 269] on div "Collaborated Folder Law [DATE] by ABA_NEST_APP" at bounding box center [597, 274] width 739 height 37
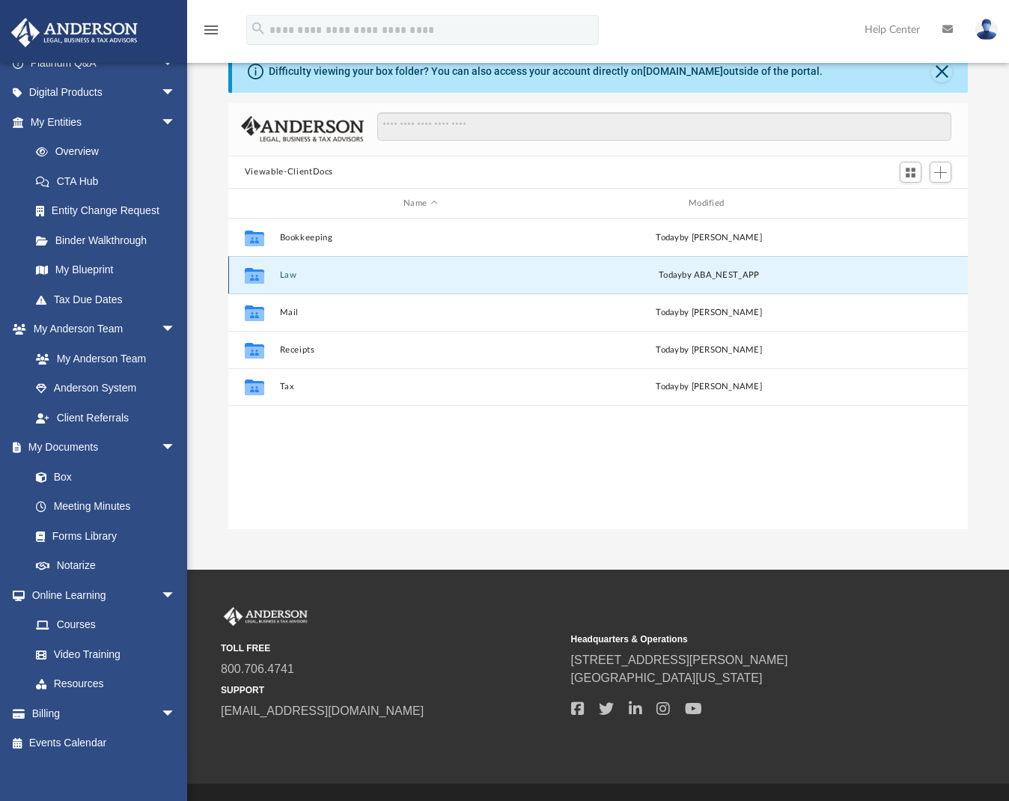
click at [289, 274] on button "Law" at bounding box center [420, 275] width 282 height 10
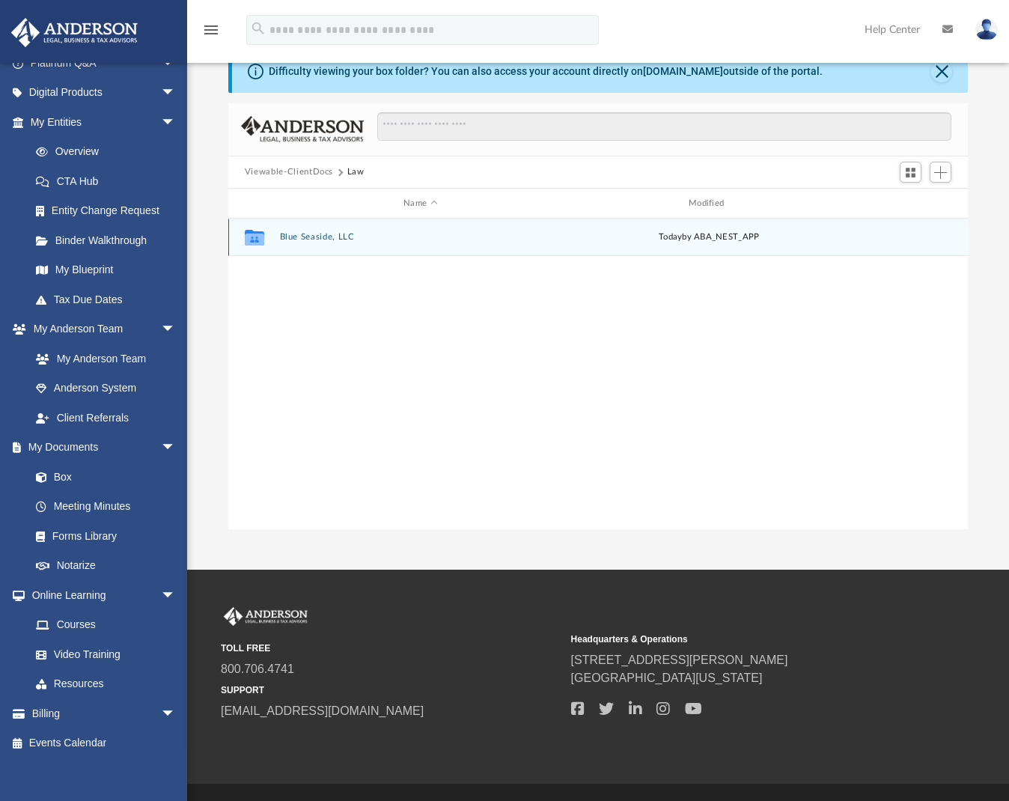
click at [306, 236] on button "Blue Seaside, LLC" at bounding box center [420, 238] width 282 height 10
click at [296, 239] on button "Initial Docs" at bounding box center [420, 238] width 282 height 10
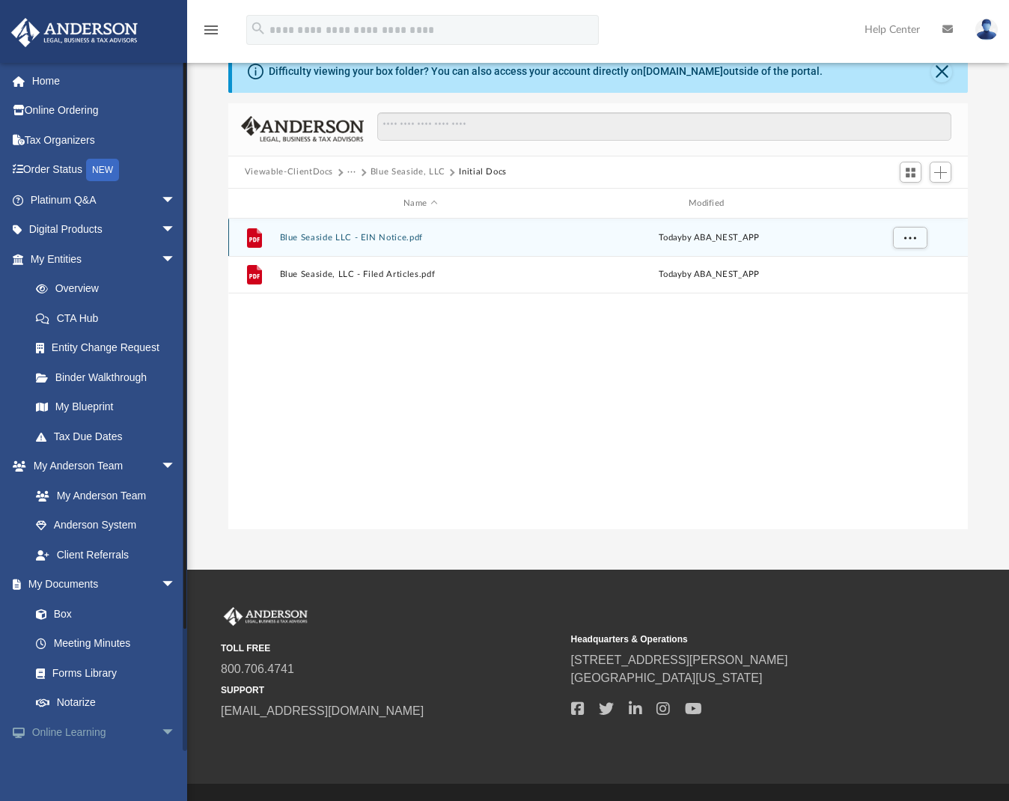
scroll to position [0, 0]
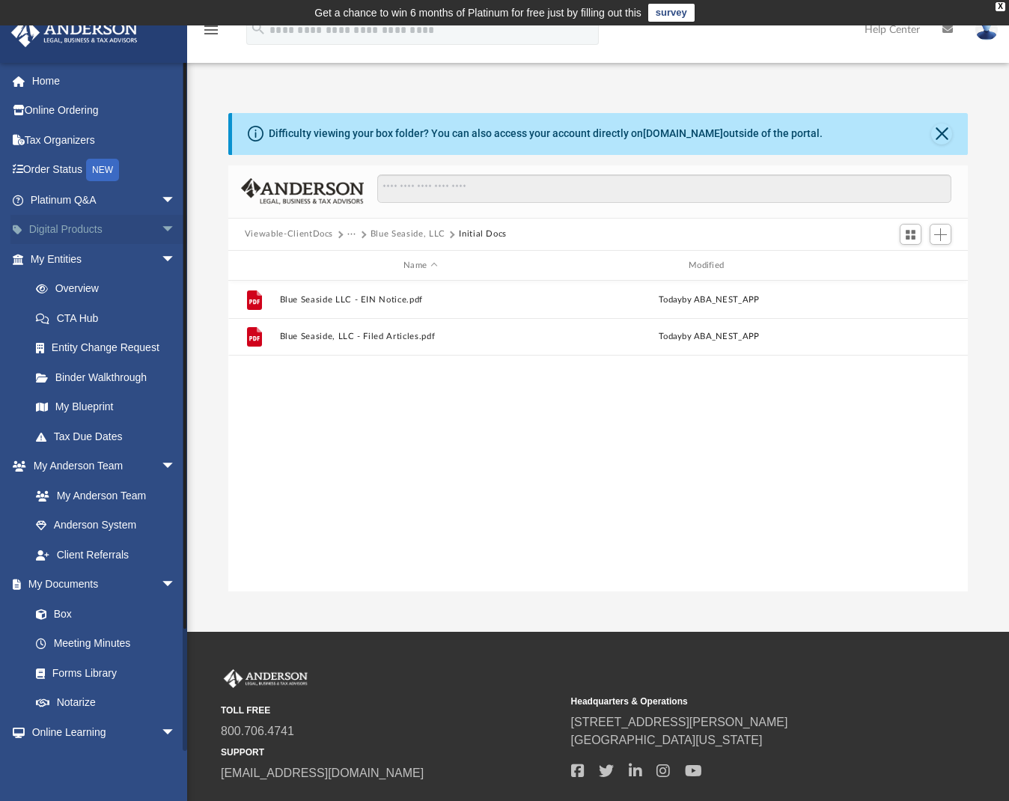
click at [137, 228] on link "Digital Products arrow_drop_down" at bounding box center [104, 230] width 188 height 30
click at [161, 222] on span "arrow_drop_down" at bounding box center [176, 230] width 30 height 31
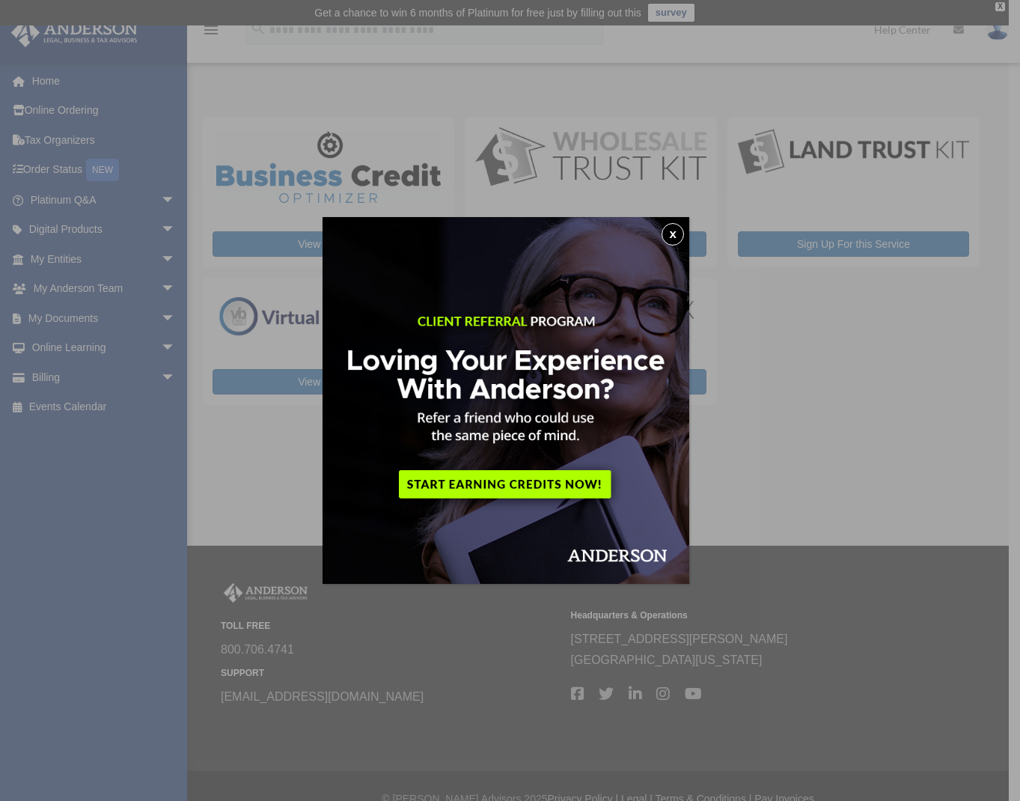
click at [682, 230] on button "x" at bounding box center [673, 234] width 22 height 22
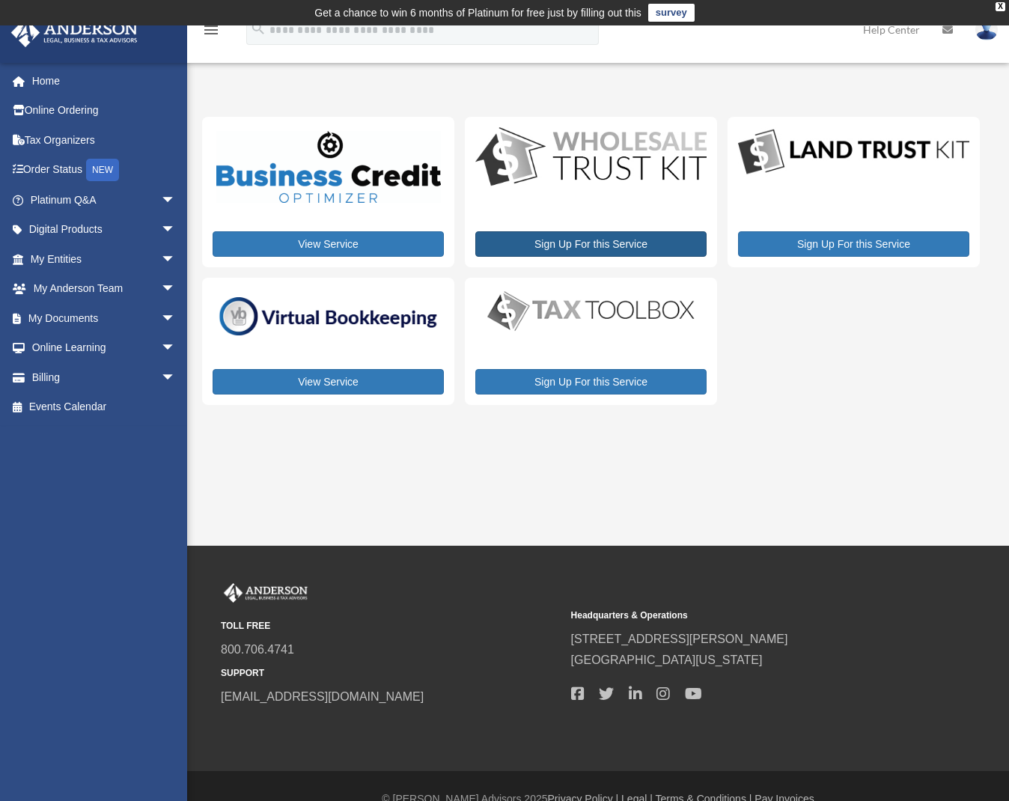
click at [590, 244] on link "Sign Up For this Service" at bounding box center [590, 243] width 231 height 25
click at [161, 274] on span "arrow_drop_down" at bounding box center [176, 289] width 30 height 31
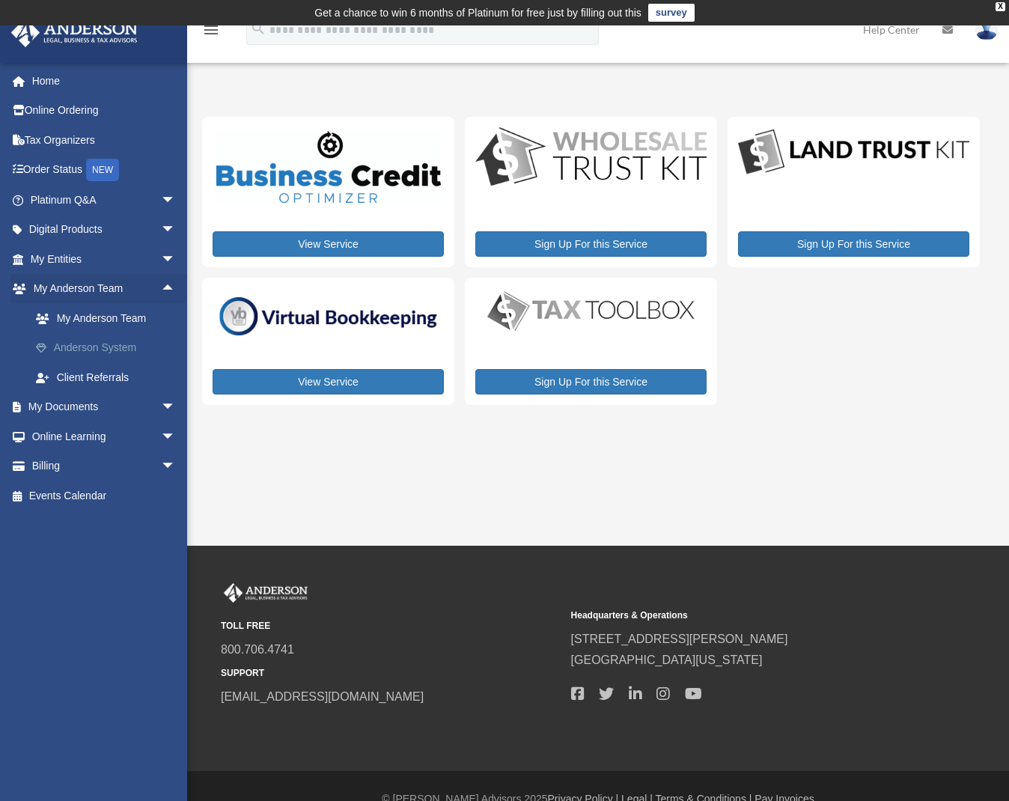
click at [125, 341] on link "Anderson System" at bounding box center [109, 348] width 177 height 30
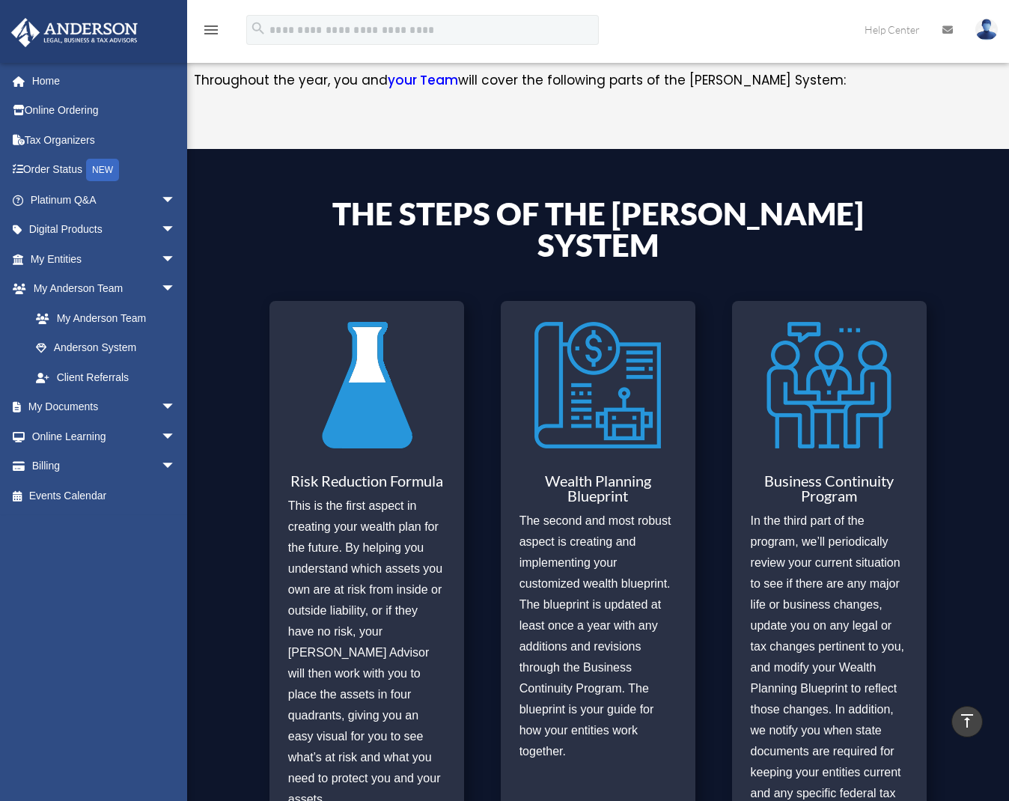
scroll to position [497, 0]
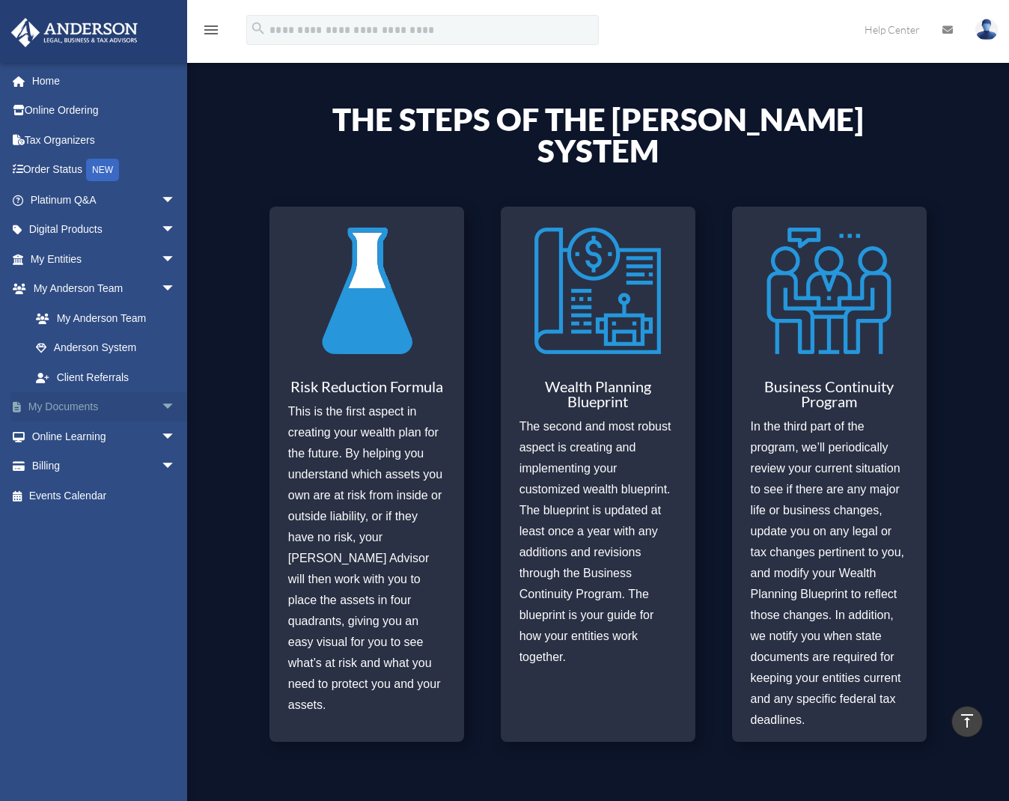
click at [139, 411] on link "My Documents arrow_drop_down" at bounding box center [104, 407] width 188 height 30
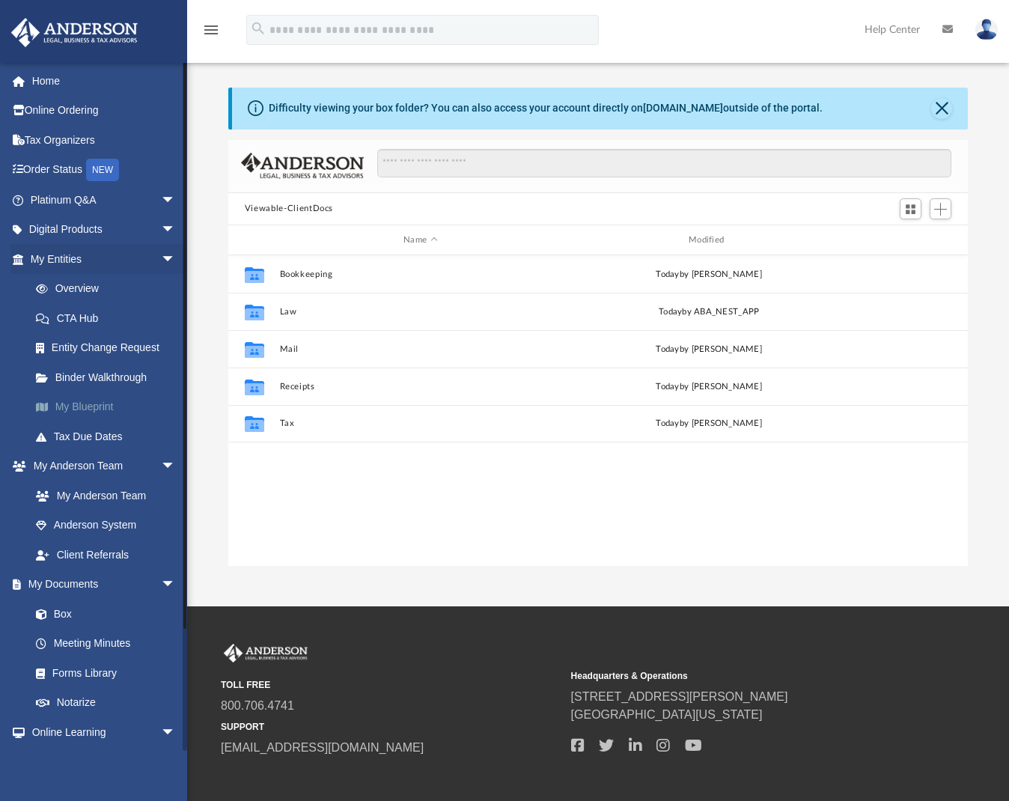
scroll to position [329, 728]
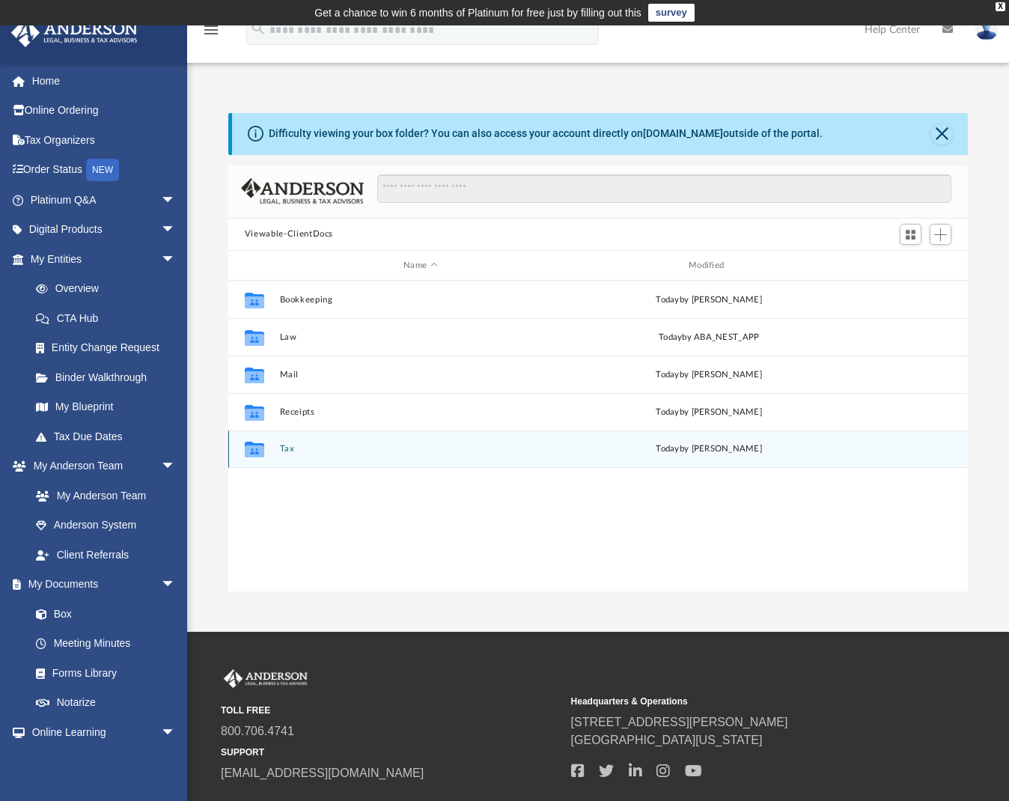
click at [290, 446] on button "Tax" at bounding box center [420, 450] width 282 height 10
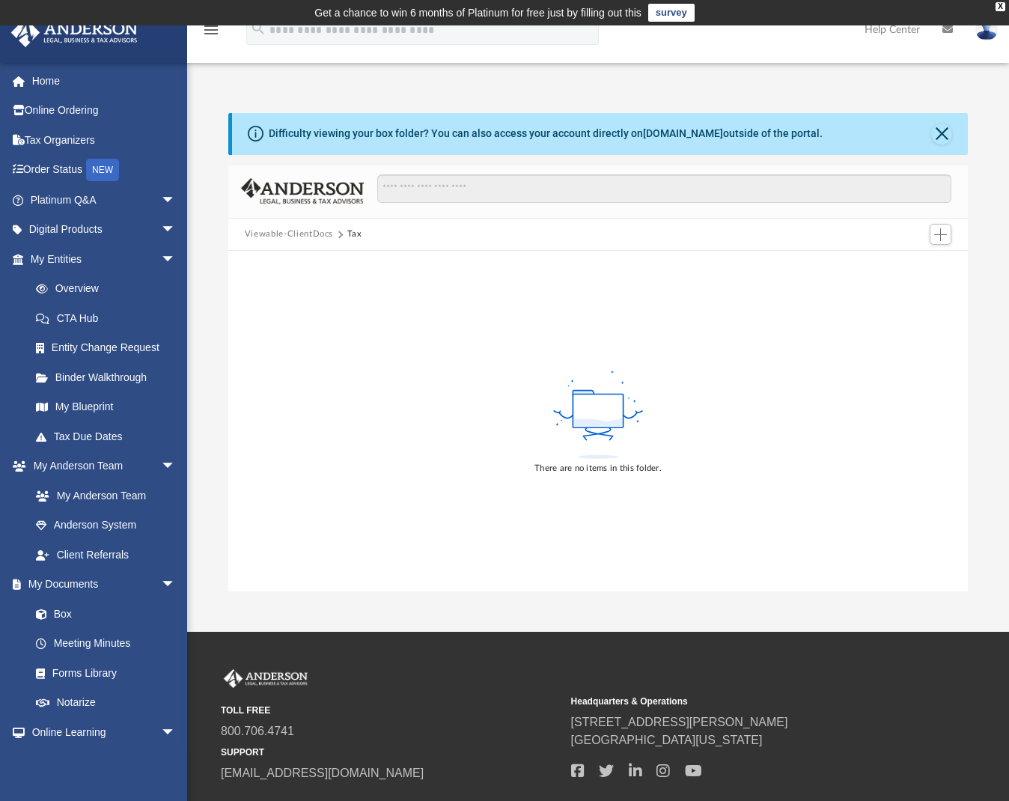
click at [281, 233] on button "Viewable-ClientDocs" at bounding box center [289, 233] width 88 height 13
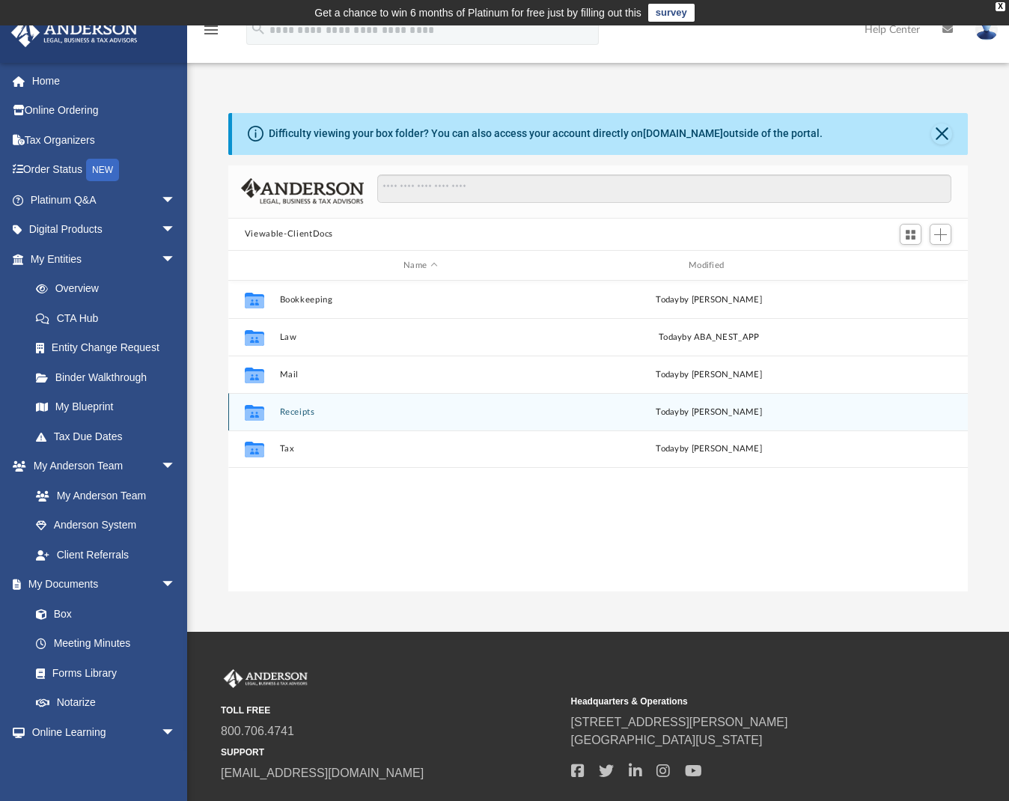
click at [295, 413] on button "Receipts" at bounding box center [420, 412] width 282 height 10
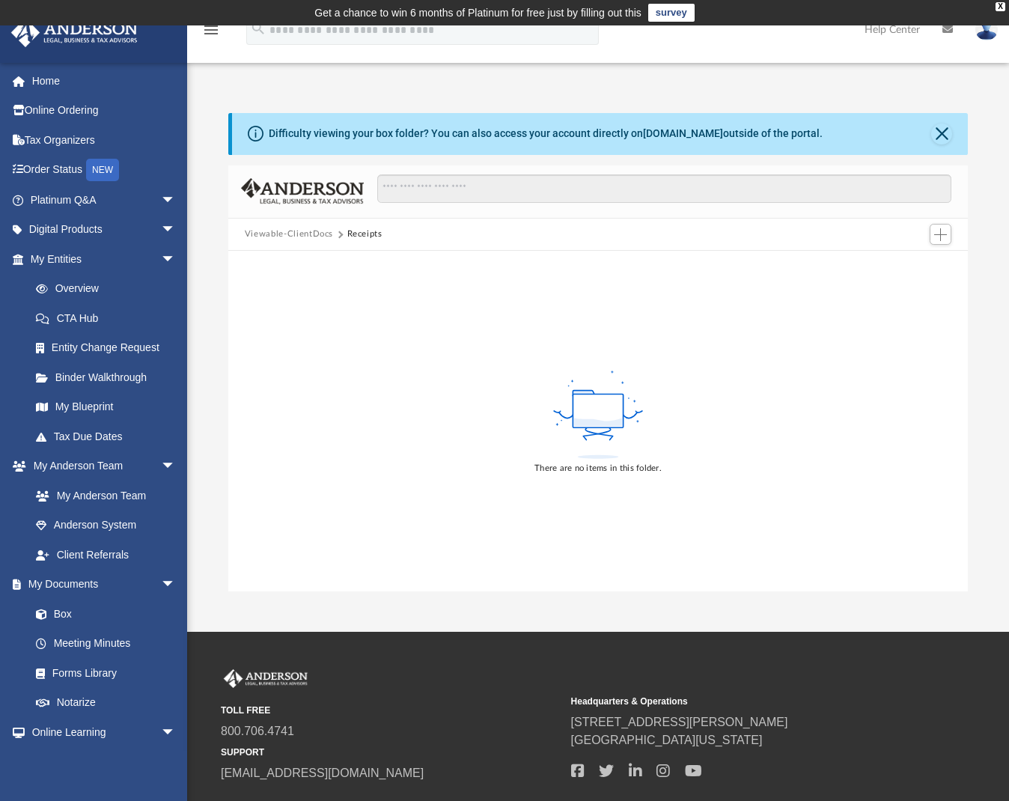
click at [273, 228] on button "Viewable-ClientDocs" at bounding box center [289, 233] width 88 height 13
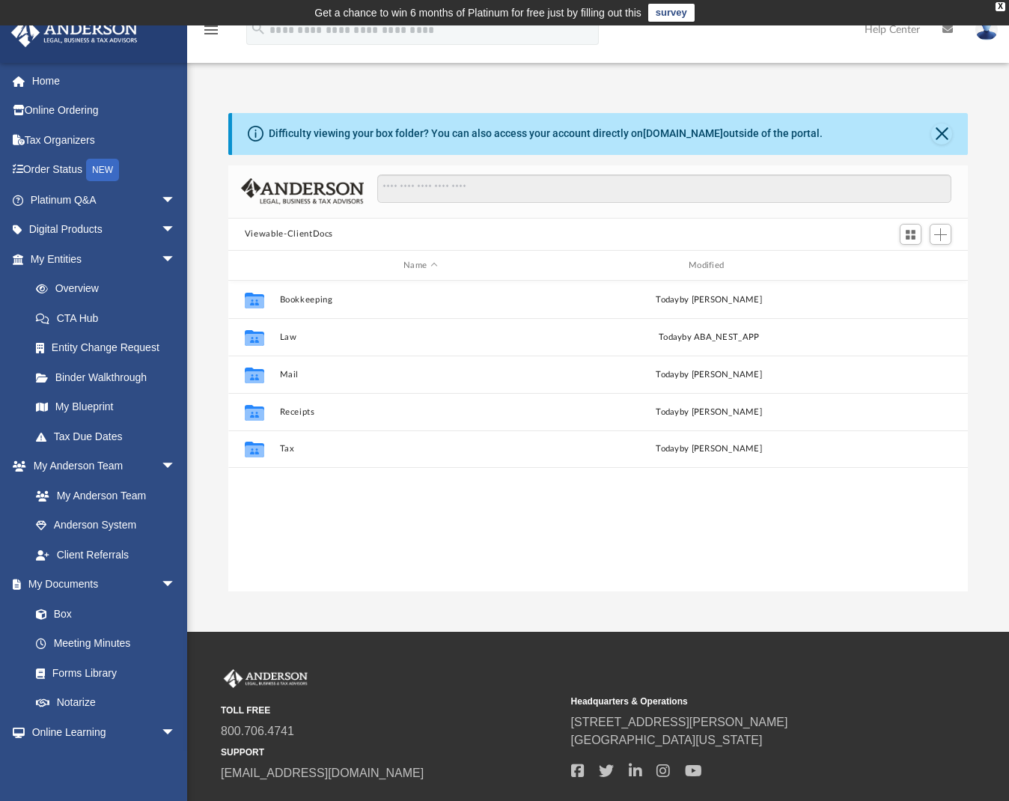
scroll to position [12, 12]
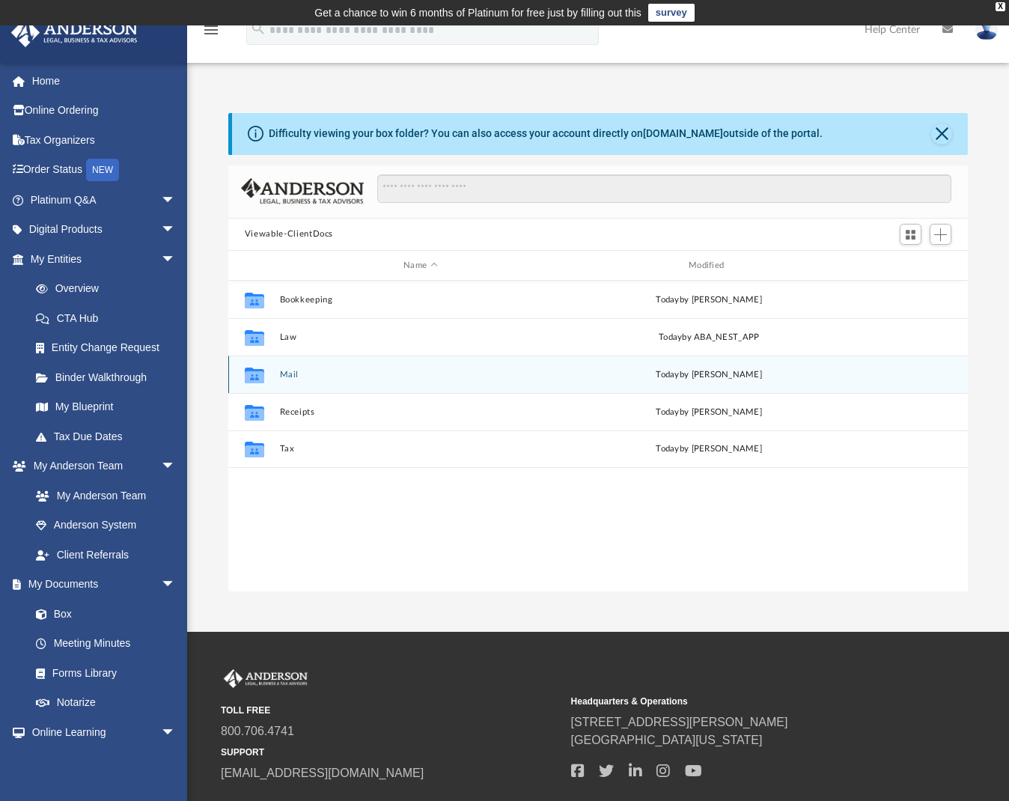
click at [281, 375] on button "Mail" at bounding box center [420, 375] width 282 height 10
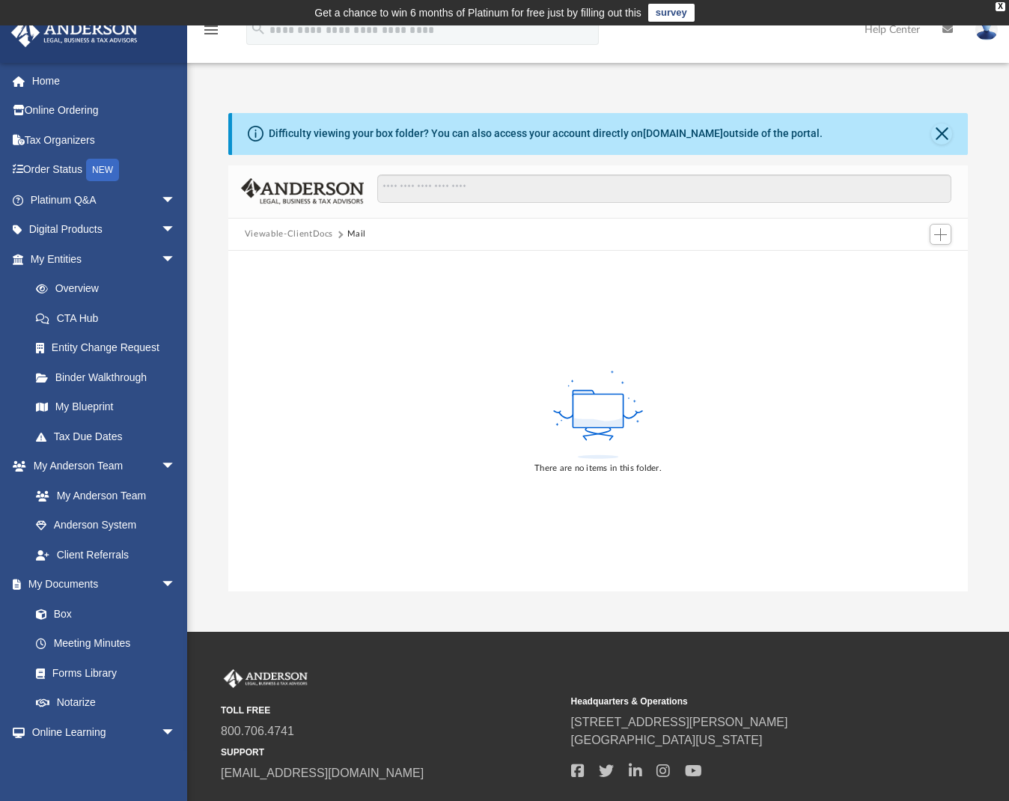
click at [294, 236] on button "Viewable-ClientDocs" at bounding box center [289, 233] width 88 height 13
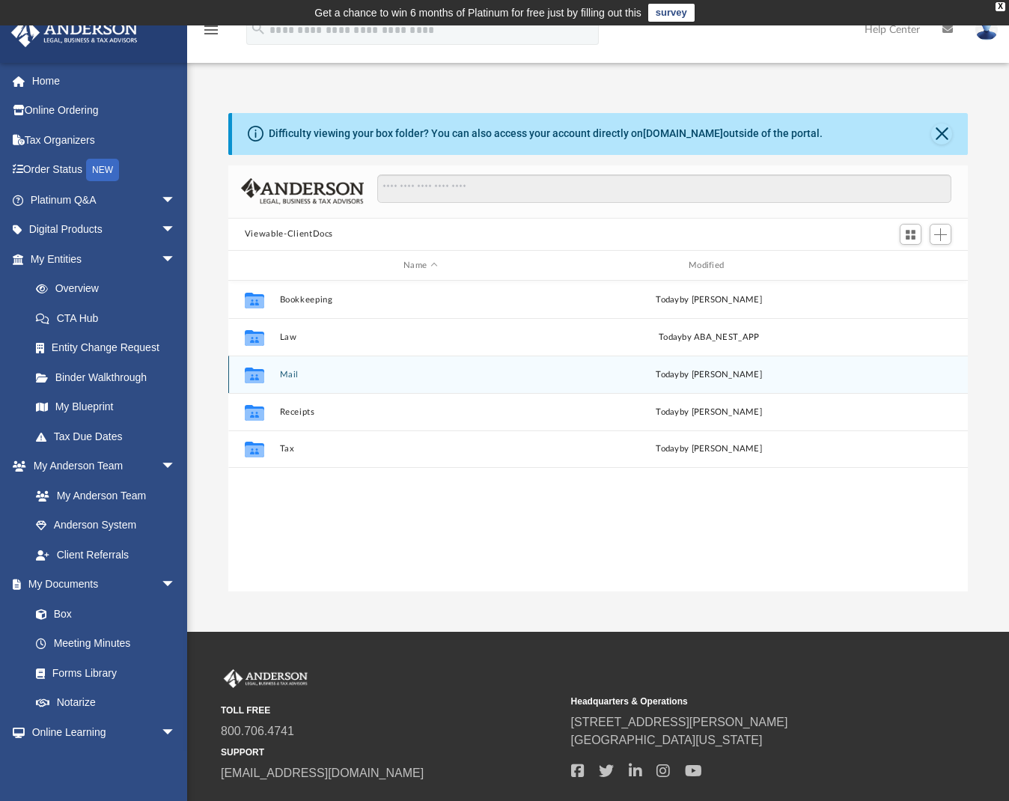
scroll to position [329, 728]
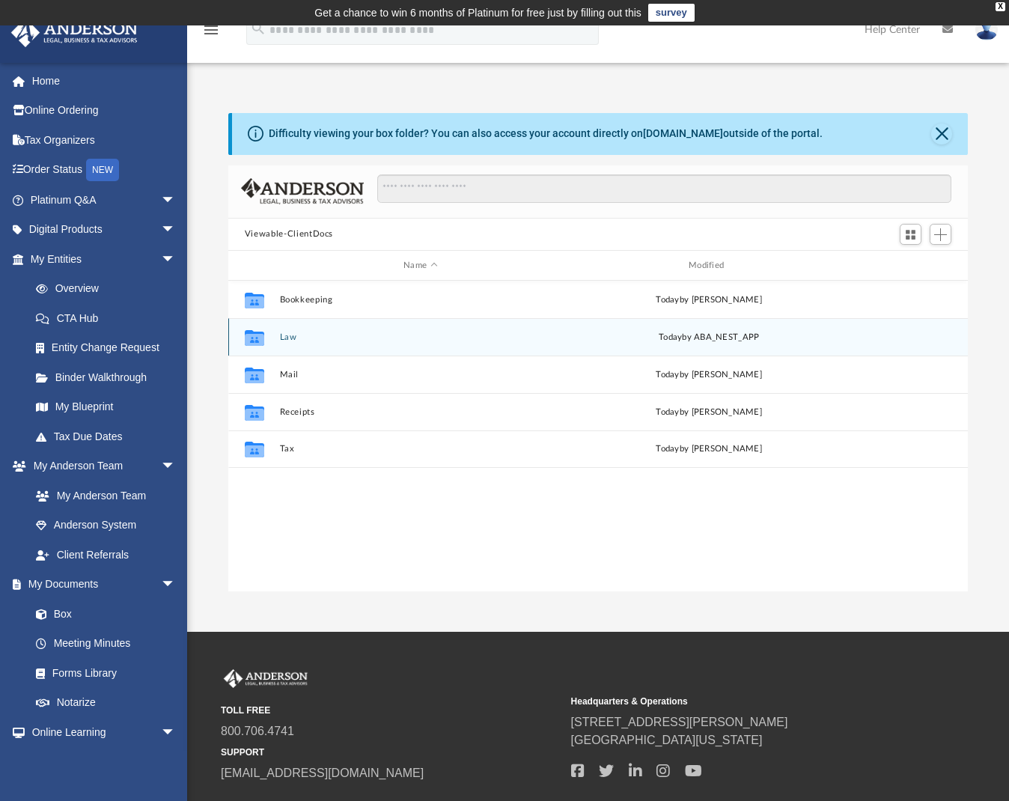
click at [289, 337] on button "Law" at bounding box center [420, 337] width 282 height 10
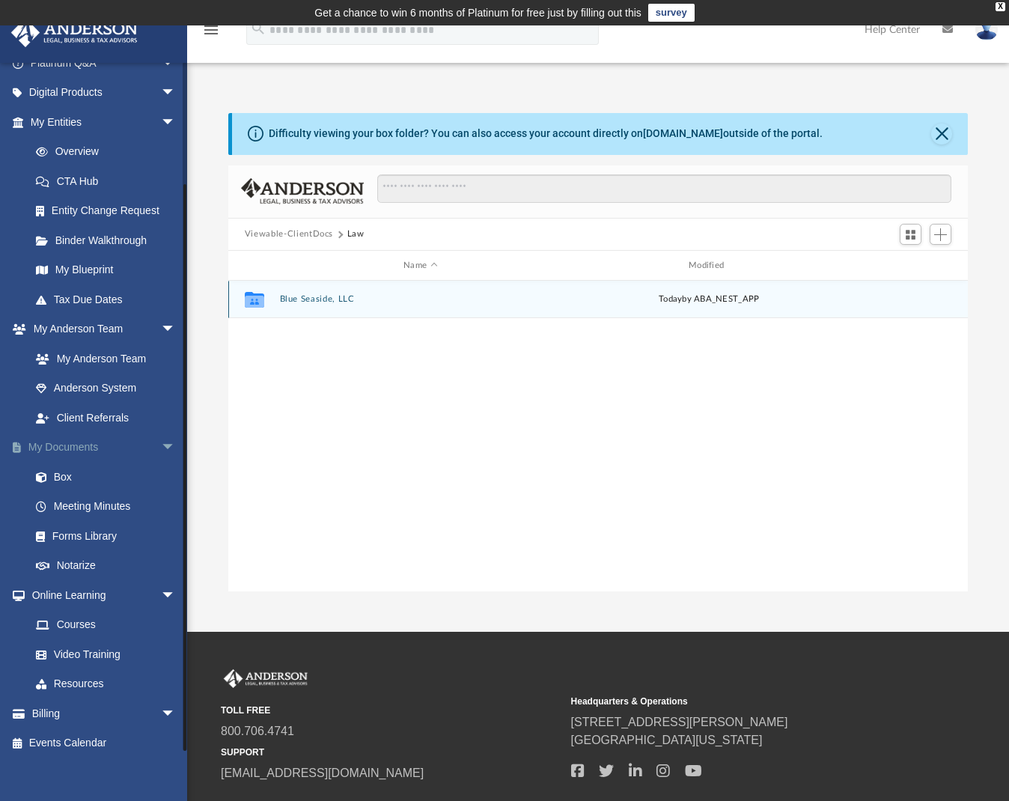
scroll to position [98, 0]
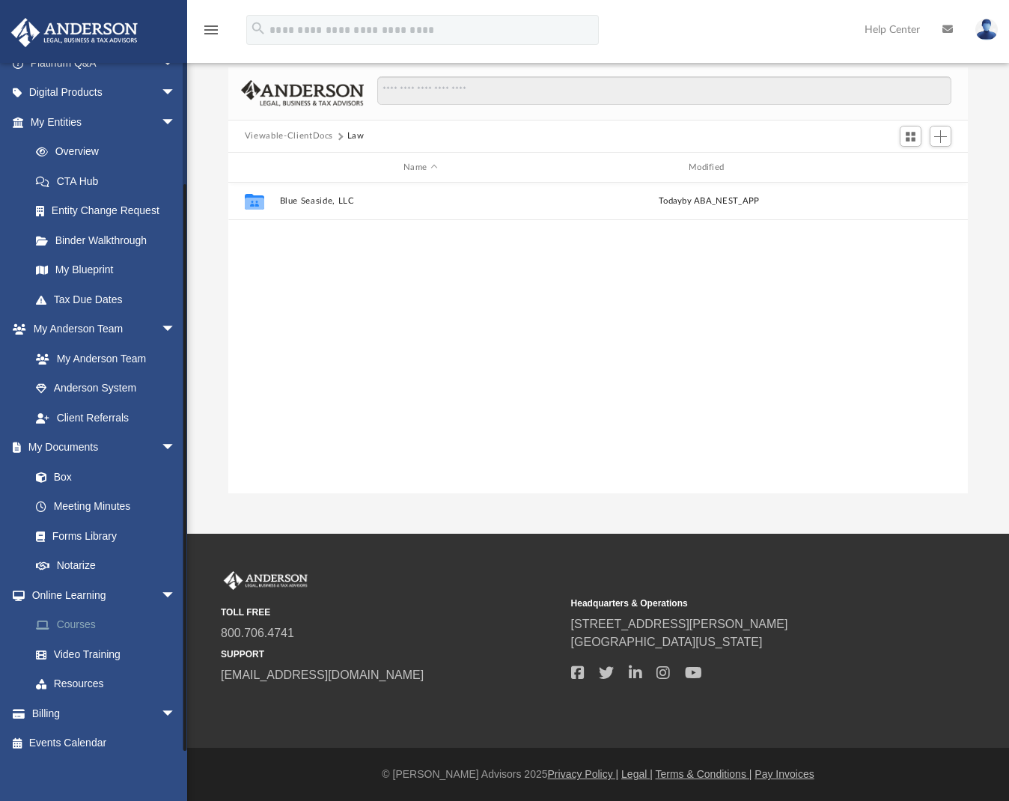
click at [82, 618] on link "Courses" at bounding box center [109, 625] width 177 height 30
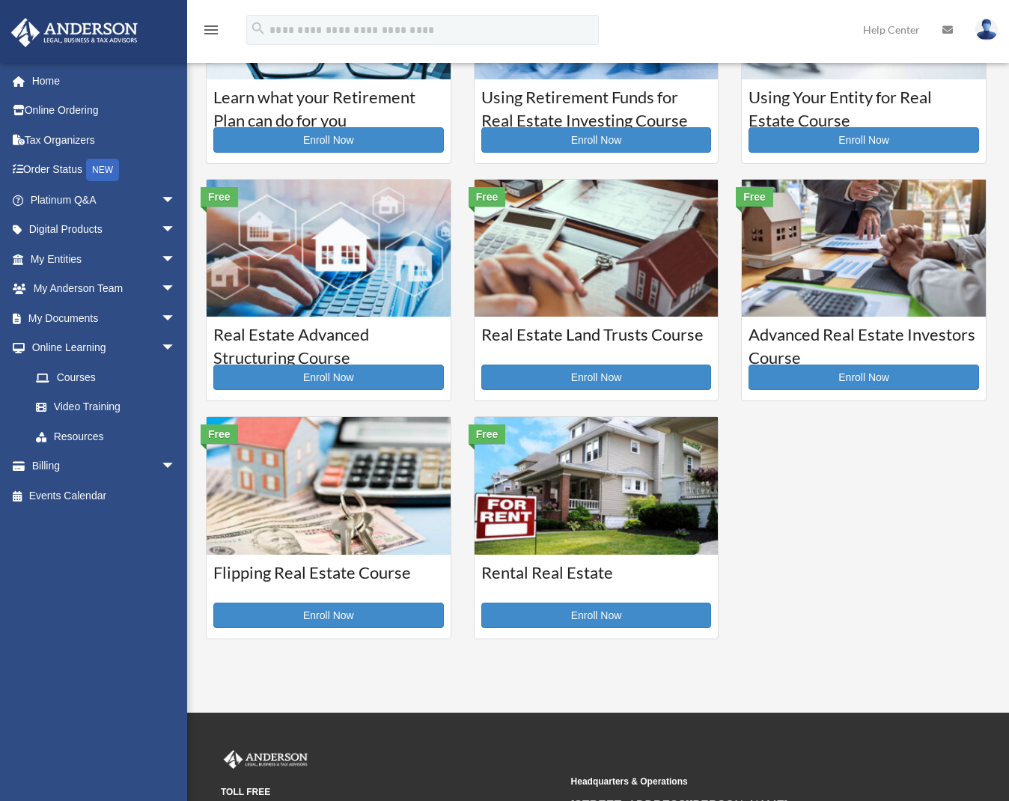
scroll to position [39, 0]
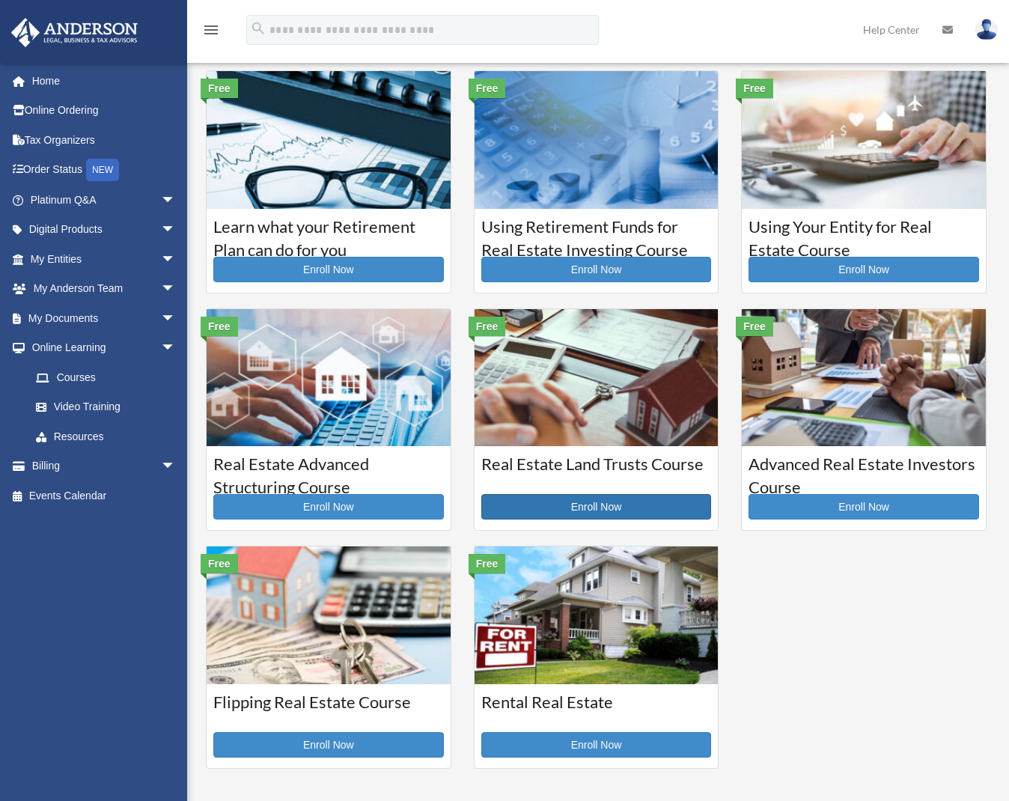
click at [556, 513] on link "Enroll Now" at bounding box center [596, 506] width 230 height 25
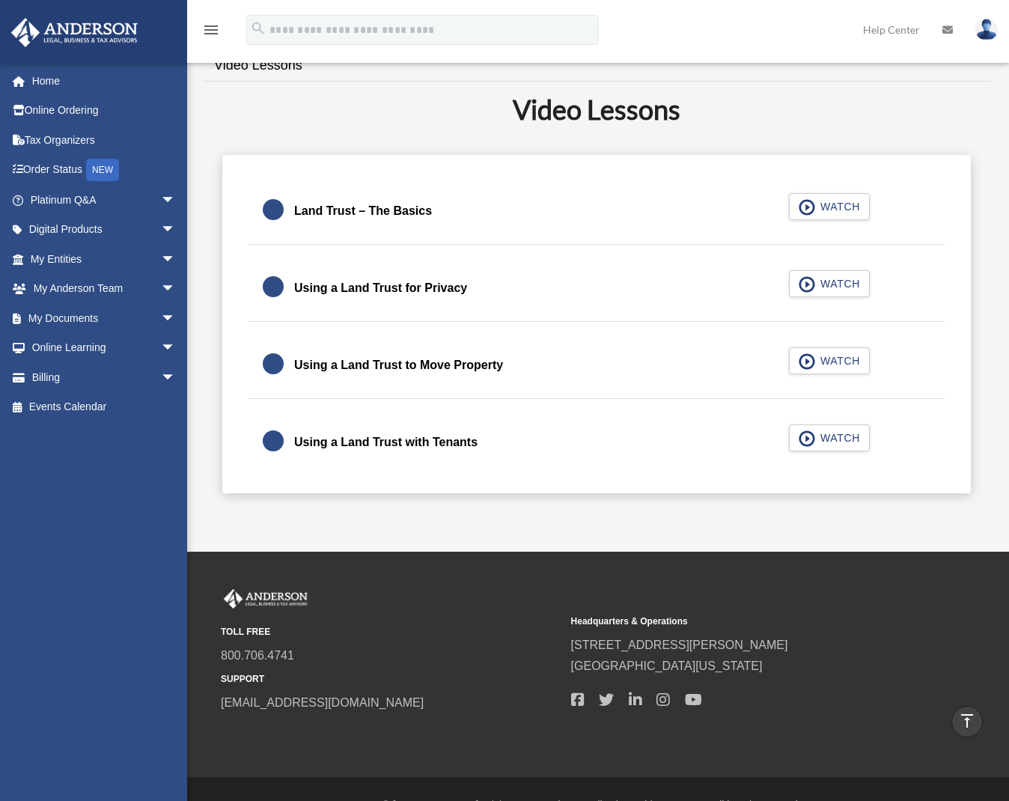
scroll to position [88, 0]
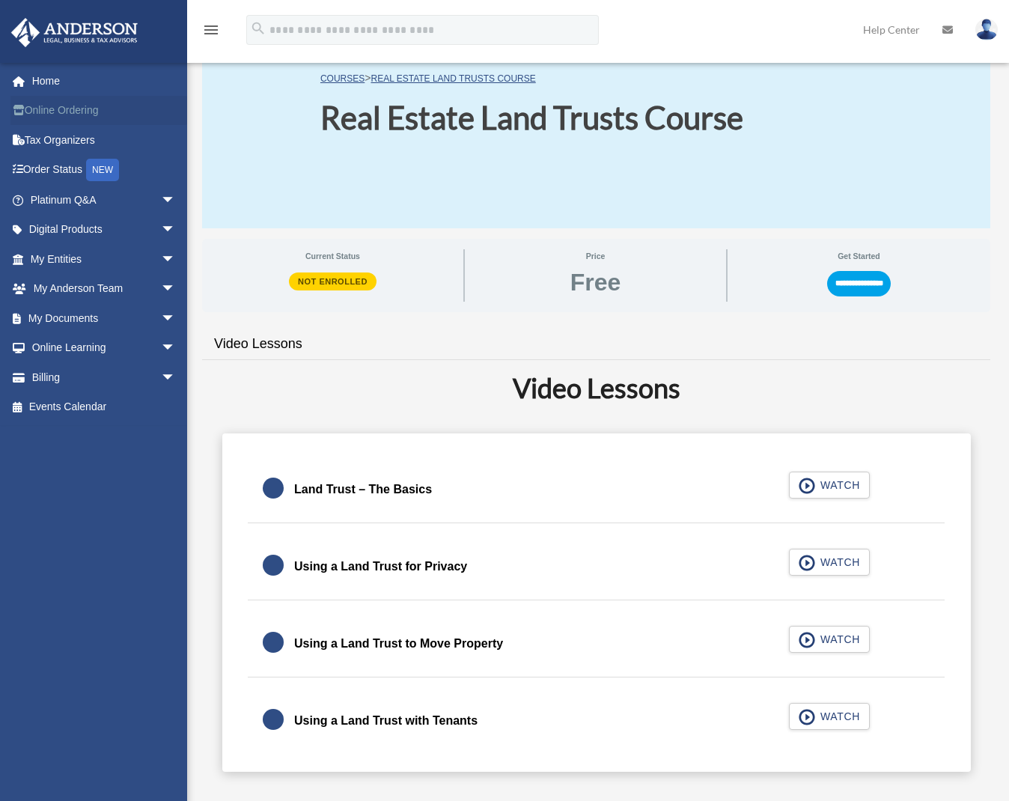
click at [88, 116] on link "Online Ordering" at bounding box center [104, 111] width 188 height 30
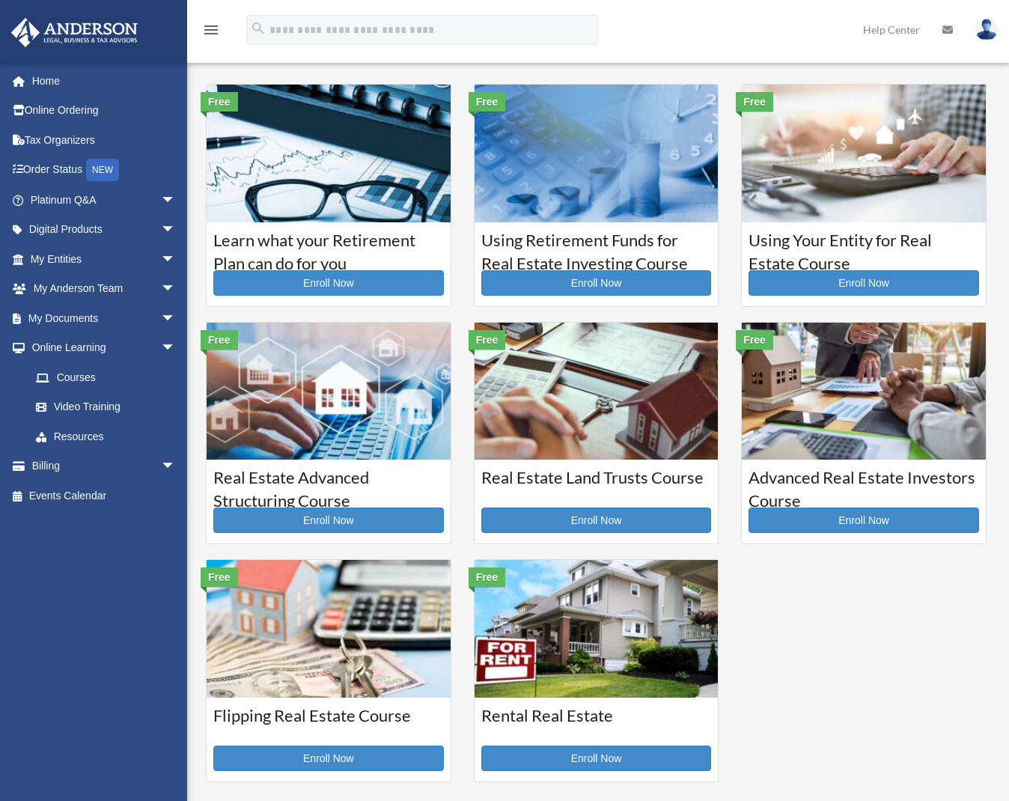
scroll to position [39, 0]
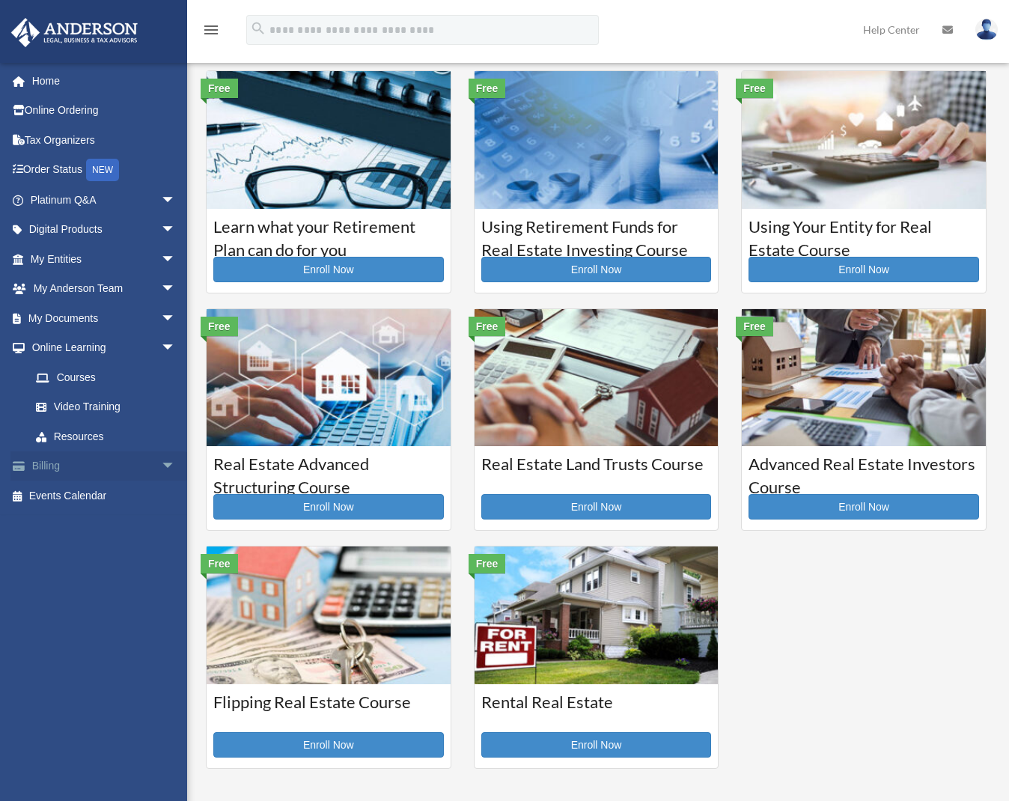
click at [161, 463] on span "arrow_drop_down" at bounding box center [176, 466] width 30 height 31
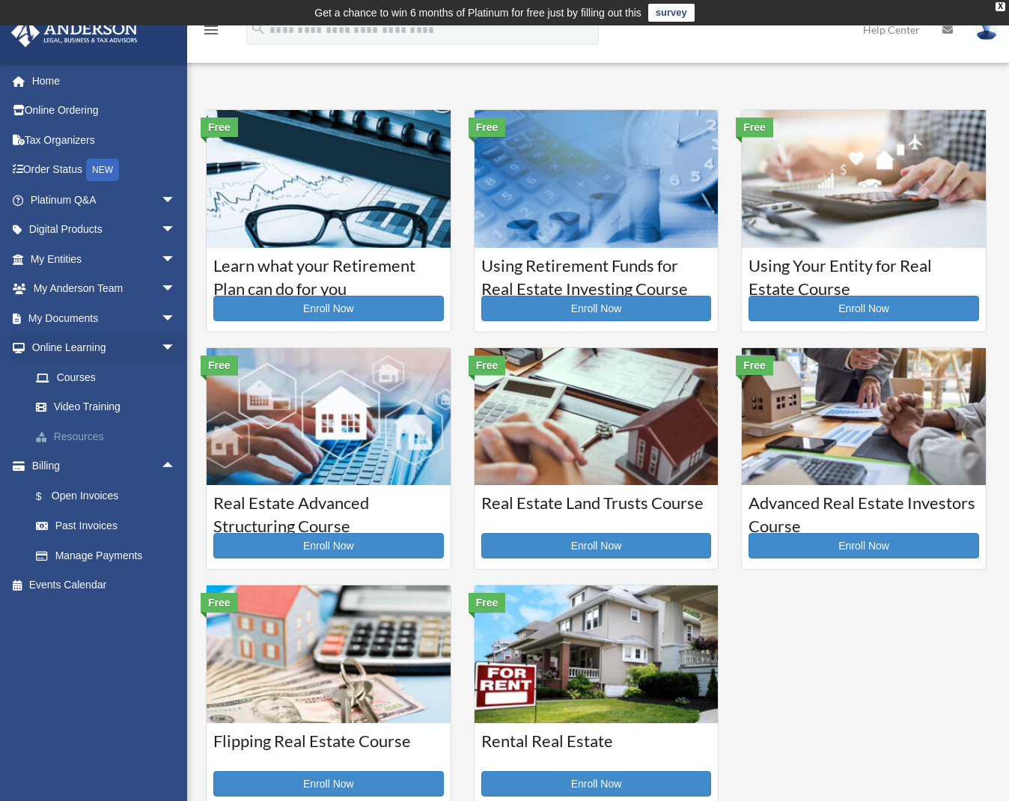
click at [100, 435] on link "Resources" at bounding box center [109, 436] width 177 height 30
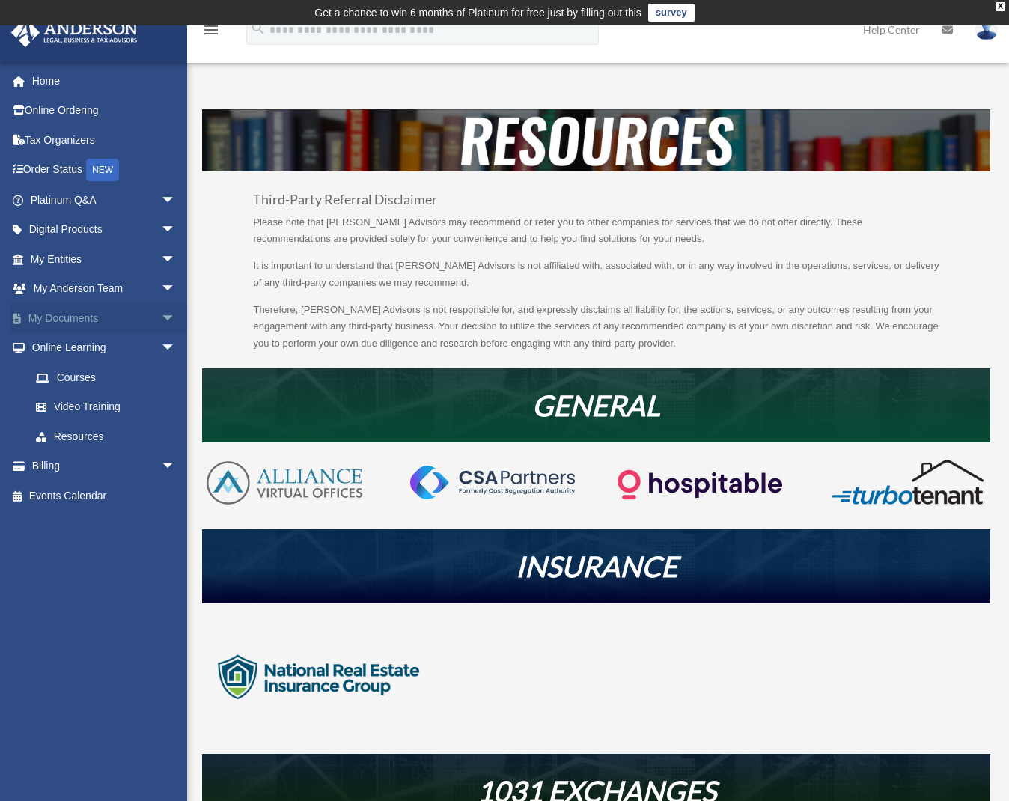
click at [161, 320] on span "arrow_drop_down" at bounding box center [176, 318] width 30 height 31
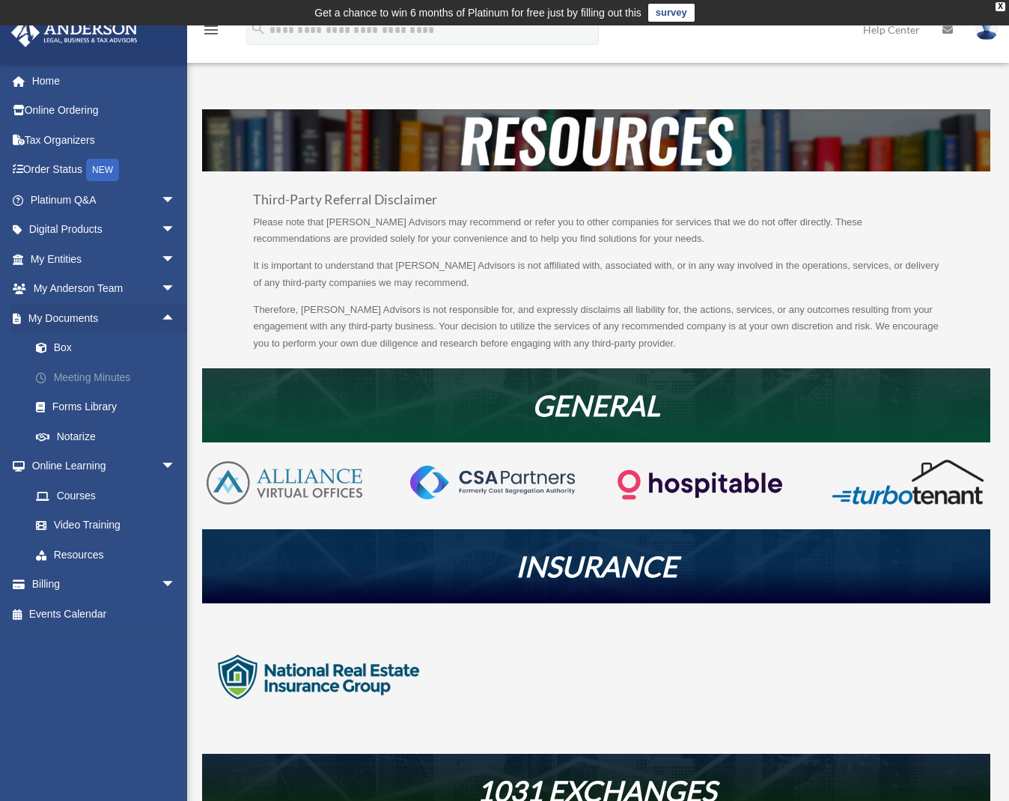
click at [117, 382] on link "Meeting Minutes" at bounding box center [109, 377] width 177 height 30
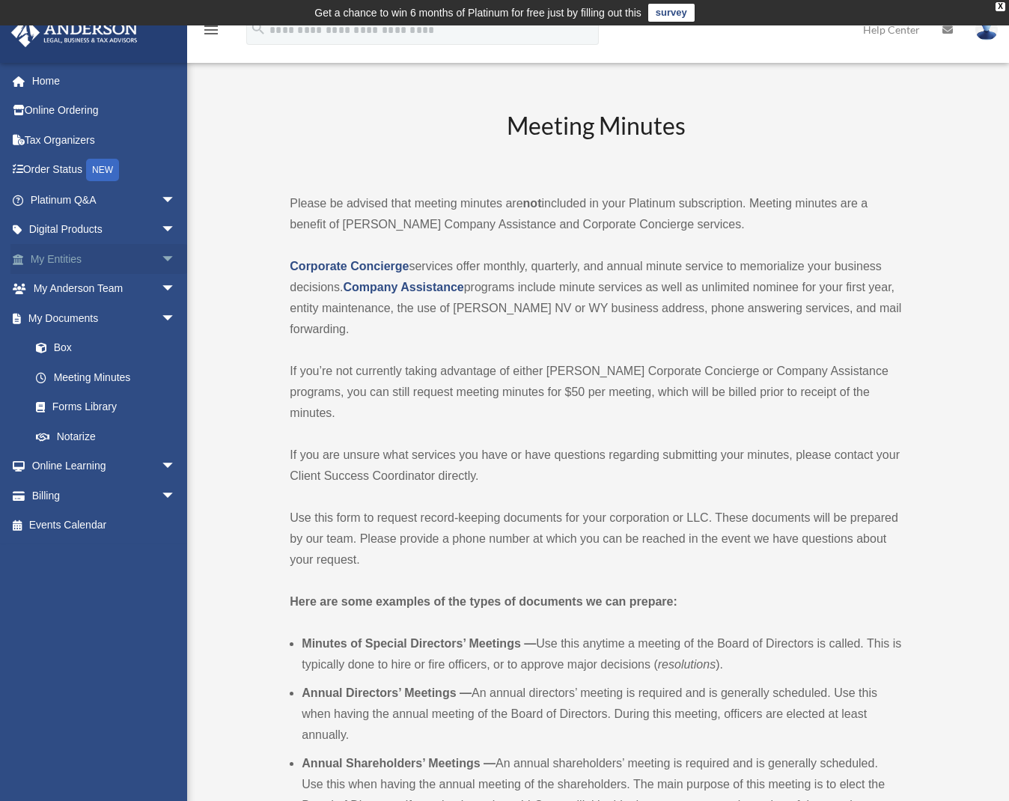
click at [143, 254] on link "My Entities arrow_drop_down" at bounding box center [104, 259] width 188 height 30
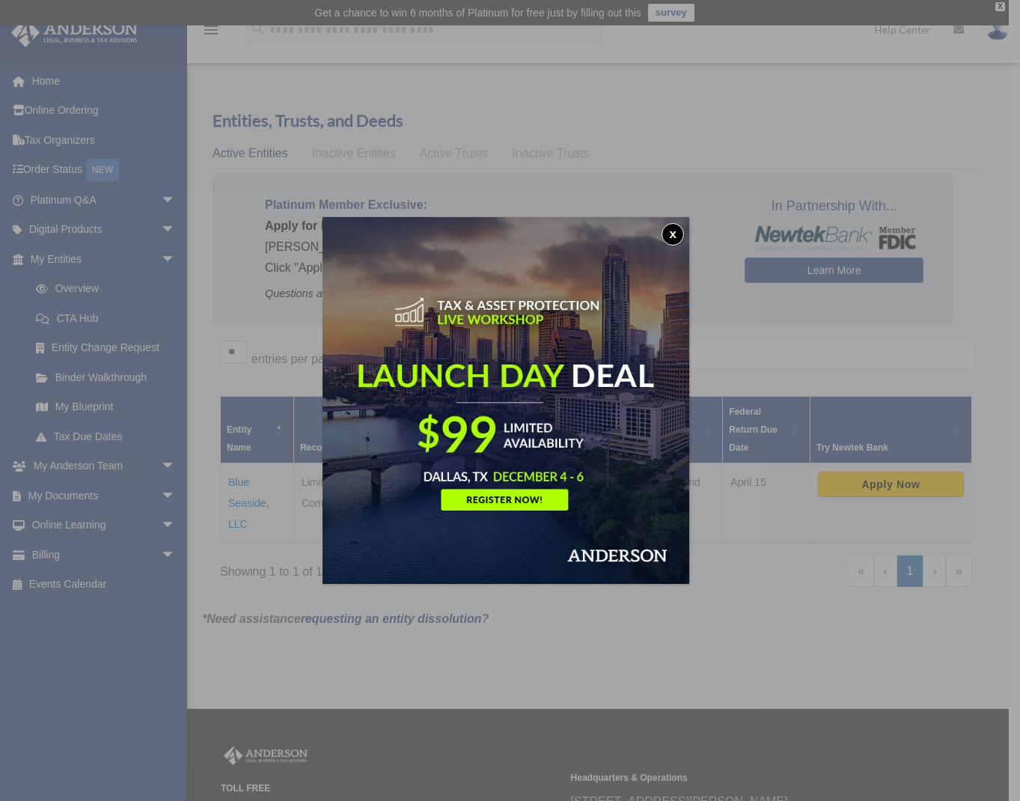
click at [674, 230] on button "x" at bounding box center [673, 234] width 22 height 22
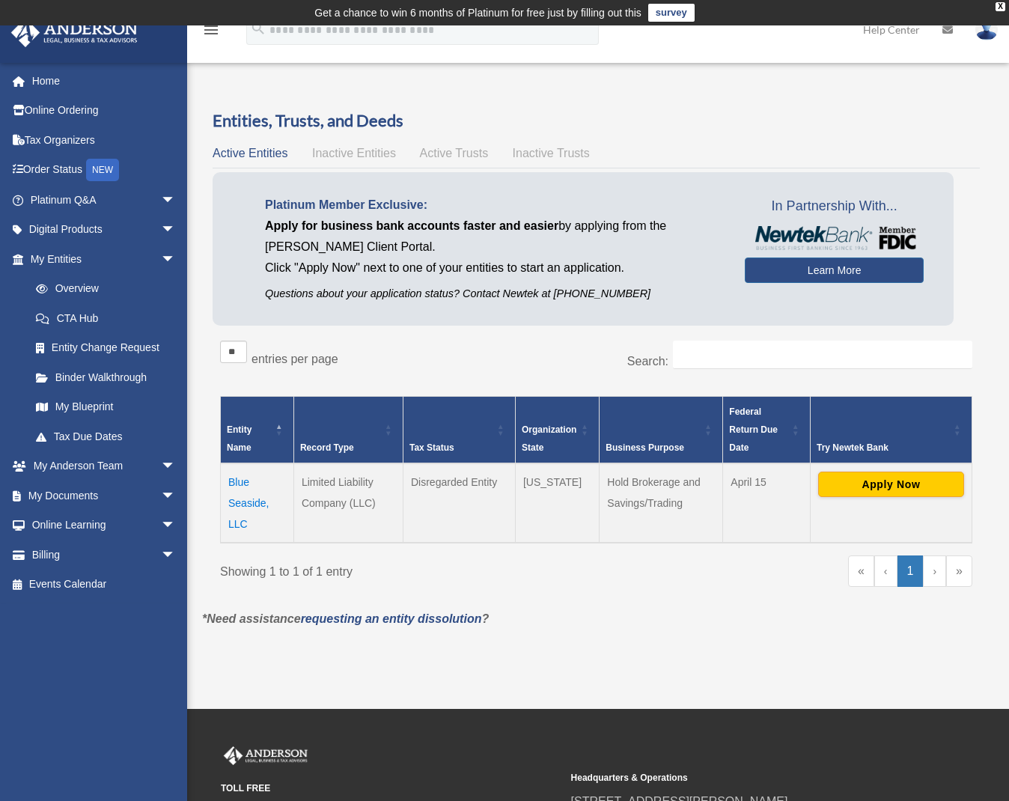
click at [251, 504] on td "Blue Seaside, LLC" at bounding box center [257, 502] width 73 height 79
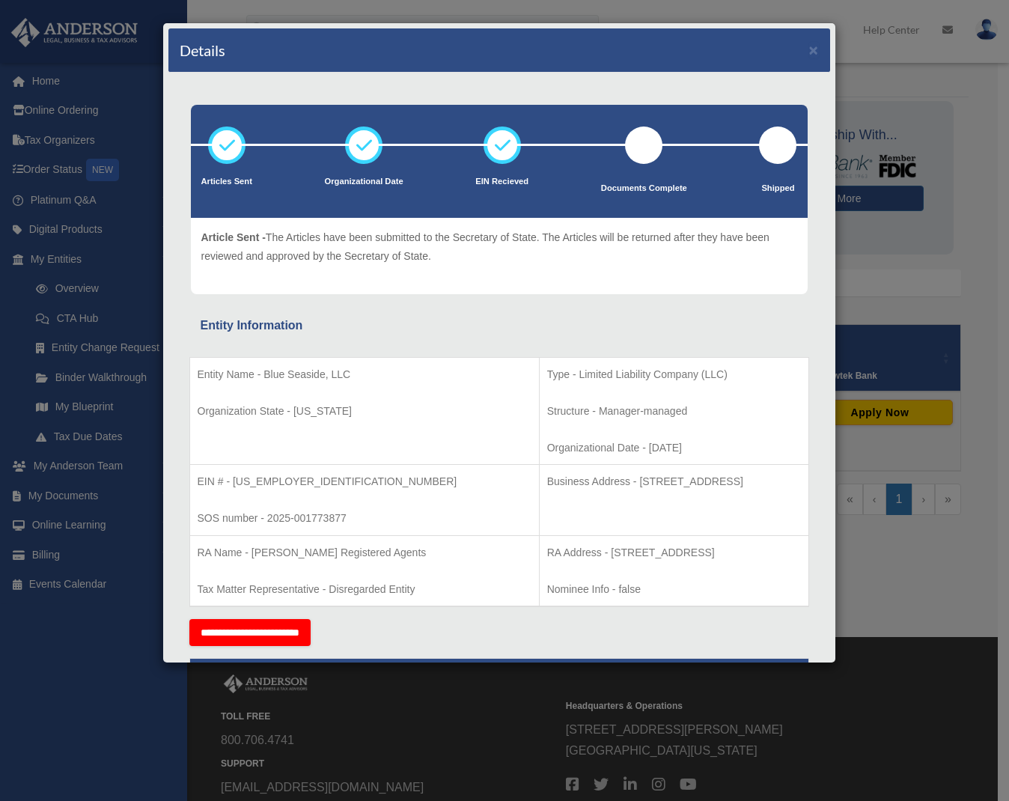
scroll to position [68, 0]
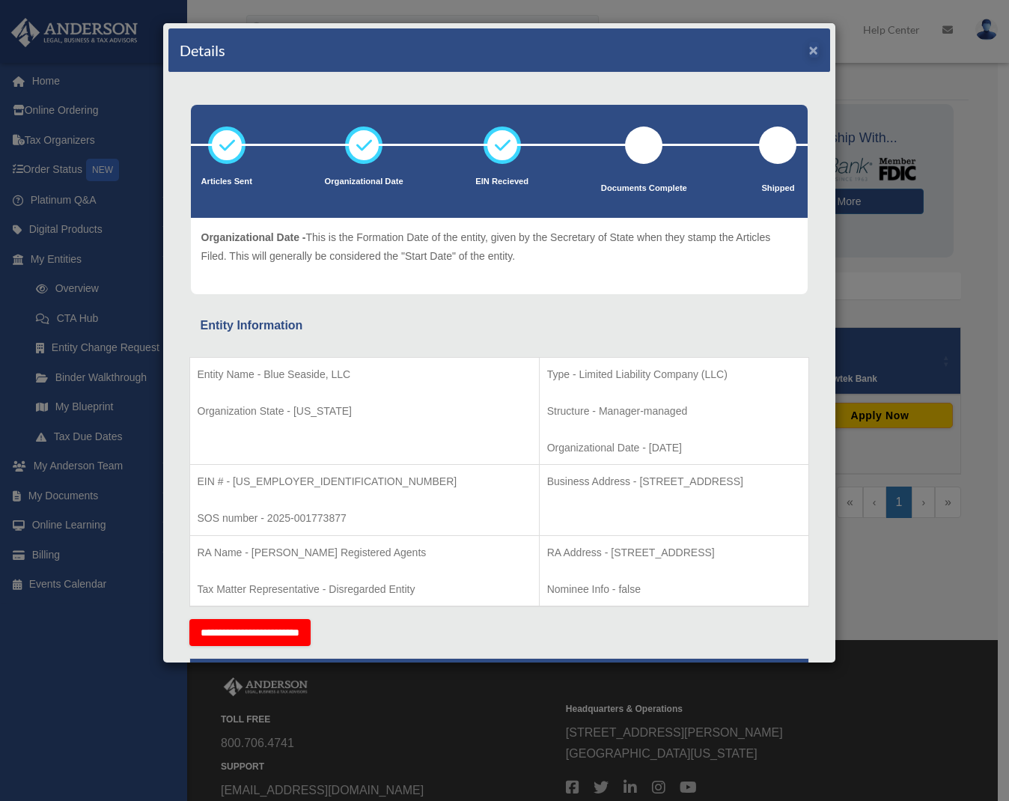
click at [809, 49] on button "×" at bounding box center [814, 50] width 10 height 16
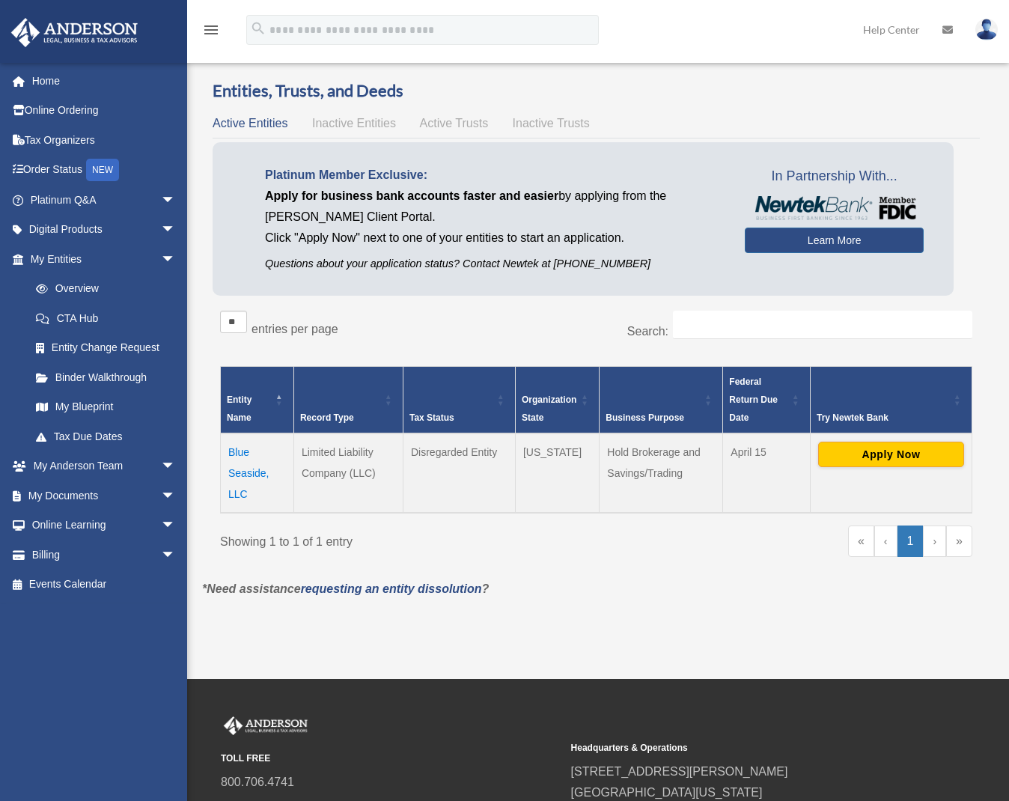
scroll to position [0, 0]
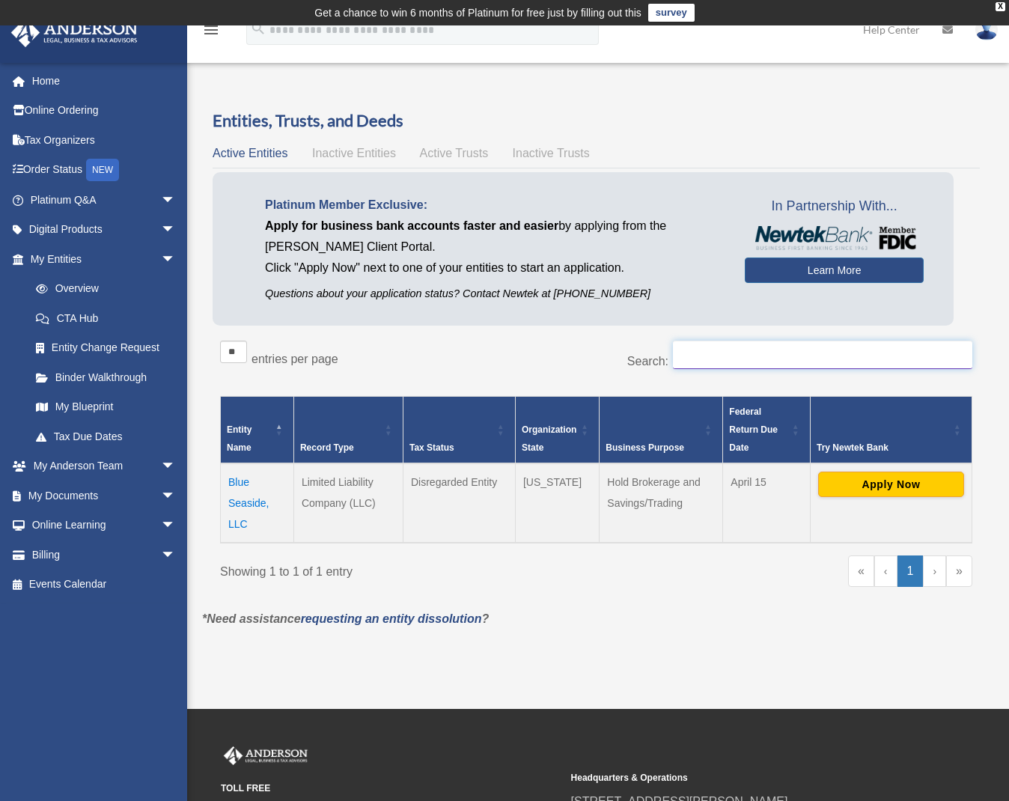
click at [733, 343] on input "Search:" at bounding box center [822, 354] width 299 height 28
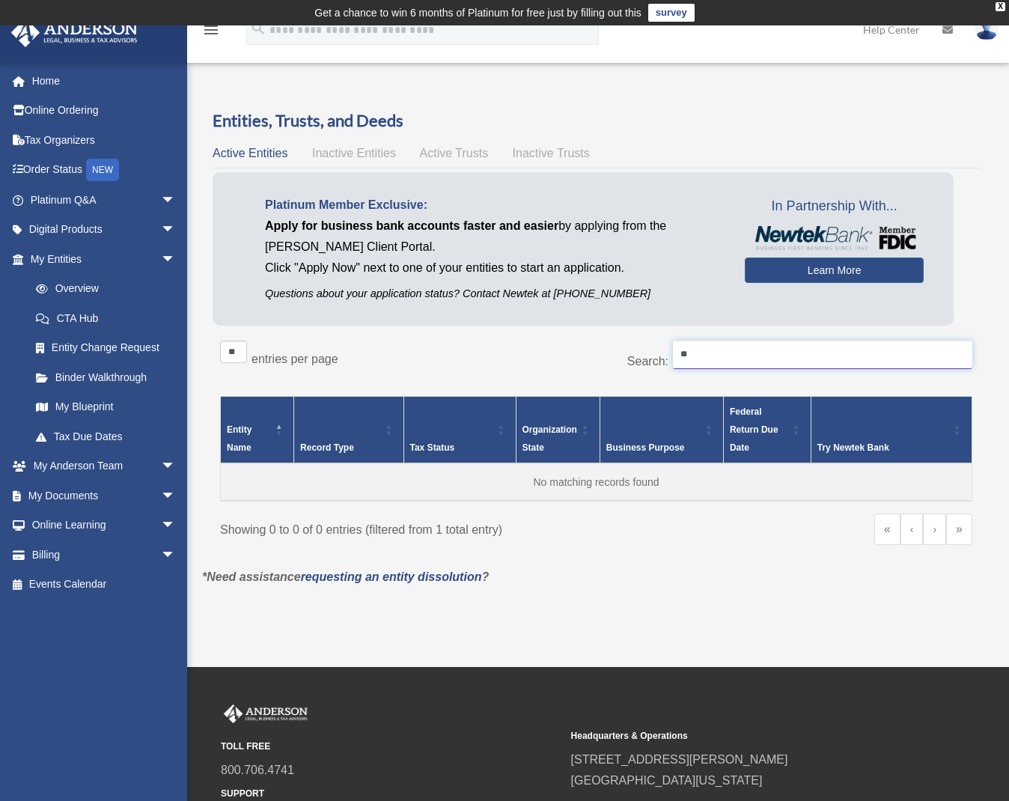
type input "*"
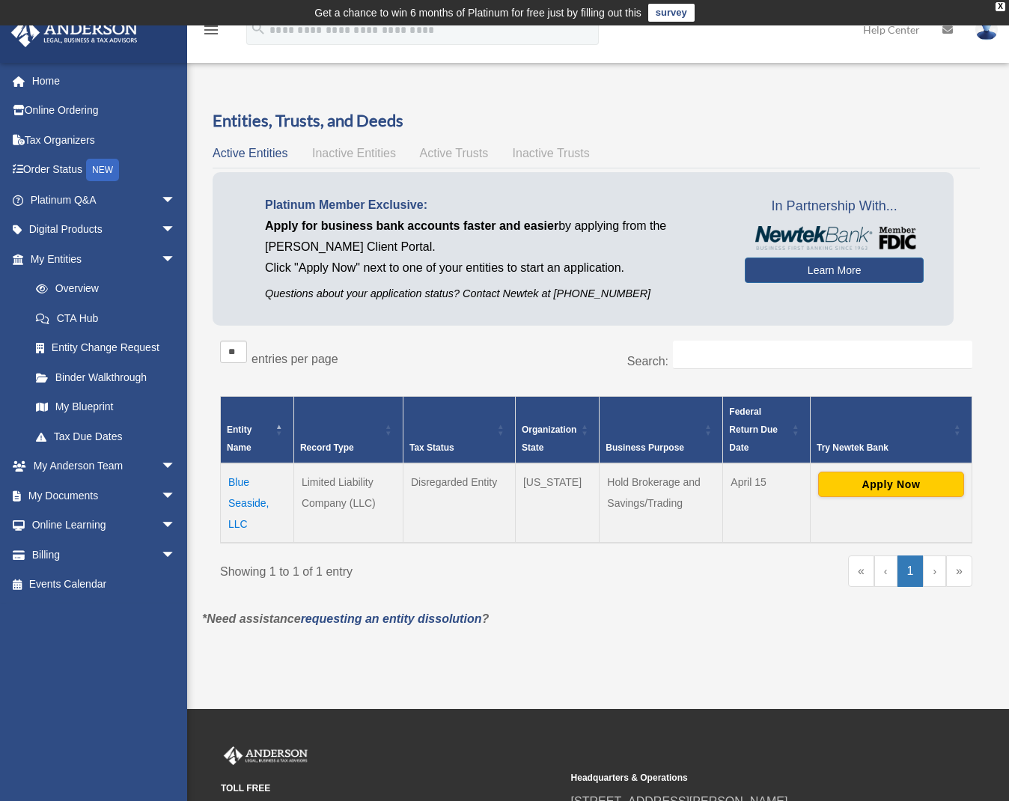
click at [447, 149] on span "Active Trusts" at bounding box center [454, 153] width 69 height 13
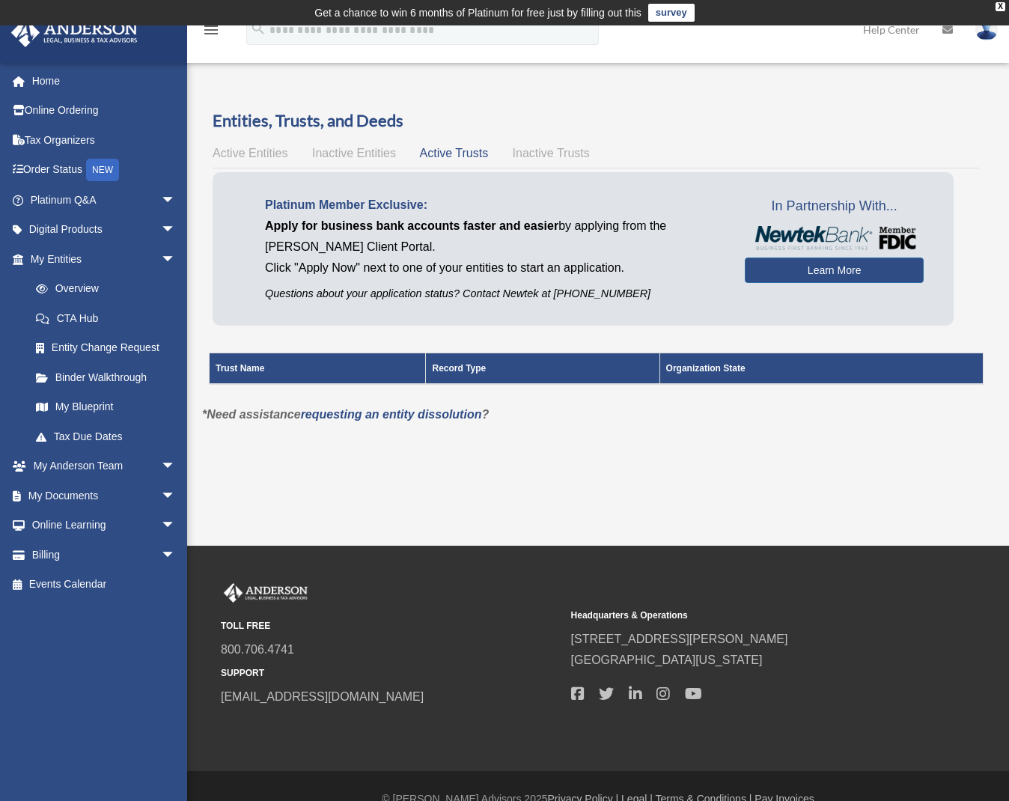
click at [540, 147] on span "Inactive Trusts" at bounding box center [551, 153] width 77 height 13
click at [379, 154] on span "Inactive Entities" at bounding box center [354, 153] width 84 height 13
click at [266, 157] on span "Active Entities" at bounding box center [250, 153] width 75 height 13
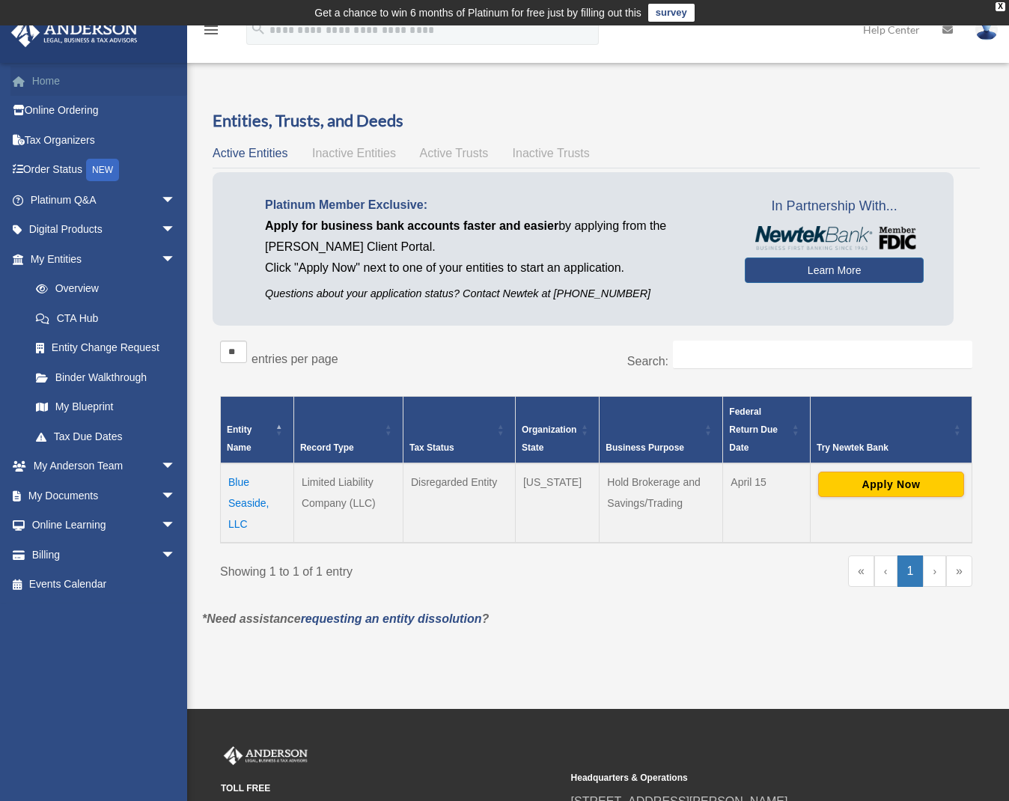
click at [51, 91] on link "Home" at bounding box center [104, 81] width 188 height 30
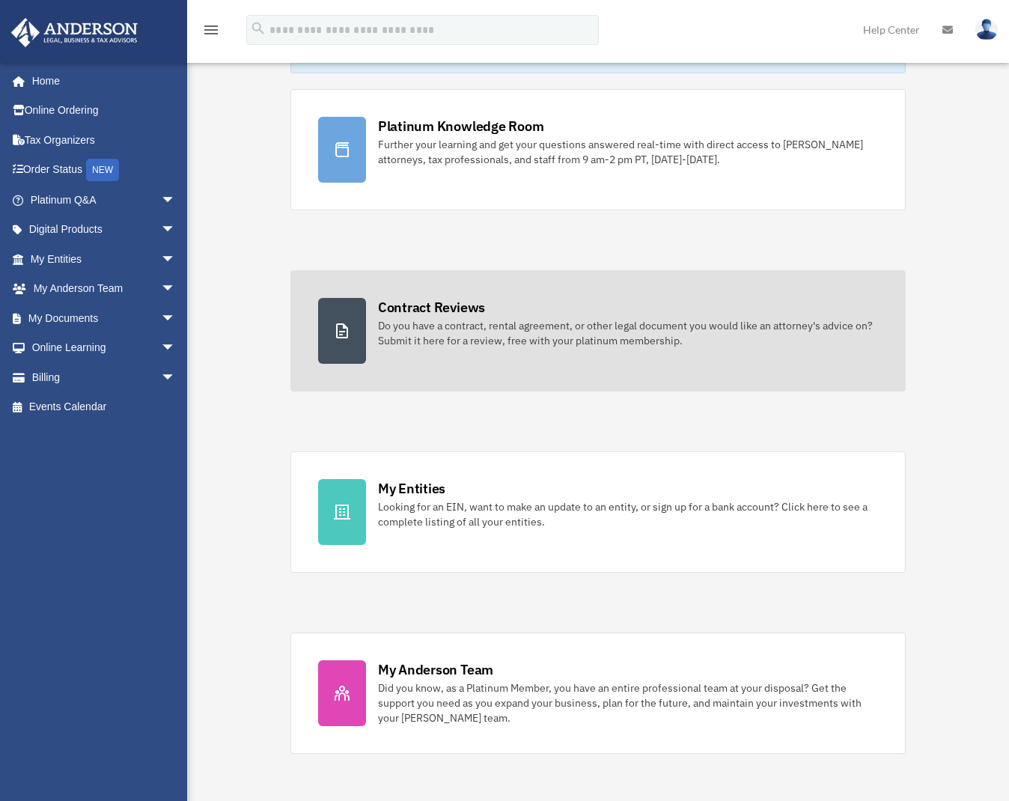
scroll to position [214, 0]
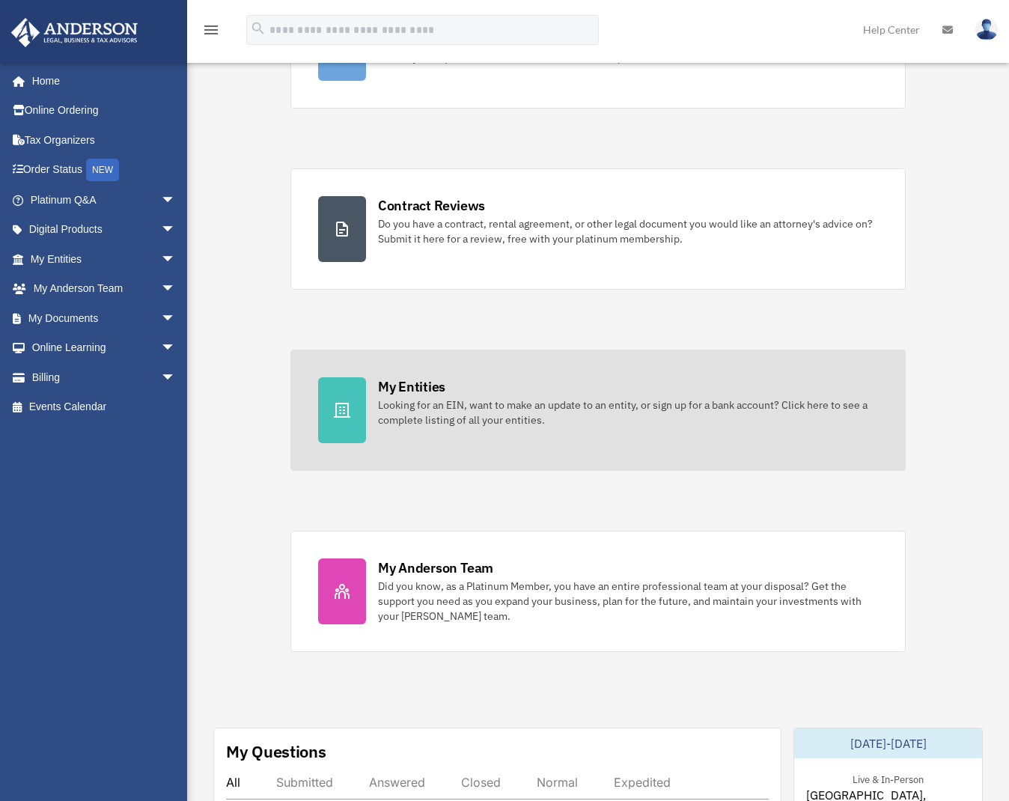
click at [403, 389] on div "My Entities" at bounding box center [411, 386] width 67 height 19
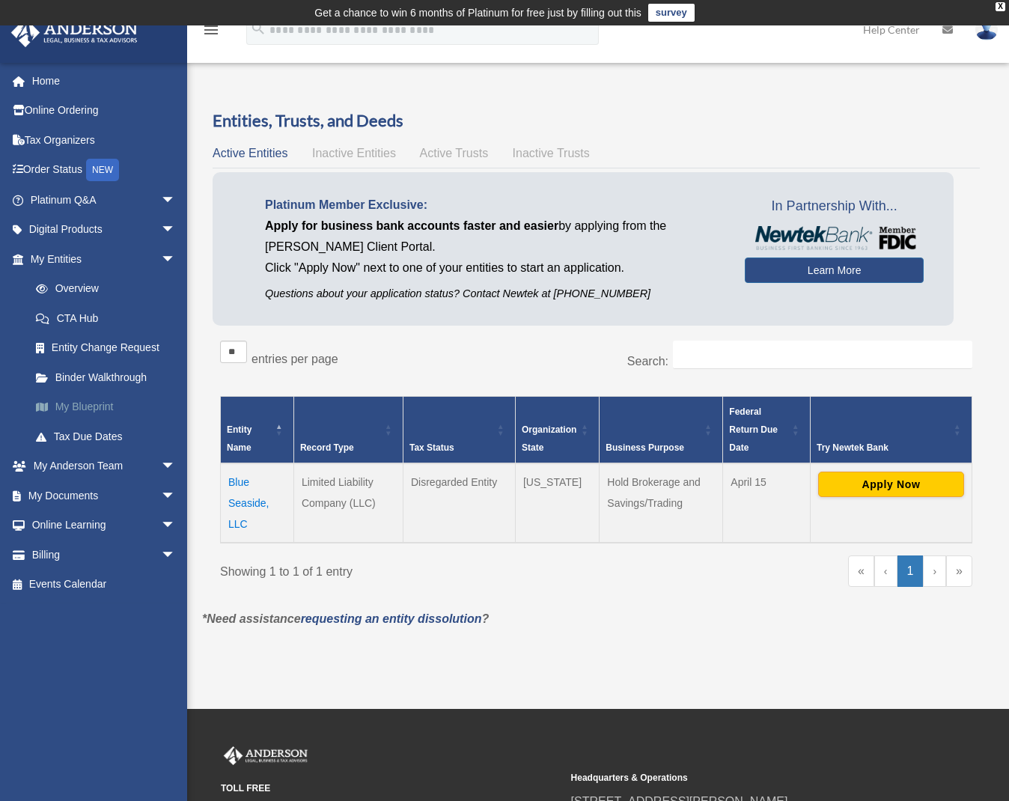
click at [93, 406] on link "My Blueprint" at bounding box center [109, 407] width 177 height 30
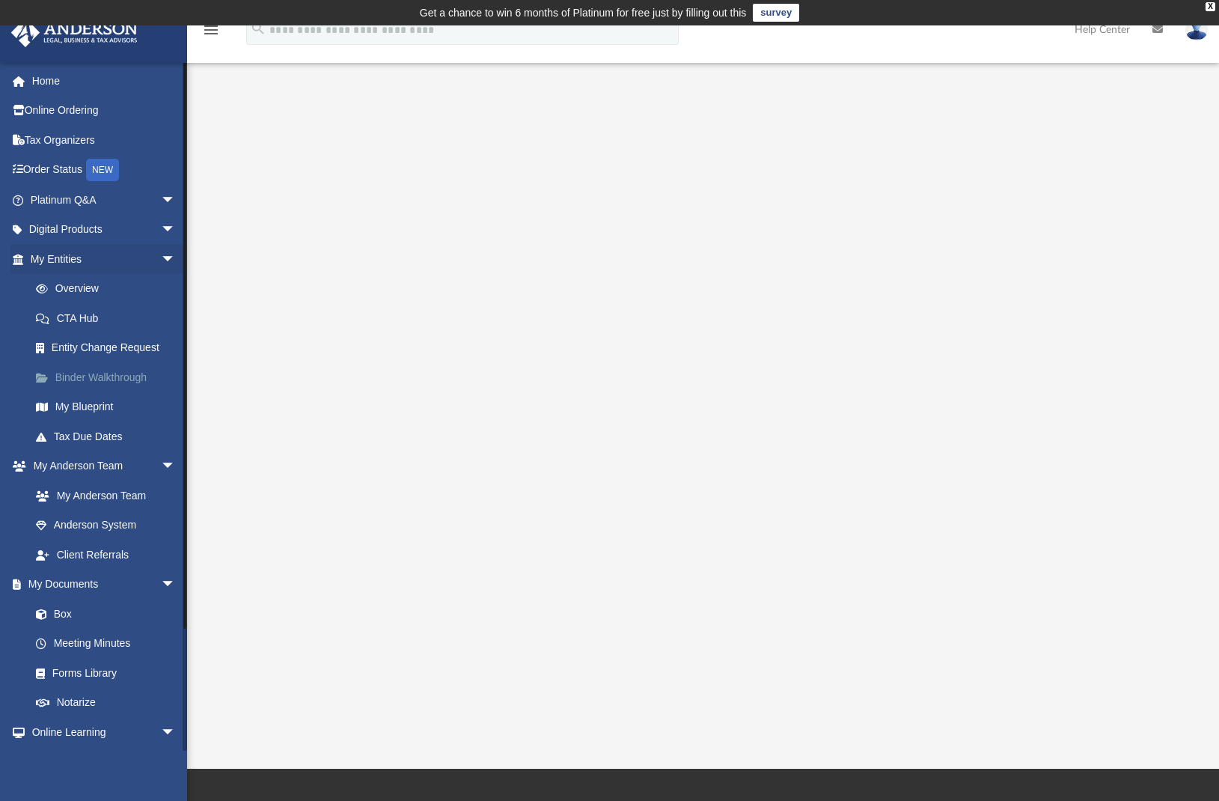
click at [124, 382] on link "Binder Walkthrough" at bounding box center [109, 377] width 177 height 30
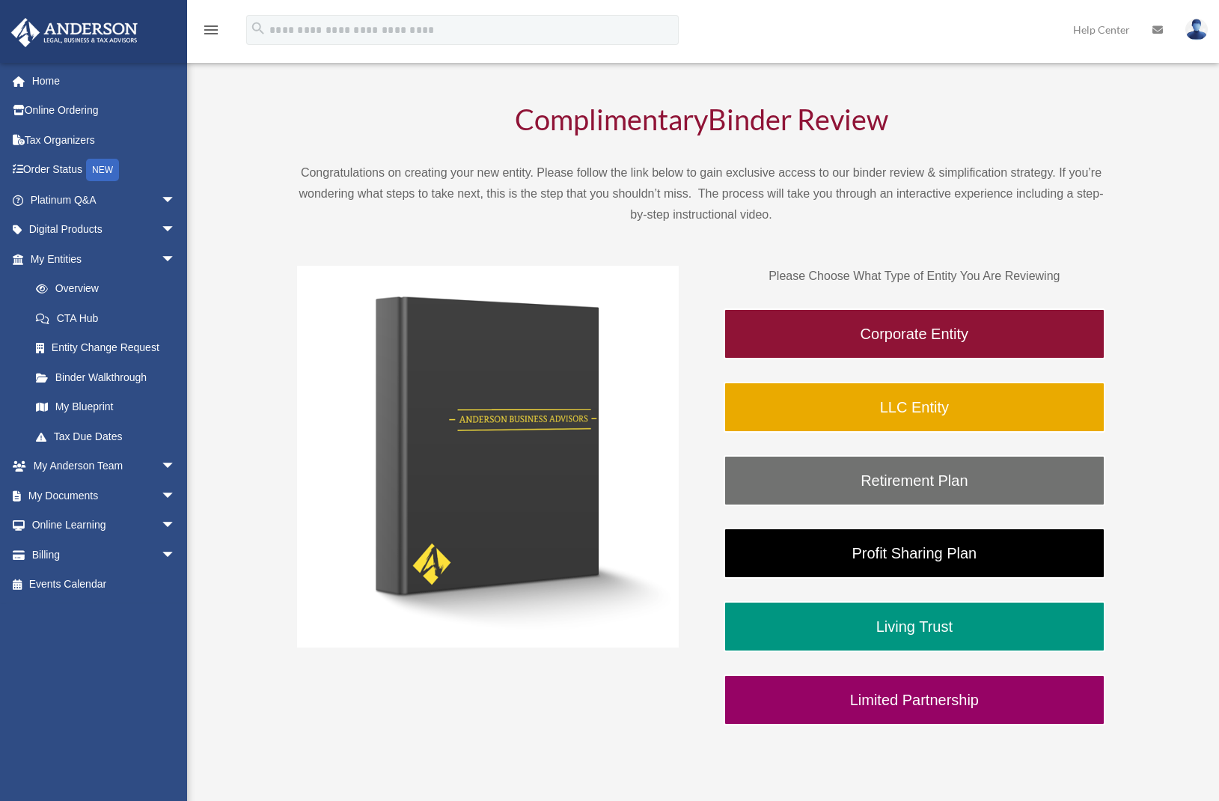
scroll to position [106, 0]
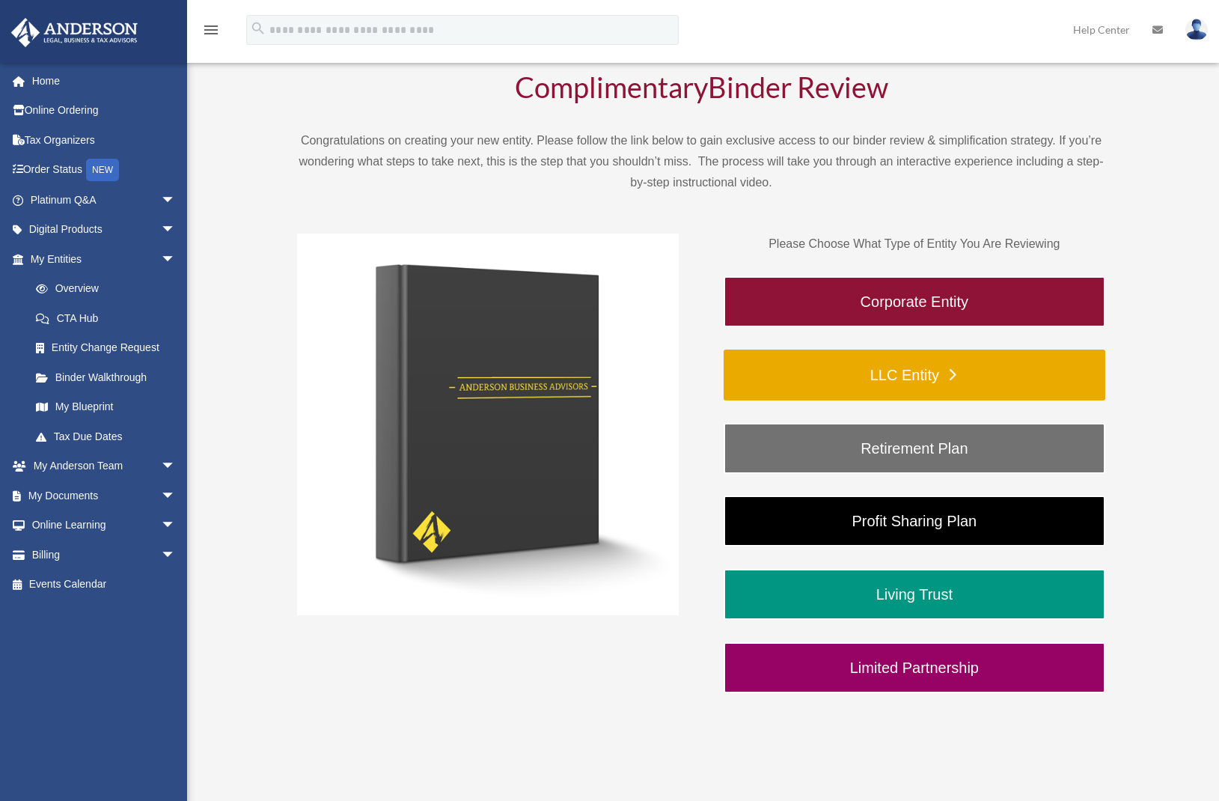
click at [932, 383] on link "LLC Entity" at bounding box center [915, 374] width 382 height 51
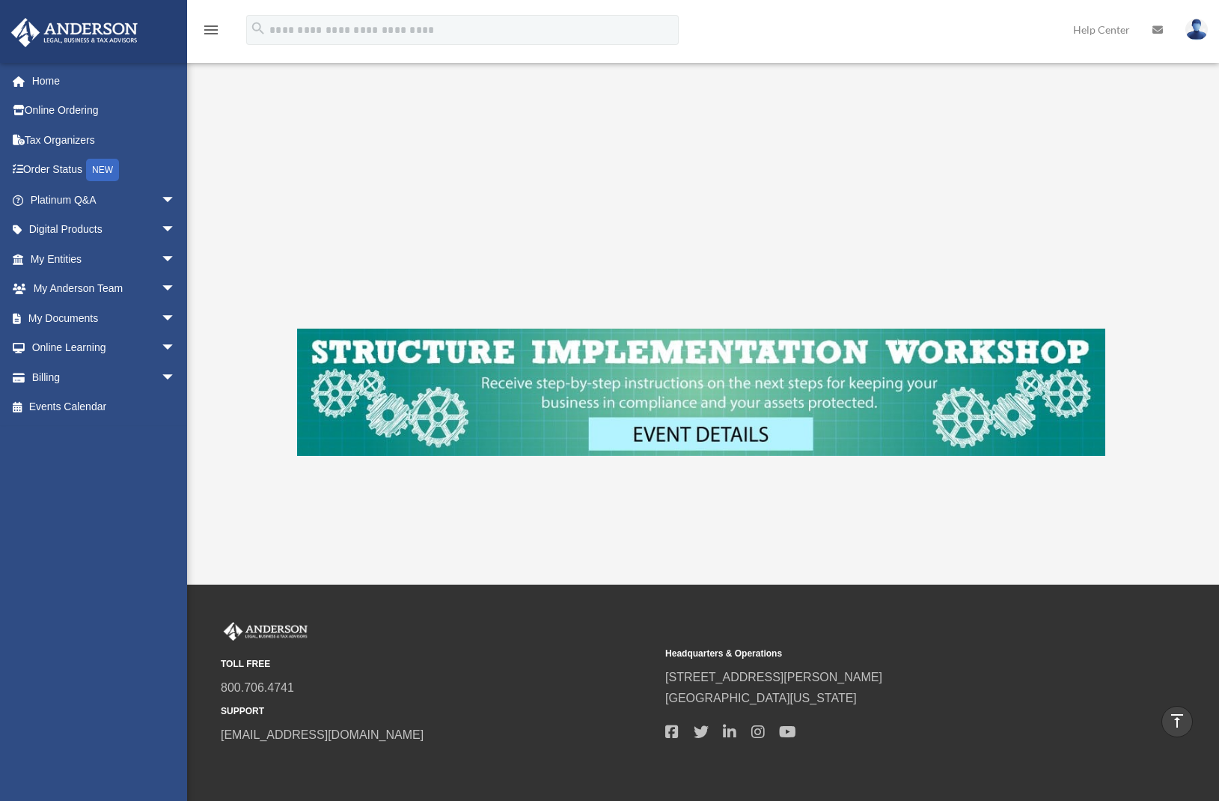
scroll to position [126, 0]
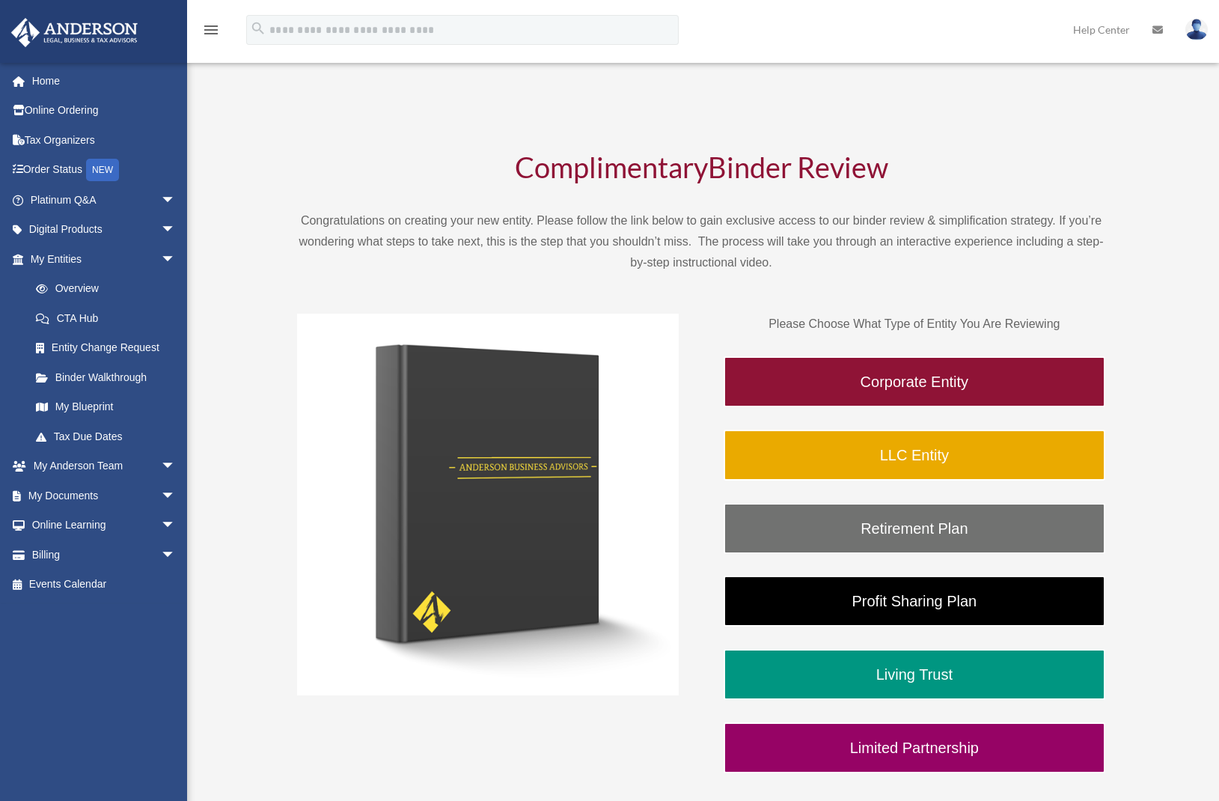
scroll to position [106, 0]
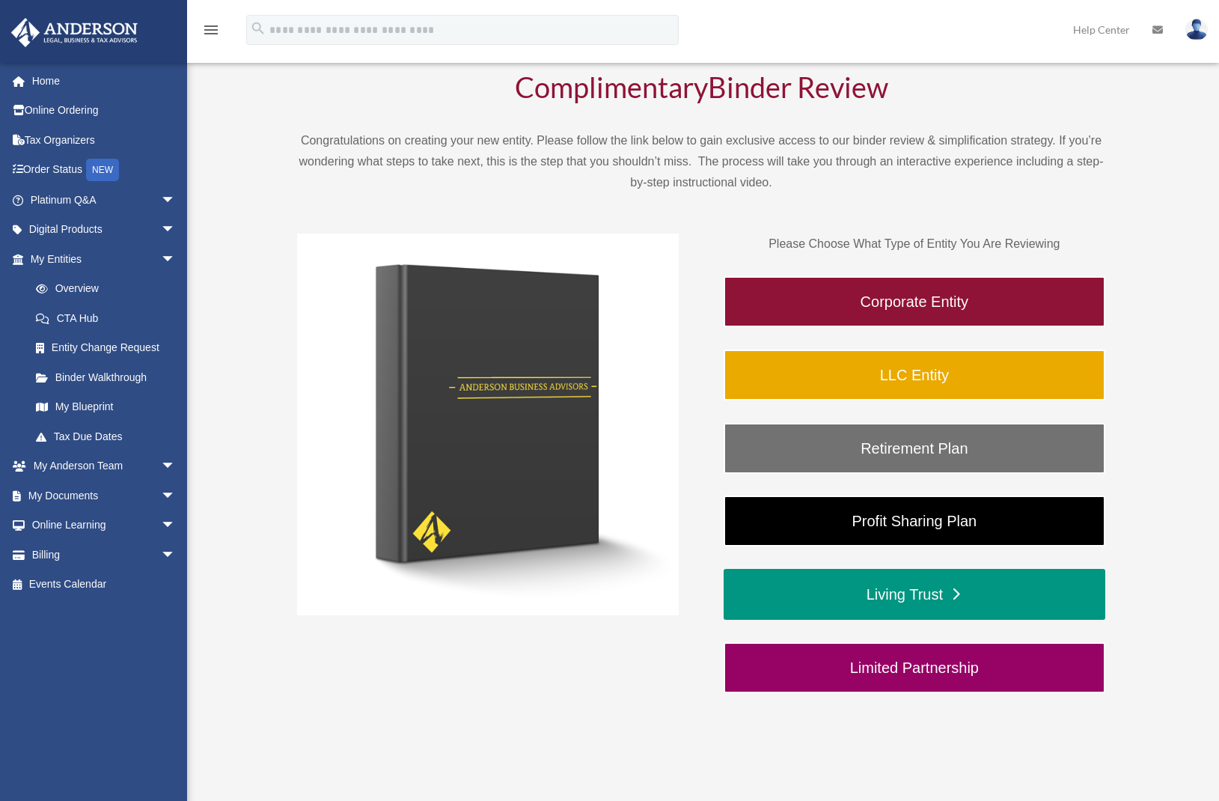
click at [903, 591] on link "Living Trust" at bounding box center [915, 594] width 382 height 51
